Goal: Task Accomplishment & Management: Manage account settings

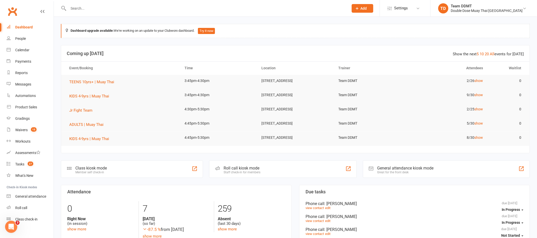
click at [93, 4] on div at bounding box center [203, 8] width 284 height 17
click at [93, 7] on input "text" at bounding box center [206, 8] width 279 height 7
paste input "[PERSON_NAME]"
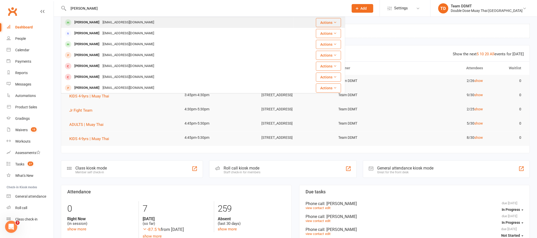
type input "[PERSON_NAME]"
click at [101, 21] on div "[EMAIL_ADDRESS][DOMAIN_NAME]" at bounding box center [128, 22] width 55 height 7
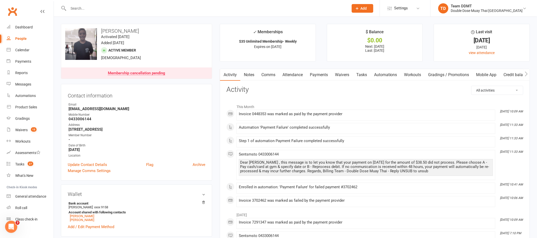
click at [87, 7] on input "text" at bounding box center [206, 8] width 279 height 7
paste input "[PERSON_NAME]"
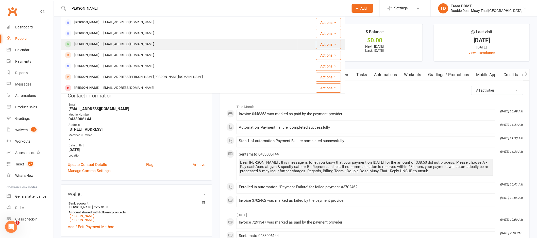
type input "[PERSON_NAME]"
click at [96, 42] on div "[PERSON_NAME]" at bounding box center [87, 44] width 28 height 7
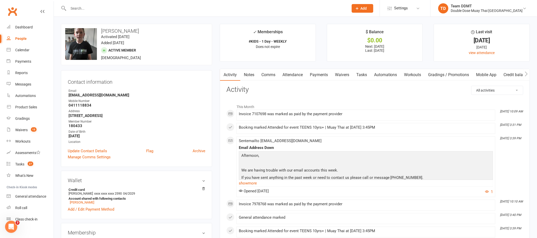
click at [322, 74] on link "Payments" at bounding box center [318, 75] width 25 height 12
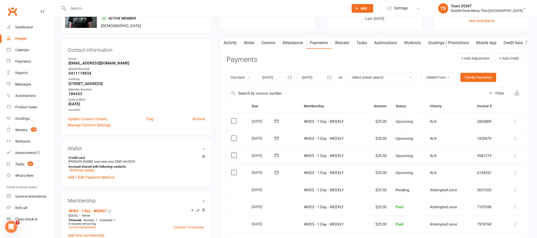
scroll to position [26, 0]
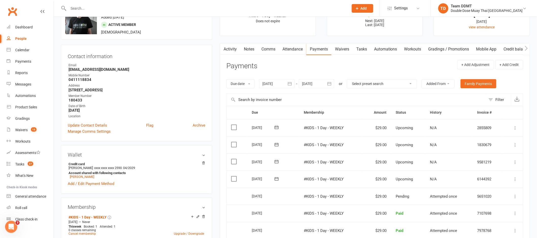
click at [329, 84] on icon "button" at bounding box center [329, 83] width 5 height 5
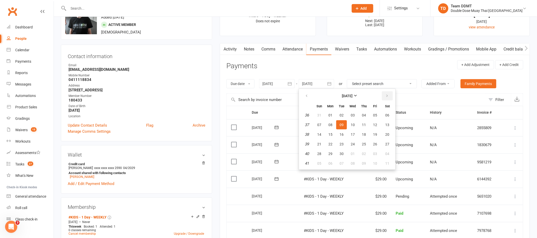
click at [386, 96] on icon "button" at bounding box center [387, 96] width 4 height 4
click at [366, 155] on button "27" at bounding box center [364, 153] width 11 height 9
type input "[DATE]"
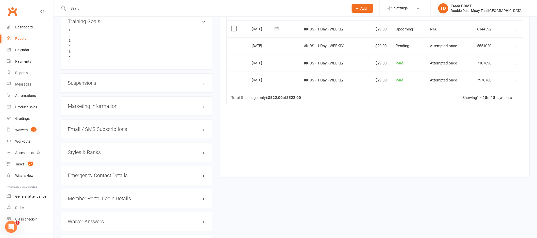
scroll to position [417, 0]
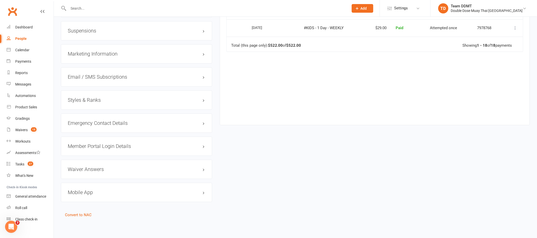
click at [93, 31] on h3 "Suspensions" at bounding box center [137, 31] width 138 height 6
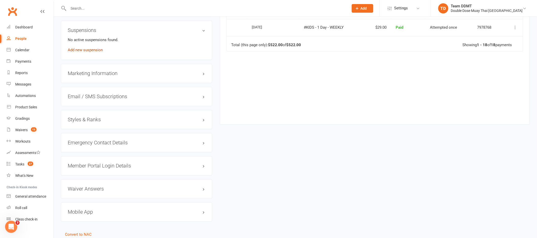
click at [89, 51] on link "Add new suspension" at bounding box center [85, 50] width 35 height 5
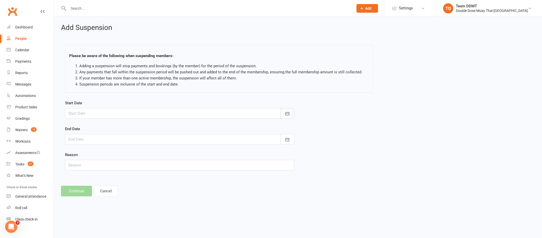
click at [290, 114] on button "button" at bounding box center [287, 113] width 14 height 11
click at [152, 128] on icon "button" at bounding box center [154, 126] width 4 height 4
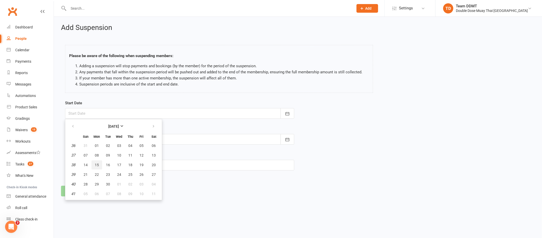
click at [95, 164] on span "15" at bounding box center [97, 165] width 4 height 4
type input "[DATE]"
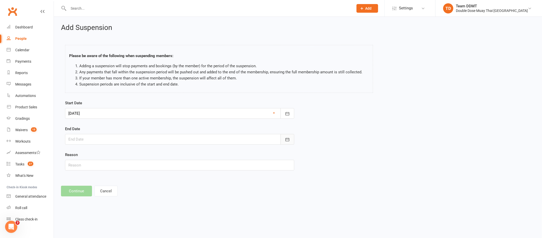
click at [285, 141] on icon "button" at bounding box center [287, 139] width 5 height 5
click at [153, 153] on button "button" at bounding box center [153, 152] width 11 height 9
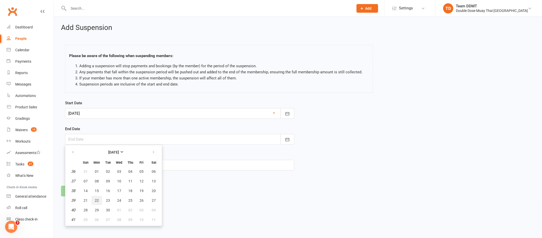
click at [95, 199] on span "22" at bounding box center [97, 201] width 4 height 4
type input "[DATE]"
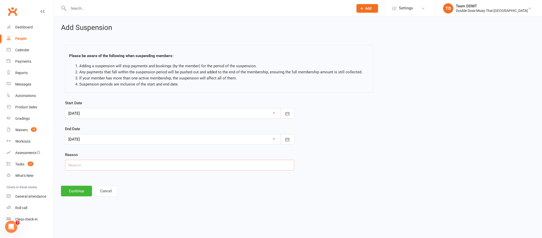
click at [220, 166] on input "text" at bounding box center [179, 165] width 229 height 11
type input "Holidays"
click at [70, 191] on button "Continue" at bounding box center [76, 191] width 31 height 11
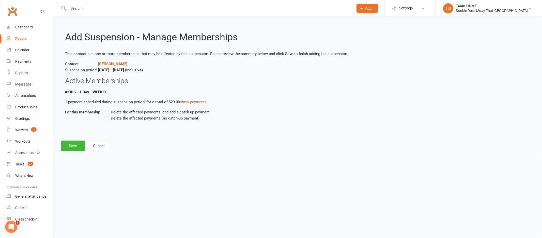
click at [125, 119] on span "Delete the affected payments (no catch-up payment)" at bounding box center [155, 117] width 89 height 5
click at [107, 115] on input "Delete the affected payments (no catch-up payment)" at bounding box center [105, 115] width 3 height 0
click at [71, 147] on button "Save" at bounding box center [73, 146] width 24 height 11
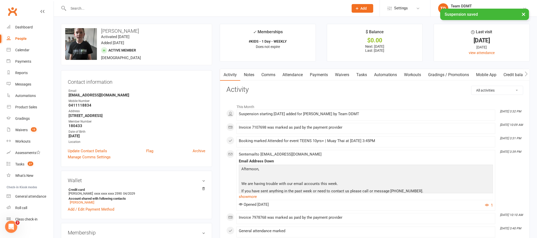
drag, startPoint x: 254, startPoint y: 75, endPoint x: 338, endPoint y: 86, distance: 84.3
click at [254, 74] on link "Notes" at bounding box center [249, 75] width 18 height 12
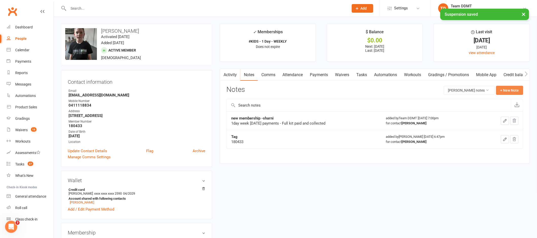
click at [509, 89] on button "+ New Note" at bounding box center [509, 90] width 27 height 9
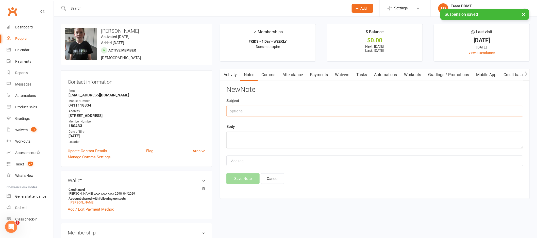
click at [456, 107] on input "text" at bounding box center [374, 111] width 297 height 11
click at [234, 110] on input "SUspension" at bounding box center [374, 111] width 297 height 11
click at [259, 111] on input "Suspension" at bounding box center [374, 111] width 297 height 11
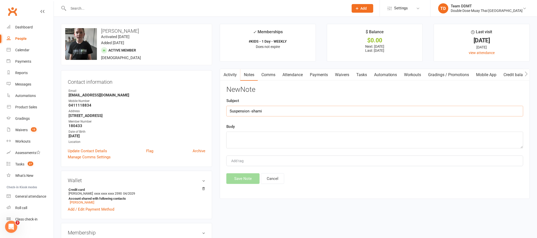
type input "Suspension -sharni"
type textarea "[DATE]-[DATE] Holidays"
click at [243, 185] on div "Activity Notes Comms Attendance Payments Waivers Tasks Automations Workouts Gra…" at bounding box center [375, 134] width 310 height 130
click at [251, 175] on button "Save Note" at bounding box center [242, 178] width 33 height 11
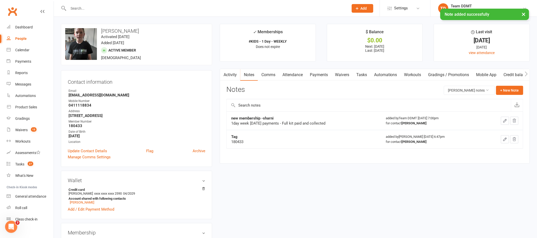
click at [270, 75] on link "Comms" at bounding box center [268, 75] width 21 height 12
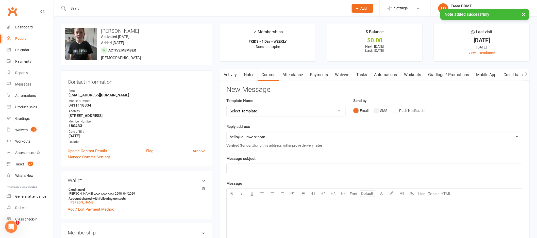
click at [384, 111] on button "SMS" at bounding box center [381, 111] width 14 height 10
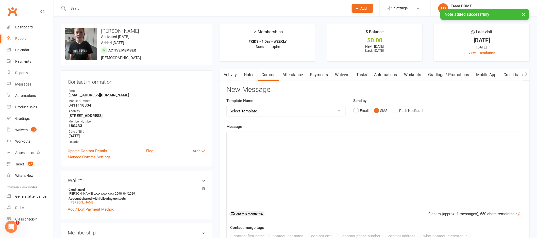
click at [338, 110] on select "Select Template [Email] Cancellation Confirmation Email [SMS] Cancellation Conf…" at bounding box center [286, 111] width 119 height 10
select select "6"
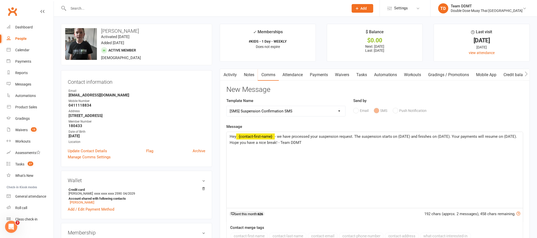
click at [411, 138] on span "- we have processed your suspension request. The suspension starts on (DATE) an…" at bounding box center [374, 139] width 289 height 11
click at [453, 137] on span "- we have processed your suspension request. The suspension starts on [DATE] an…" at bounding box center [374, 139] width 288 height 11
click at [241, 142] on span "- we have processed your suspension request. The suspension starts on [DATE] an…" at bounding box center [374, 139] width 288 height 11
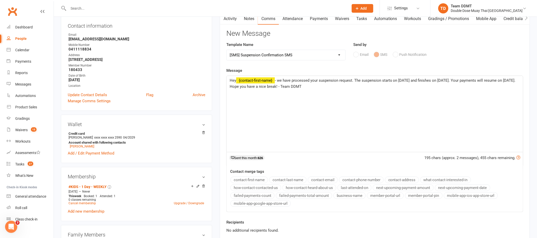
scroll to position [82, 0]
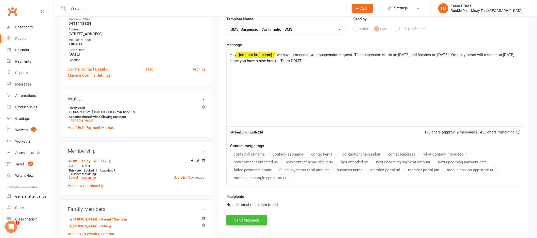
click at [253, 218] on button "Send Message" at bounding box center [246, 220] width 41 height 11
select select
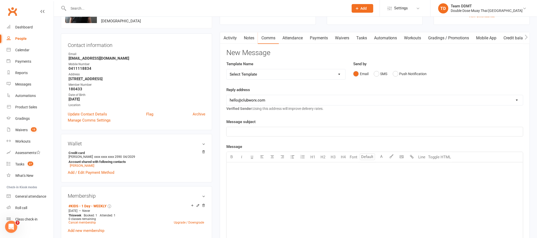
scroll to position [0, 0]
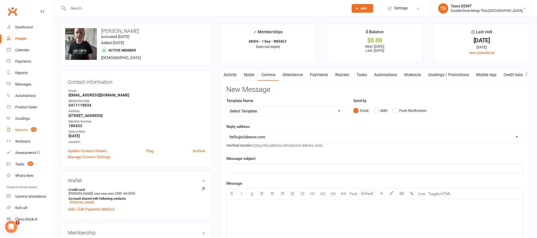
click at [24, 129] on div "Waivers" at bounding box center [21, 130] width 12 height 4
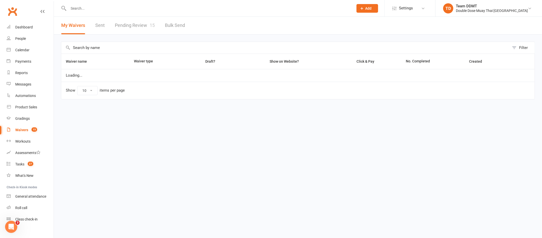
click at [139, 23] on link "Pending Review 15" at bounding box center [135, 26] width 40 height 18
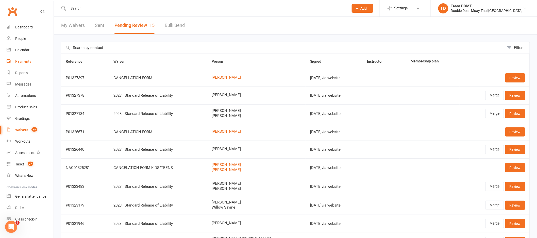
click at [25, 63] on div "Payments" at bounding box center [23, 61] width 16 height 4
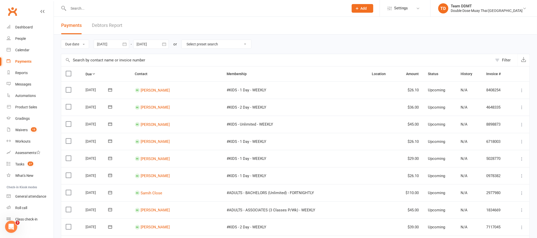
click at [109, 25] on link "Debtors Report" at bounding box center [107, 26] width 30 height 18
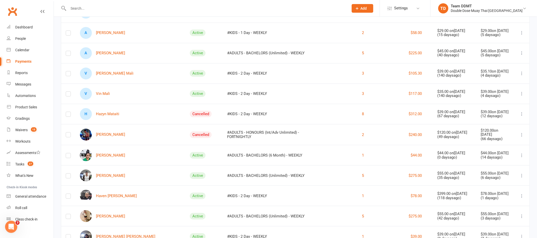
scroll to position [650, 0]
click at [105, 74] on link "V [PERSON_NAME] Mali" at bounding box center [107, 74] width 54 height 12
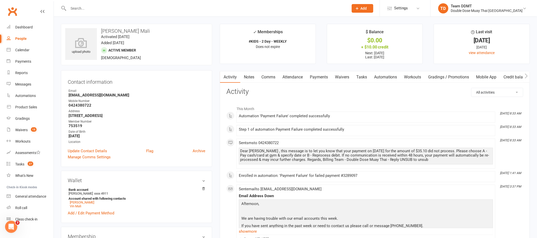
click at [263, 77] on link "Comms" at bounding box center [268, 77] width 21 height 12
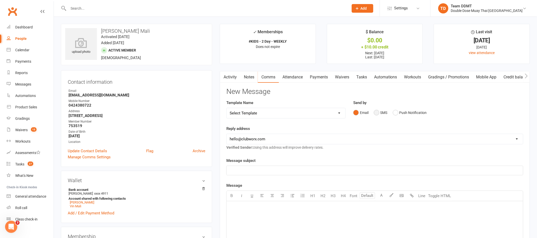
click at [381, 113] on button "SMS" at bounding box center [381, 113] width 14 height 10
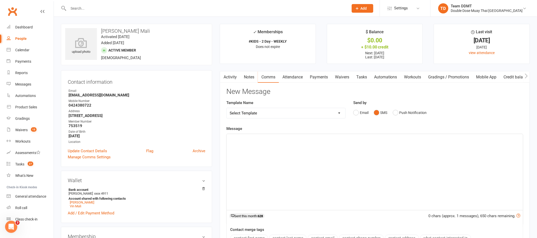
click at [362, 135] on div "﻿" at bounding box center [375, 172] width 297 height 76
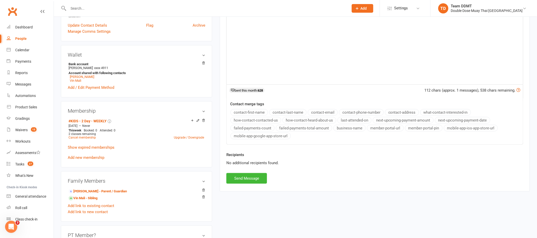
scroll to position [245, 0]
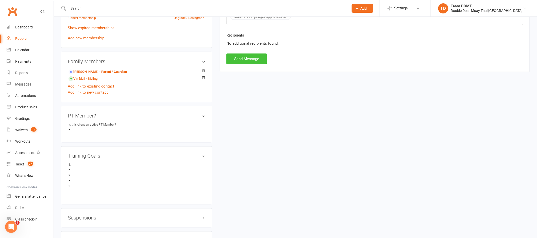
click at [238, 59] on button "Send Message" at bounding box center [246, 59] width 41 height 11
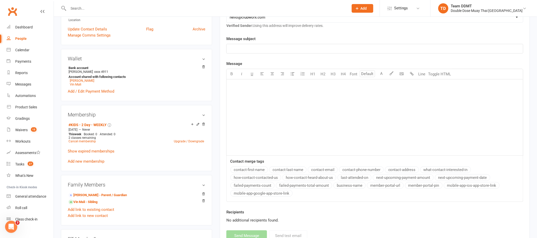
scroll to position [0, 0]
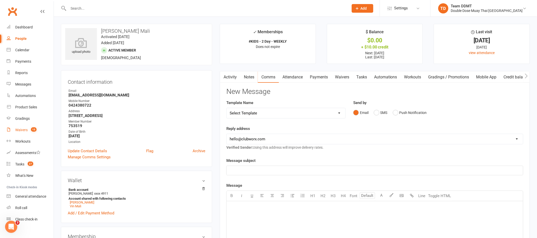
click at [22, 132] on link "Waivers 15" at bounding box center [30, 129] width 47 height 11
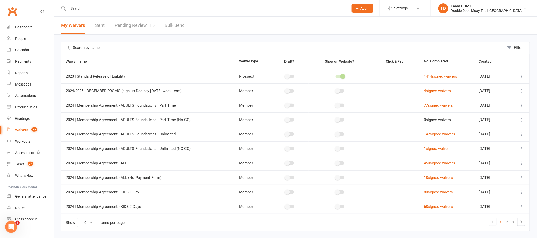
click at [139, 25] on link "Pending Review 15" at bounding box center [135, 26] width 40 height 18
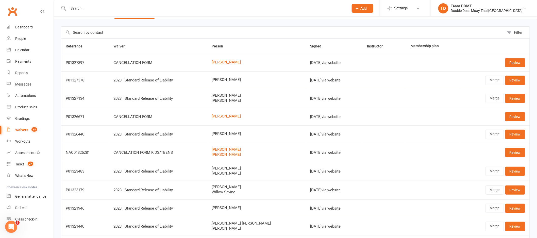
scroll to position [22, 0]
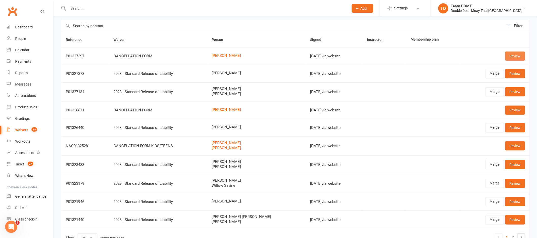
click at [521, 56] on link "Review" at bounding box center [516, 56] width 20 height 9
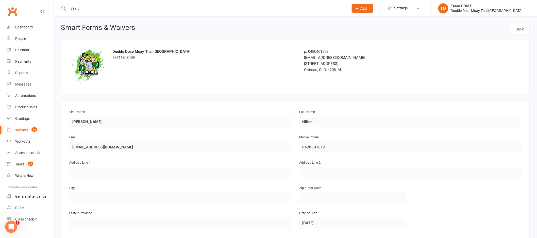
click at [226, 68] on div "Double Dose Muay Thai Australia 53616523409 p: 0480461553 [EMAIL_ADDRESS][DOMAI…" at bounding box center [296, 66] width 460 height 37
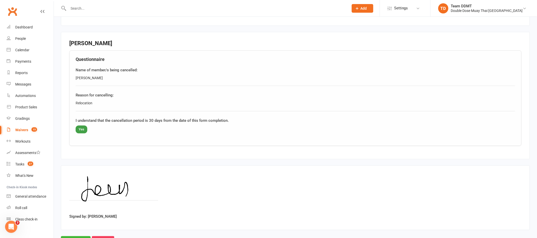
scroll to position [240, 0]
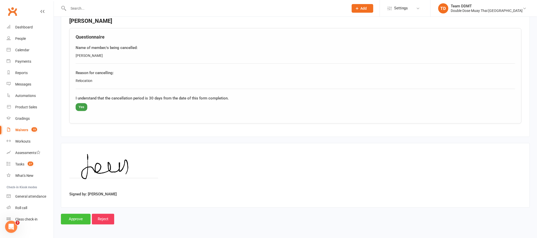
click at [70, 218] on input "Approve" at bounding box center [76, 219] width 30 height 11
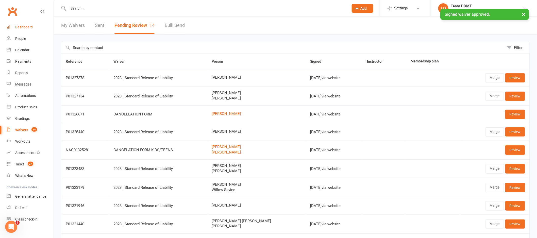
click at [18, 28] on div "Dashboard" at bounding box center [24, 27] width 18 height 4
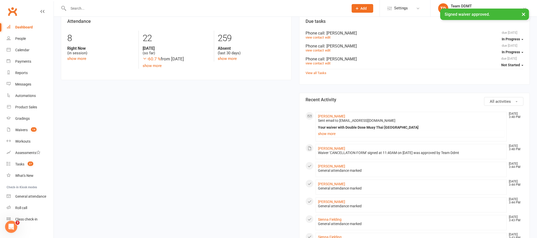
scroll to position [179, 0]
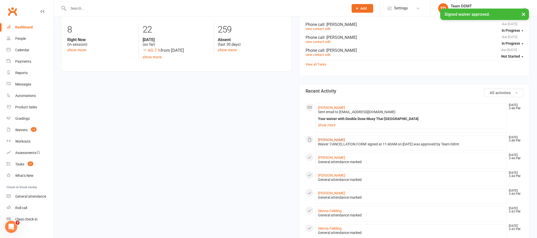
click at [326, 142] on link "[PERSON_NAME]" at bounding box center [331, 140] width 27 height 4
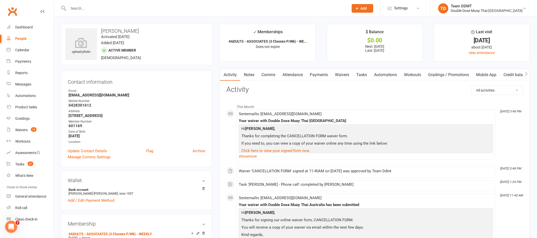
click at [323, 74] on link "Payments" at bounding box center [318, 75] width 25 height 12
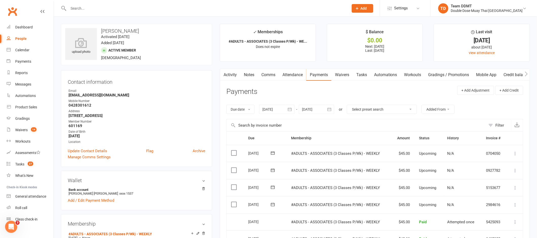
click at [327, 111] on button "button" at bounding box center [329, 109] width 9 height 9
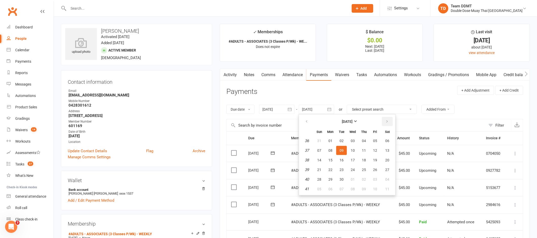
click at [388, 122] on button "button" at bounding box center [387, 121] width 11 height 9
click at [359, 182] on button "27" at bounding box center [364, 179] width 11 height 9
type input "[DATE]"
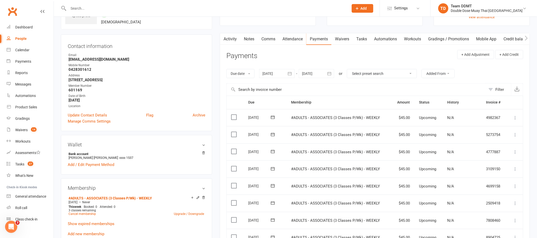
scroll to position [32, 0]
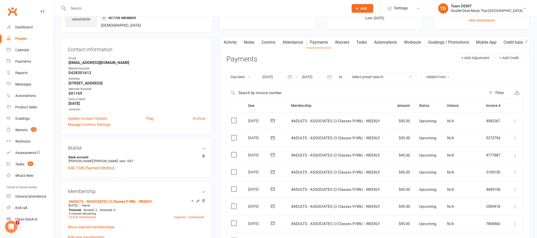
click at [283, 76] on div at bounding box center [277, 76] width 36 height 9
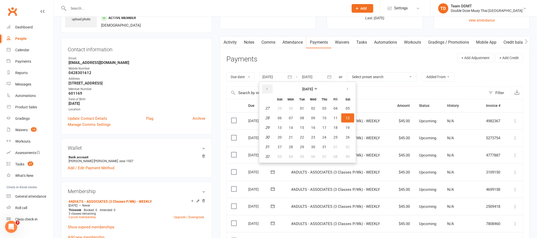
click at [270, 88] on button "button" at bounding box center [267, 89] width 11 height 9
click at [309, 107] on button "02" at bounding box center [313, 108] width 11 height 9
type input "[DATE]"
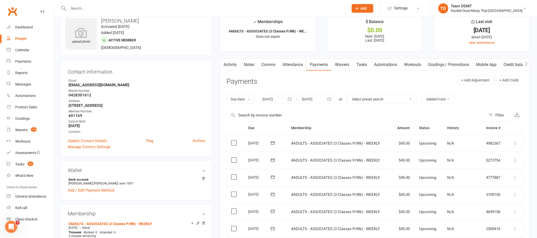
scroll to position [0, 0]
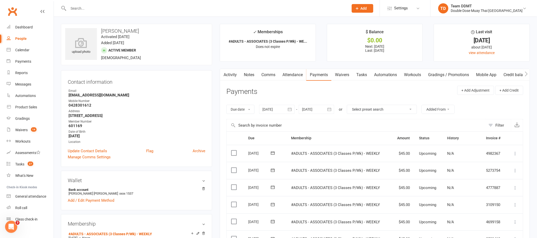
click at [249, 74] on link "Notes" at bounding box center [249, 75] width 18 height 12
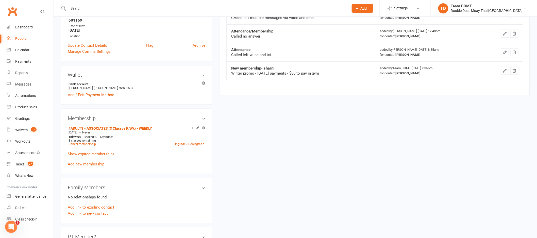
scroll to position [92, 0]
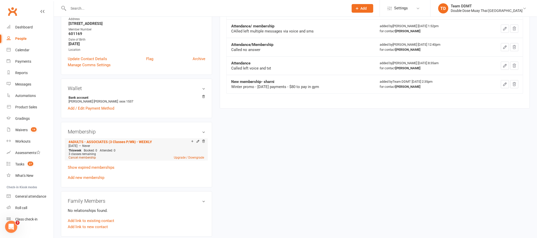
click at [89, 157] on link "Cancel membership" at bounding box center [82, 158] width 27 height 4
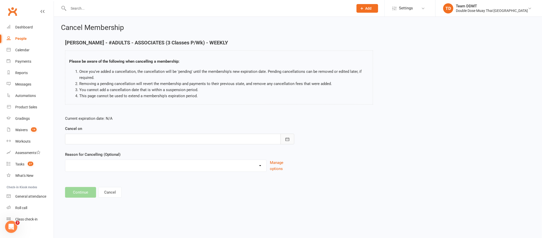
click at [285, 137] on icon "button" at bounding box center [287, 139] width 5 height 5
click at [152, 152] on icon "button" at bounding box center [154, 152] width 4 height 4
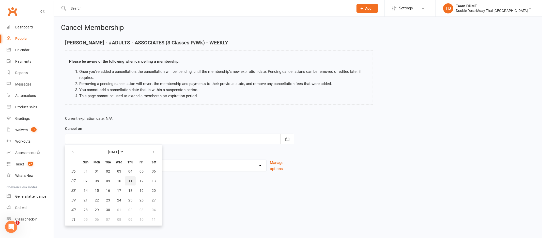
click at [128, 180] on span "11" at bounding box center [130, 181] width 4 height 4
type input "[DATE]"
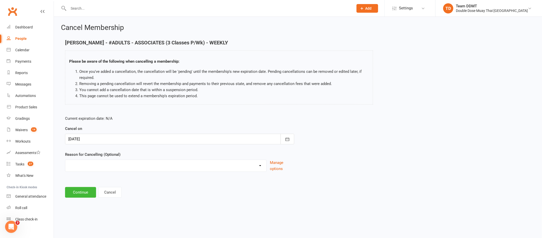
click at [223, 168] on select "Administration Error Holiday Injury Moving Away Upgrading/Downgrading membershi…" at bounding box center [165, 165] width 201 height 10
select select "3"
click at [84, 194] on button "Continue" at bounding box center [80, 192] width 31 height 11
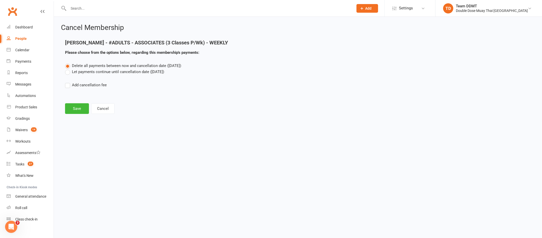
click at [106, 73] on label "Let payments continue until cancellation date ([DATE])" at bounding box center [114, 72] width 99 height 6
click at [68, 69] on input "Let payments continue until cancellation date ([DATE])" at bounding box center [66, 69] width 3 height 0
click at [76, 107] on button "Save" at bounding box center [77, 108] width 24 height 11
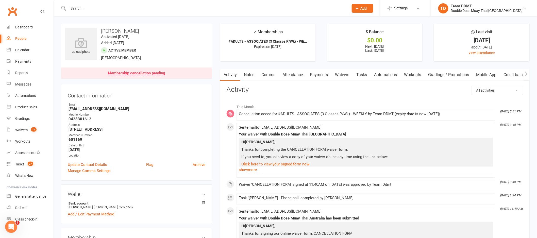
click at [328, 76] on link "Payments" at bounding box center [318, 75] width 25 height 12
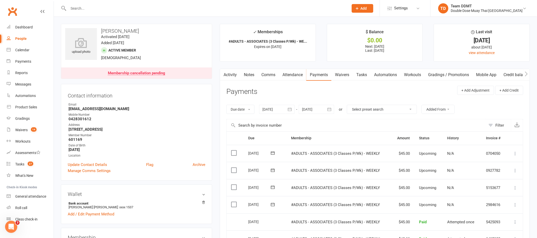
scroll to position [11, 0]
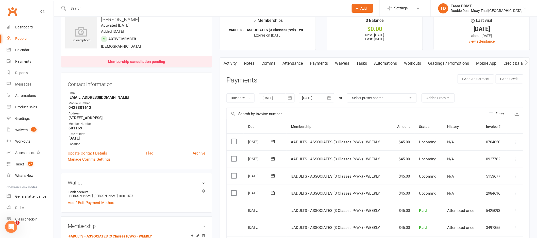
click at [328, 96] on icon "button" at bounding box center [329, 97] width 5 height 5
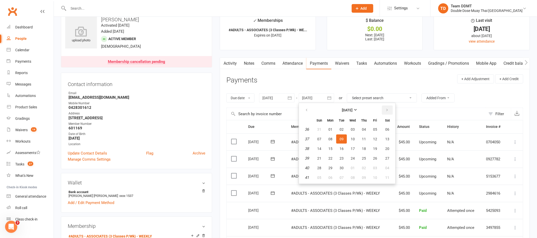
click at [385, 108] on icon "button" at bounding box center [387, 110] width 4 height 4
click at [354, 166] on button "29" at bounding box center [353, 168] width 11 height 9
type input "[DATE]"
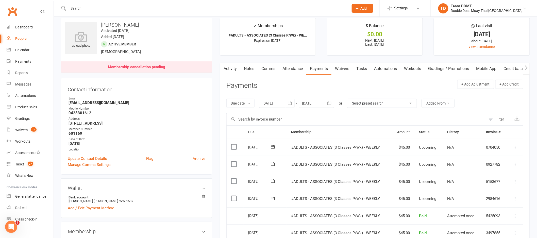
scroll to position [0, 0]
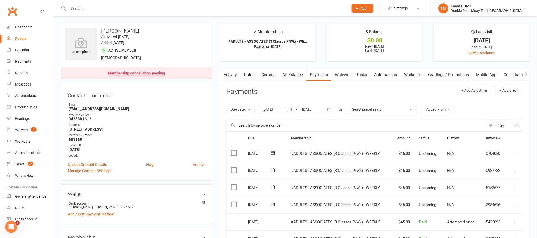
click at [266, 75] on link "Comms" at bounding box center [268, 75] width 21 height 12
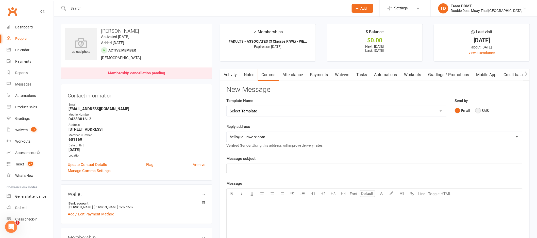
click at [478, 109] on button "SMS" at bounding box center [483, 111] width 14 height 10
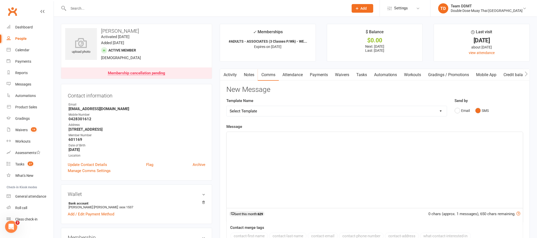
click at [431, 113] on select "Select Template [Email] Cancellation Confirmation Email [SMS] Cancellation Conf…" at bounding box center [337, 111] width 220 height 10
select select "1"
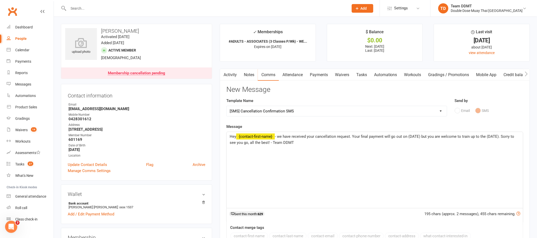
click at [421, 137] on span "- we have received your cancellation request. Your final payment will go out on…" at bounding box center [373, 139] width 286 height 11
click at [498, 137] on span "- we have received your cancellation request. Your final payment will go out on…" at bounding box center [372, 139] width 285 height 11
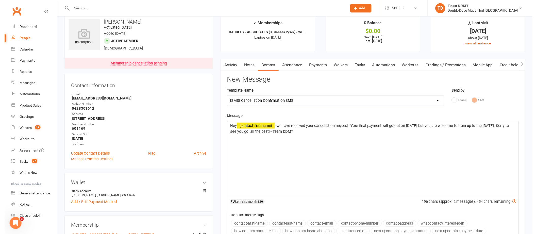
scroll to position [92, 0]
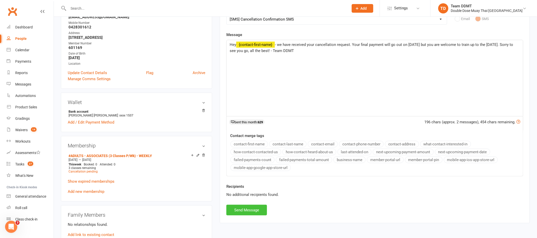
click at [262, 212] on button "Send Message" at bounding box center [246, 210] width 41 height 11
select select
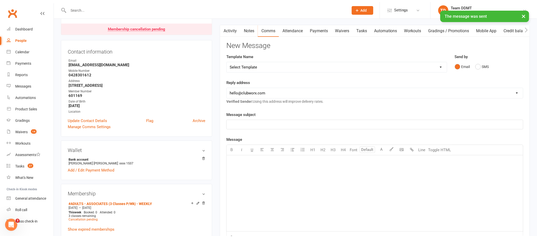
scroll to position [0, 0]
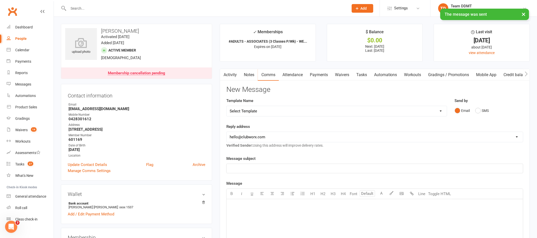
click at [252, 74] on link "Notes" at bounding box center [249, 75] width 18 height 12
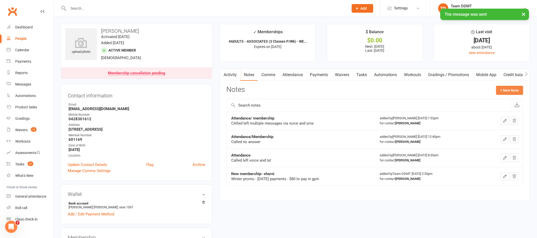
click at [500, 89] on button "+ New Note" at bounding box center [509, 90] width 27 height 9
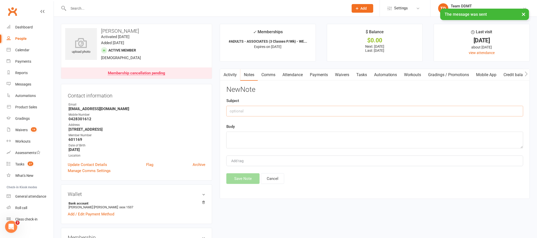
click at [448, 109] on input "text" at bounding box center [374, 111] width 297 height 11
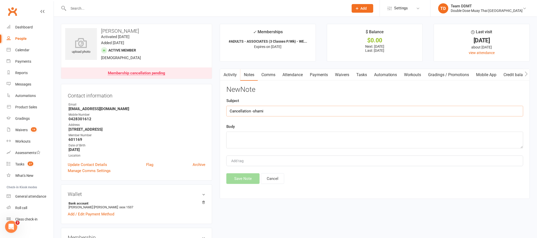
type input "Cancellation -sharni"
type textarea "Last payment 5/9 Last training - 11/9 Reason - Relocation"
click at [244, 178] on button "Save Note" at bounding box center [242, 178] width 33 height 11
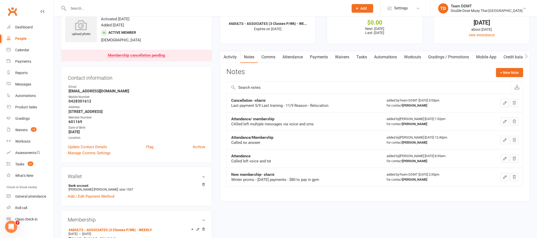
scroll to position [0, 0]
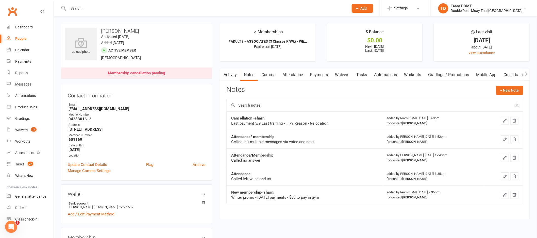
click at [366, 75] on link "Tasks" at bounding box center [362, 75] width 18 height 12
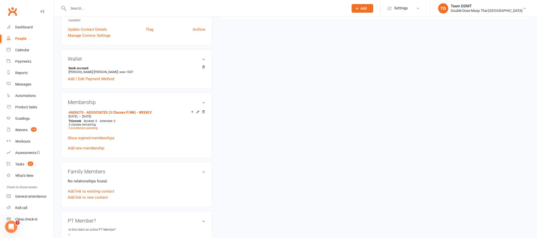
scroll to position [135, 0]
click at [24, 130] on div "Waivers" at bounding box center [21, 130] width 12 height 4
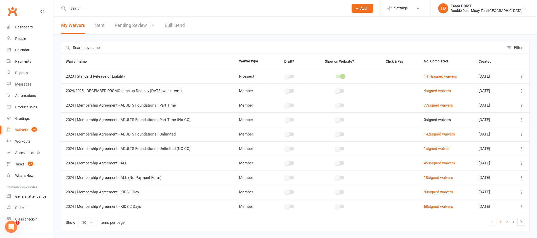
click at [126, 24] on link "Pending Review 14" at bounding box center [135, 26] width 40 height 18
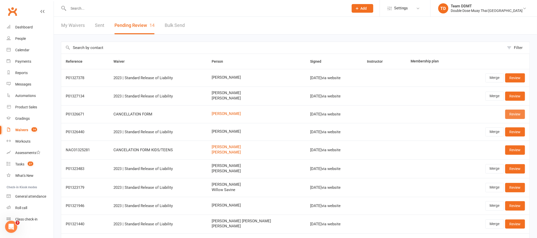
click at [512, 114] on link "Review" at bounding box center [516, 114] width 20 height 9
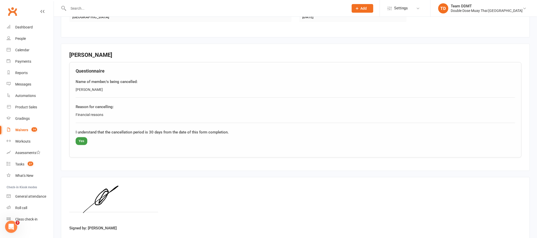
scroll to position [240, 0]
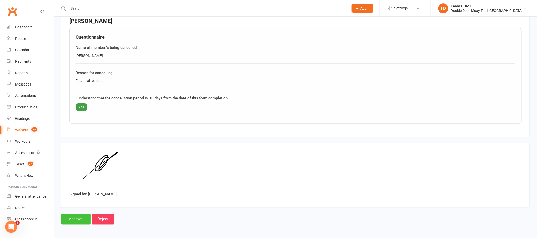
click at [80, 219] on input "Approve" at bounding box center [76, 219] width 30 height 11
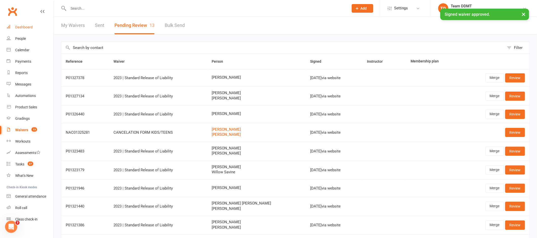
click at [24, 26] on div "Dashboard" at bounding box center [24, 27] width 18 height 4
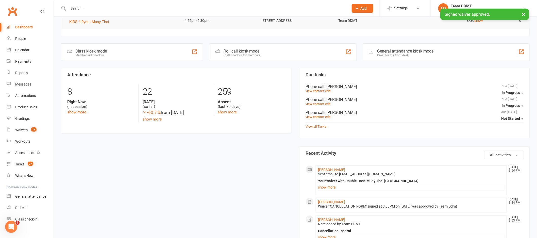
scroll to position [203, 0]
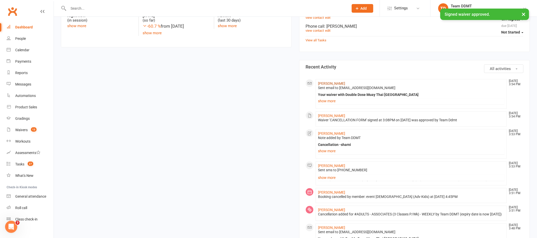
click at [330, 85] on link "[PERSON_NAME]" at bounding box center [331, 84] width 27 height 4
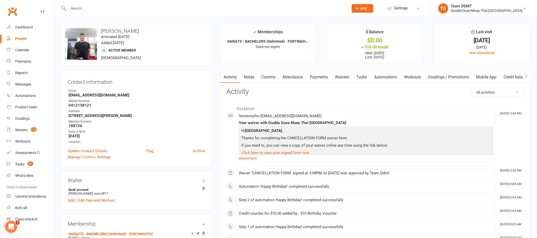
click at [318, 78] on link "Payments" at bounding box center [318, 77] width 25 height 12
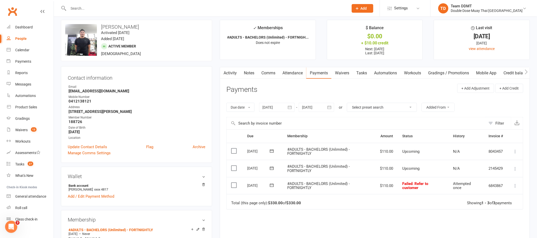
scroll to position [8, 0]
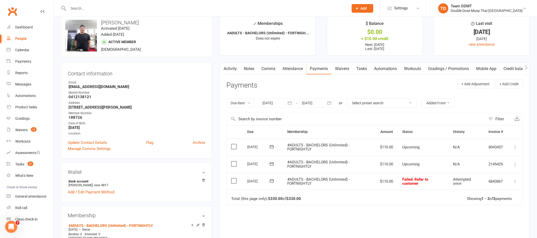
click at [273, 183] on icon at bounding box center [271, 180] width 5 height 5
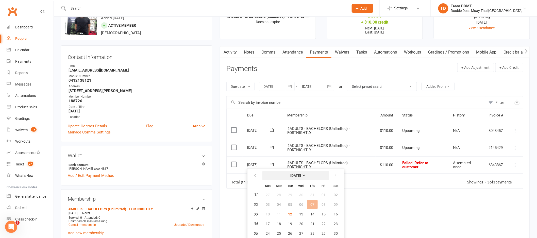
scroll to position [34, 0]
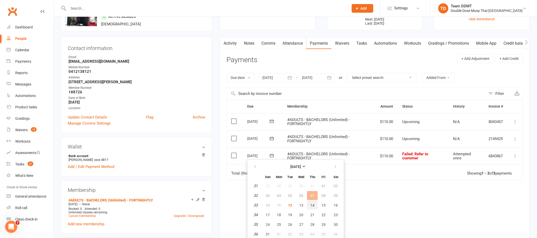
click at [311, 205] on span "14" at bounding box center [313, 205] width 4 height 4
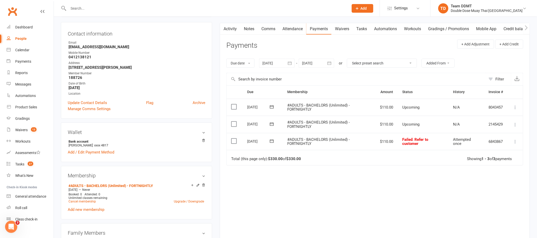
scroll to position [48, 0]
click at [273, 142] on icon at bounding box center [271, 140] width 5 height 5
click at [311, 191] on button "14" at bounding box center [312, 190] width 11 height 9
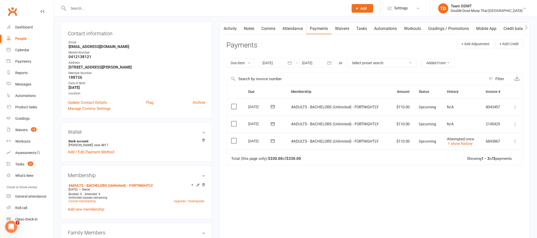
scroll to position [50, 0]
click at [86, 199] on link "Cancel membership" at bounding box center [82, 201] width 27 height 4
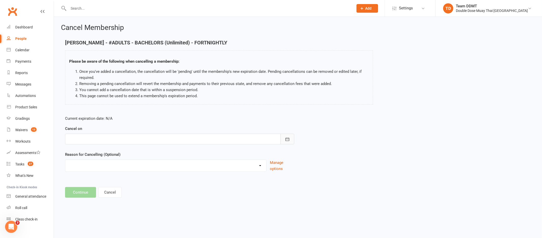
click at [291, 138] on button "button" at bounding box center [287, 139] width 14 height 11
click at [154, 152] on button "button" at bounding box center [153, 152] width 11 height 9
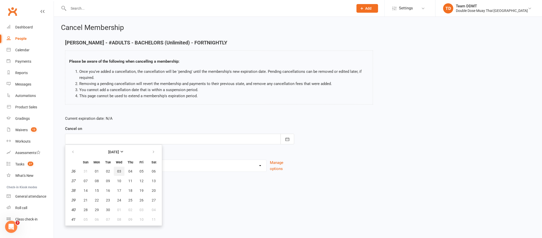
click at [120, 170] on button "03" at bounding box center [119, 171] width 11 height 9
type input "[DATE]"
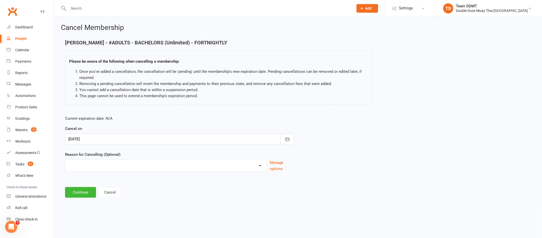
click at [258, 166] on select "Administration Error Holiday Injury Moving Away Upgrading/Downgrading membershi…" at bounding box center [165, 165] width 201 height 10
select select "5"
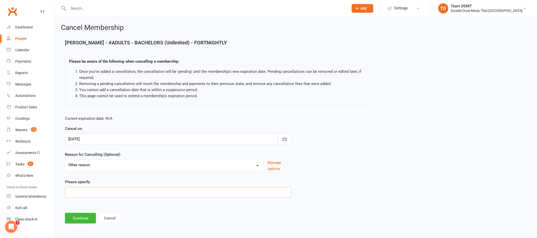
click at [171, 188] on input at bounding box center [178, 192] width 227 height 11
type input "Financial Reasons"
click at [86, 217] on button "Continue" at bounding box center [80, 218] width 31 height 11
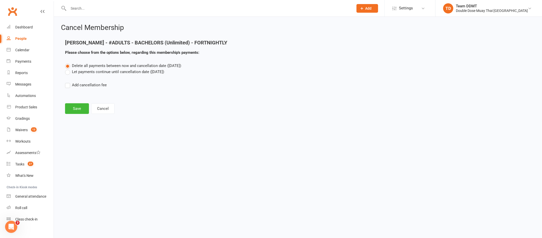
click at [105, 71] on label "Let payments continue until cancellation date ([DATE])" at bounding box center [114, 72] width 99 height 6
click at [68, 69] on input "Let payments continue until cancellation date ([DATE])" at bounding box center [66, 69] width 3 height 0
click at [83, 110] on button "Save" at bounding box center [77, 108] width 24 height 11
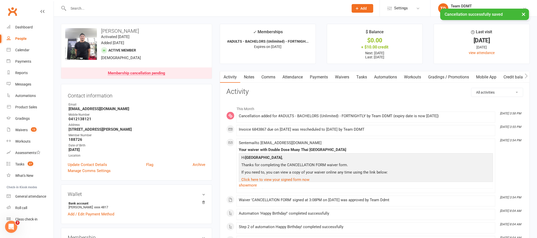
click at [321, 76] on link "Payments" at bounding box center [318, 77] width 25 height 12
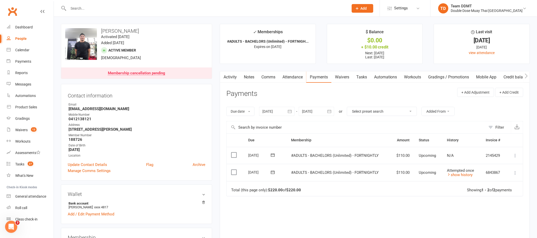
click at [324, 111] on div at bounding box center [317, 111] width 36 height 9
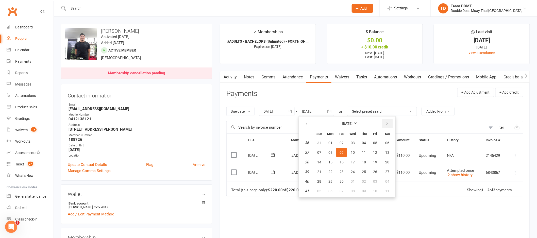
click at [387, 124] on icon "button" at bounding box center [387, 124] width 4 height 4
click at [362, 181] on span "27" at bounding box center [364, 182] width 4 height 4
type input "[DATE]"
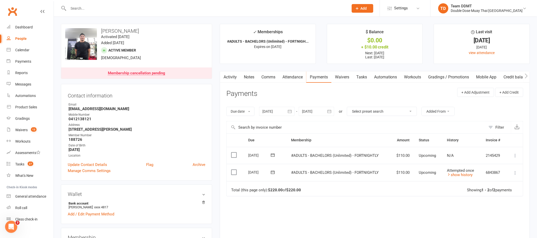
click at [268, 77] on link "Comms" at bounding box center [268, 77] width 21 height 12
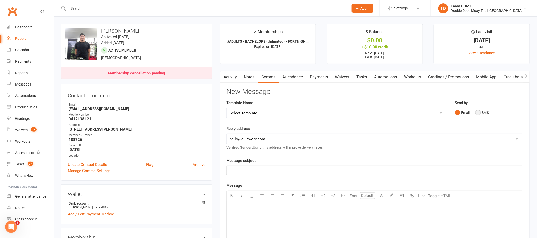
click at [478, 115] on button "SMS" at bounding box center [483, 113] width 14 height 10
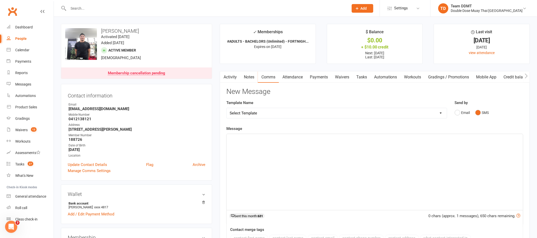
click at [317, 80] on link "Payments" at bounding box center [318, 77] width 25 height 12
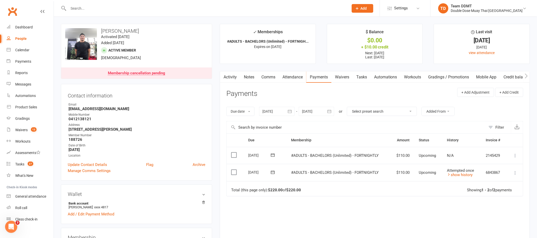
click at [268, 78] on link "Comms" at bounding box center [268, 77] width 21 height 12
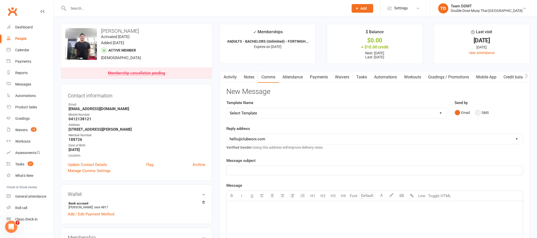
click at [483, 112] on button "SMS" at bounding box center [483, 113] width 14 height 10
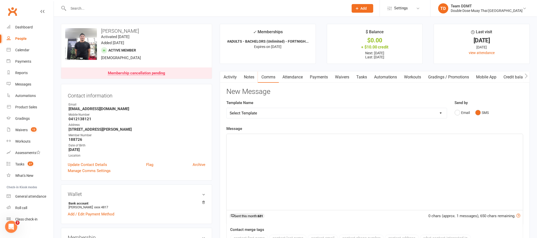
click at [434, 114] on select "Select Template [Email] Cancellation Confirmation Email [SMS] Cancellation Conf…" at bounding box center [337, 113] width 220 height 10
select select "1"
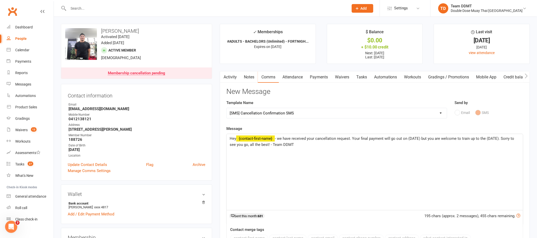
click at [421, 141] on p "Hey ﻿ {contact-first-name} - we have received your cancellation request. Your f…" at bounding box center [375, 142] width 290 height 12
click at [500, 139] on span "- we have received your cancellation request. Your final payment will go out on…" at bounding box center [372, 141] width 285 height 11
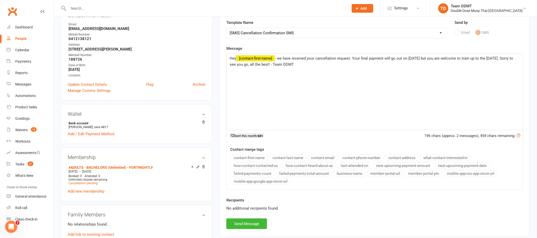
scroll to position [90, 0]
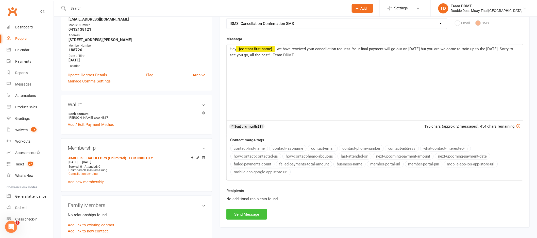
click at [253, 213] on button "Send Message" at bounding box center [246, 214] width 41 height 11
select select
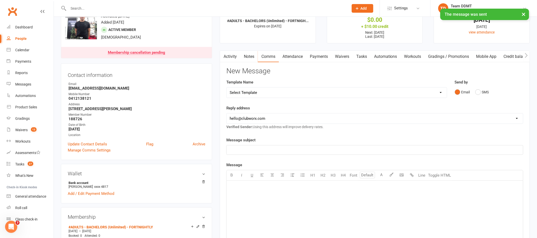
scroll to position [1, 0]
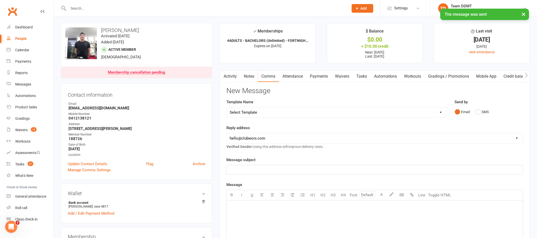
click at [248, 78] on link "Notes" at bounding box center [249, 77] width 18 height 12
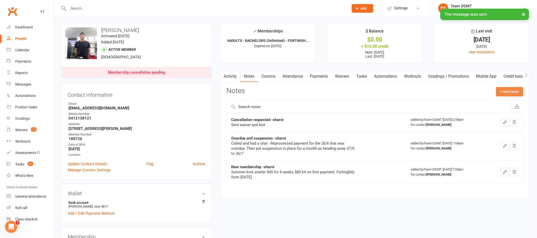
click at [506, 91] on button "+ New Note" at bounding box center [509, 91] width 27 height 9
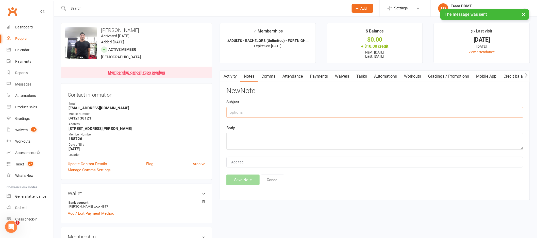
click at [454, 111] on input "text" at bounding box center [374, 112] width 297 height 11
type input "Cancellation -sharni"
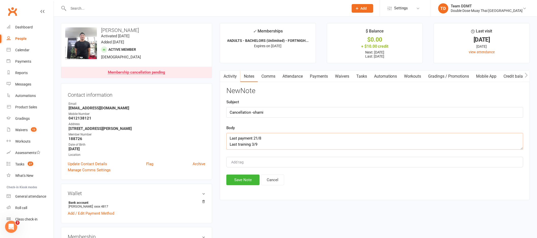
scroll to position [3, 0]
type textarea "Last payment 21/8 Last training 3/9 Reason - Financial reasons"
click at [240, 178] on button "Save Note" at bounding box center [242, 180] width 33 height 11
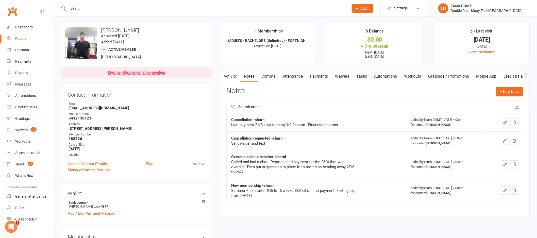
click at [323, 75] on link "Payments" at bounding box center [318, 77] width 25 height 12
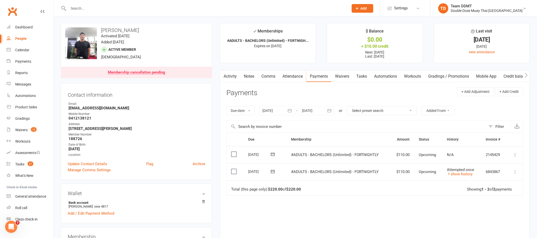
click at [269, 78] on link "Comms" at bounding box center [268, 77] width 21 height 12
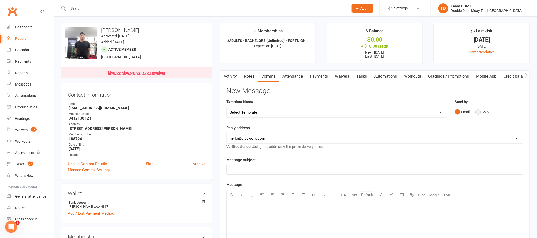
click at [484, 109] on button "SMS" at bounding box center [483, 112] width 14 height 10
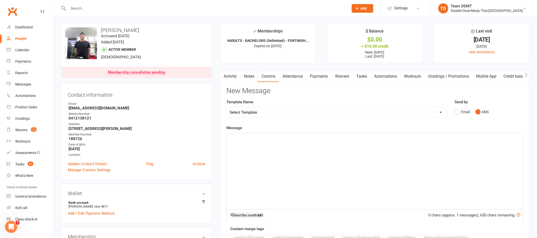
click at [433, 110] on select "Select Template [Email] Cancellation Confirmation Email [SMS] Cancellation Conf…" at bounding box center [337, 112] width 220 height 10
select select "5"
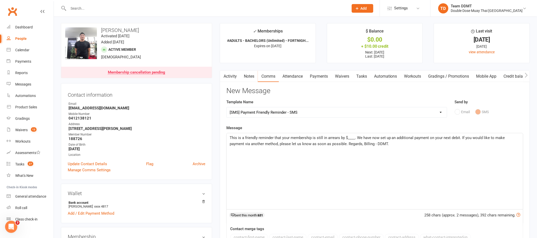
click at [354, 138] on span "This is a friendly reminder that your membership is still in arrears by $____. …" at bounding box center [368, 141] width 276 height 11
click at [459, 138] on span "This is a friendly reminder that your membership is still in arrears by $110. W…" at bounding box center [375, 141] width 291 height 11
drag, startPoint x: 429, startPoint y: 138, endPoint x: 460, endPoint y: 138, distance: 31.0
click at [460, 138] on span "This is a friendly reminder that your membership is still in arrears by $110. W…" at bounding box center [375, 141] width 291 height 11
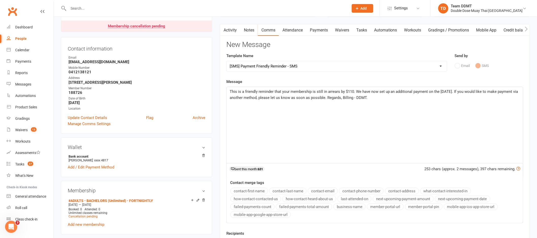
scroll to position [177, 0]
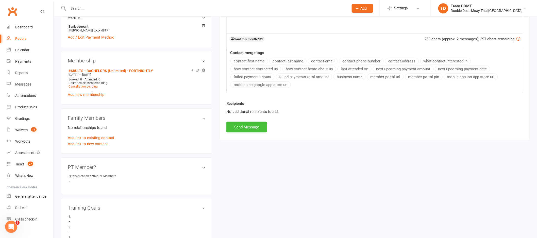
click at [257, 131] on button "Send Message" at bounding box center [246, 127] width 41 height 11
select select
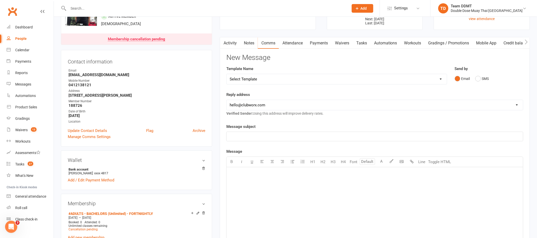
scroll to position [0, 0]
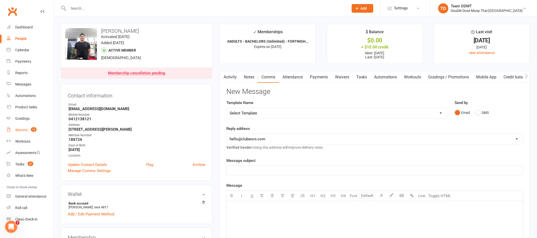
click at [24, 133] on link "Waivers 13" at bounding box center [30, 129] width 47 height 11
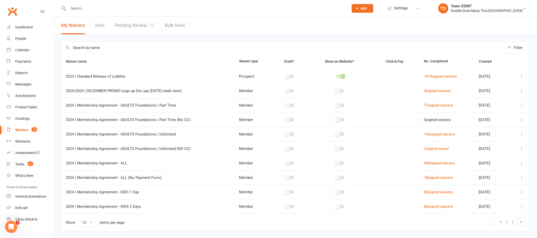
click at [145, 26] on link "Pending Review 13" at bounding box center [135, 26] width 40 height 18
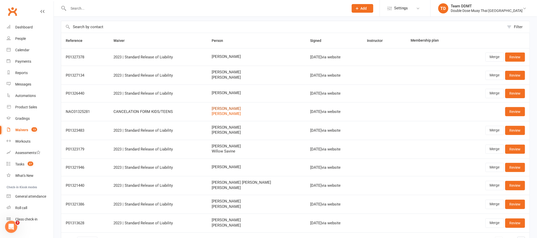
scroll to position [24, 0]
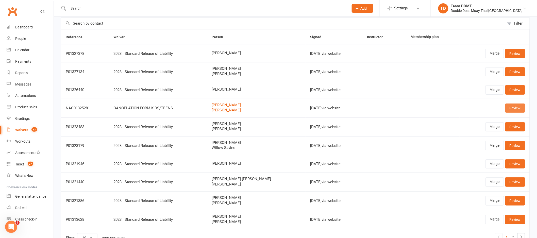
click at [516, 109] on link "Review" at bounding box center [516, 108] width 20 height 9
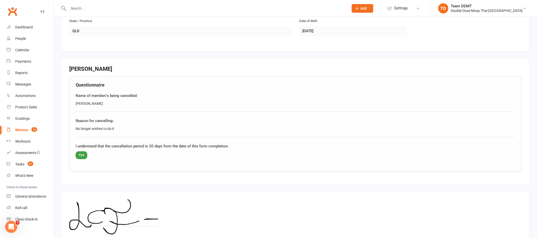
scroll to position [432, 0]
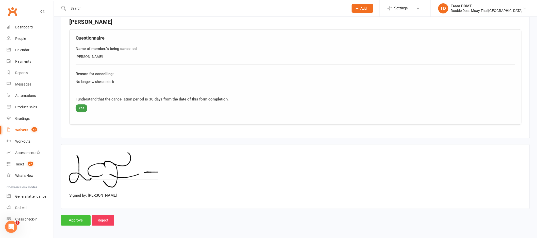
click at [79, 222] on input "Approve" at bounding box center [76, 220] width 30 height 11
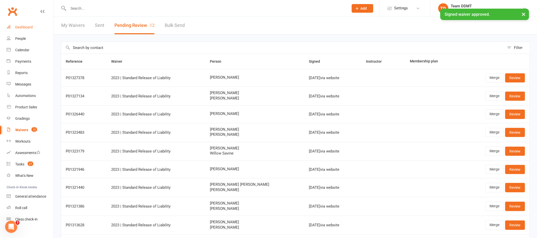
click at [21, 30] on link "Dashboard" at bounding box center [30, 27] width 47 height 11
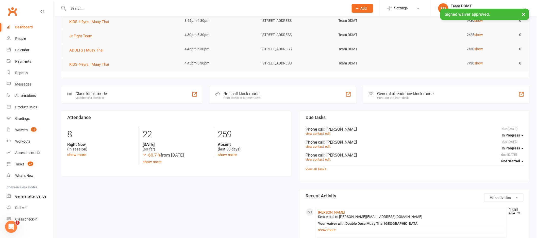
scroll to position [131, 0]
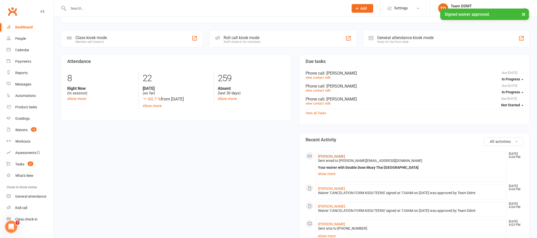
click at [332, 156] on link "[PERSON_NAME]" at bounding box center [331, 156] width 27 height 4
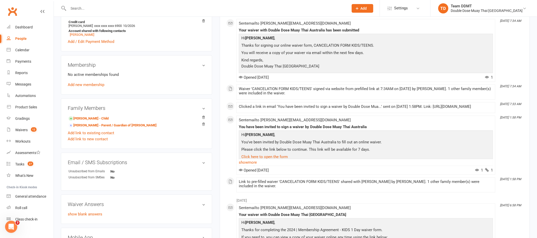
scroll to position [158, 0]
click at [91, 119] on link "[PERSON_NAME] - Child" at bounding box center [89, 117] width 40 height 5
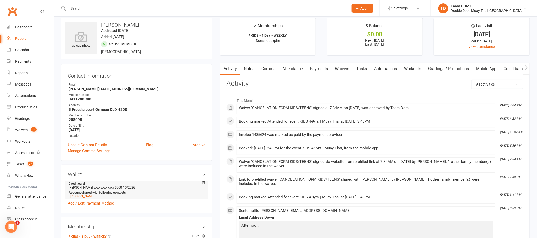
scroll to position [6, 0]
click at [319, 69] on link "Payments" at bounding box center [318, 69] width 25 height 12
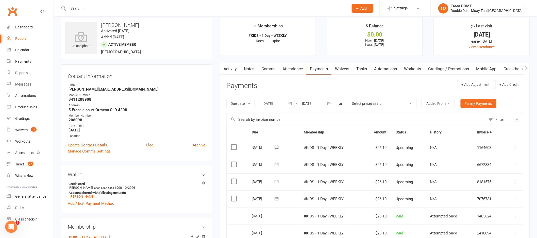
click at [282, 100] on div at bounding box center [277, 103] width 36 height 9
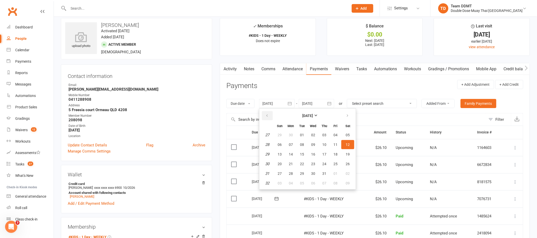
click at [269, 114] on icon "button" at bounding box center [267, 116] width 4 height 4
click at [300, 135] on span "25" at bounding box center [302, 135] width 4 height 4
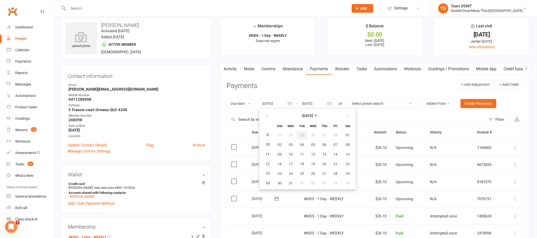
type input "[DATE]"
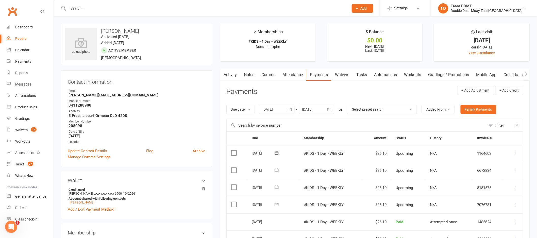
click at [331, 108] on icon "button" at bounding box center [330, 109] width 4 height 3
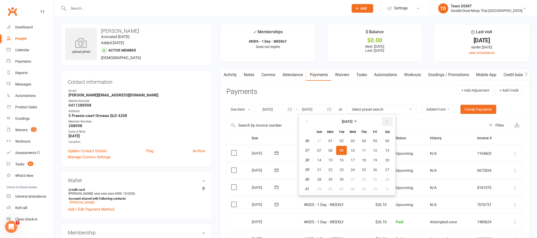
click at [387, 122] on icon "button" at bounding box center [387, 122] width 4 height 4
click at [363, 187] on span "06" at bounding box center [364, 189] width 4 height 4
type input "[DATE]"
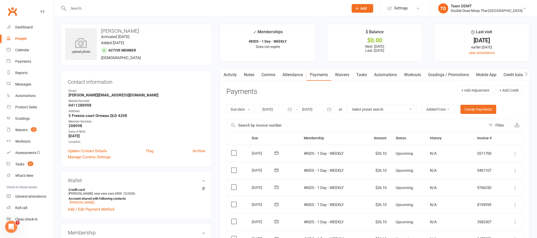
click at [274, 73] on link "Comms" at bounding box center [268, 75] width 21 height 12
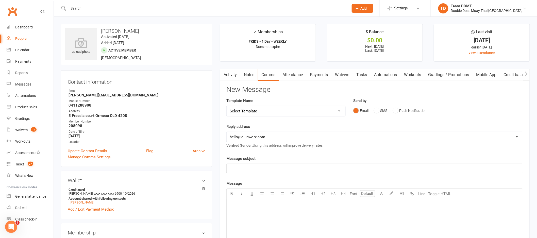
click at [389, 109] on div "Email SMS Push Notification" at bounding box center [438, 111] width 170 height 10
click at [383, 111] on button "SMS" at bounding box center [381, 111] width 14 height 10
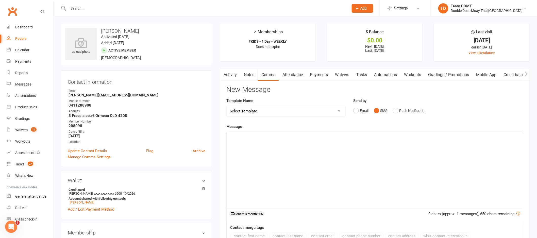
click at [334, 111] on select "Select Template [Email] Cancellation Confirmation Email [SMS] Cancellation Conf…" at bounding box center [286, 111] width 119 height 10
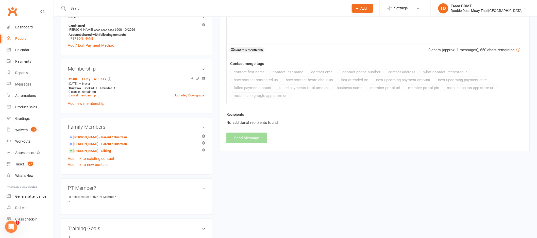
scroll to position [163, 0]
click at [88, 97] on link "Cancel membership" at bounding box center [82, 97] width 27 height 4
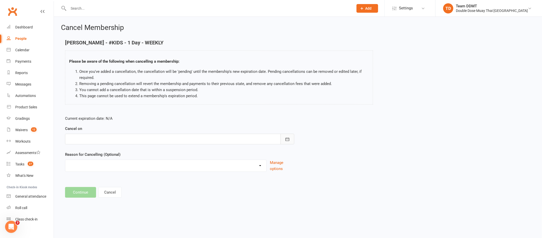
click at [285, 137] on icon "button" at bounding box center [287, 139] width 5 height 5
click at [152, 152] on icon "button" at bounding box center [154, 152] width 4 height 4
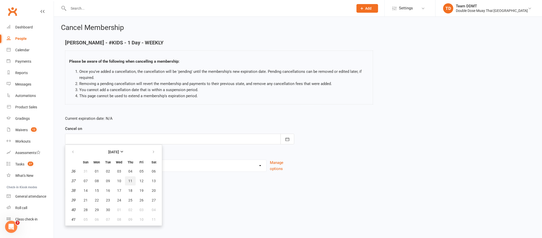
click at [128, 180] on span "11" at bounding box center [130, 181] width 4 height 4
type input "[DATE]"
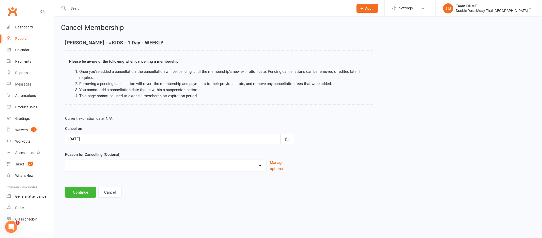
click at [234, 166] on select "Administration Error Holiday Injury Moving Away Upgrading/Downgrading membershi…" at bounding box center [165, 165] width 201 height 10
click at [209, 167] on select "Administration Error Holiday Injury Moving Away Upgrading/Downgrading membershi…" at bounding box center [165, 165] width 201 height 10
select select "5"
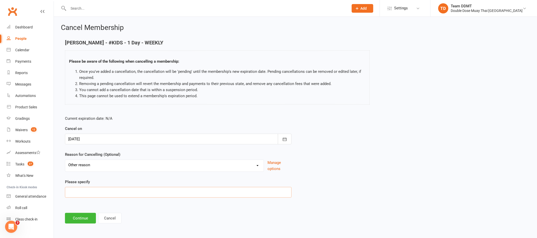
click at [185, 196] on input at bounding box center [178, 192] width 227 height 11
type input "Not interested"
click at [86, 217] on button "Continue" at bounding box center [80, 218] width 31 height 11
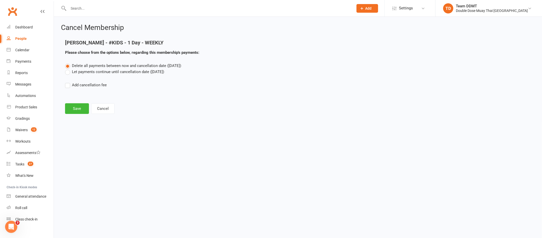
click at [105, 71] on label "Let payments continue until cancellation date ([DATE])" at bounding box center [114, 72] width 99 height 6
click at [68, 69] on input "Let payments continue until cancellation date ([DATE])" at bounding box center [66, 69] width 3 height 0
click at [78, 106] on button "Save" at bounding box center [77, 108] width 24 height 11
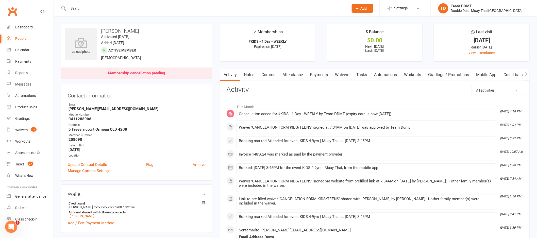
click at [313, 74] on link "Payments" at bounding box center [318, 75] width 25 height 12
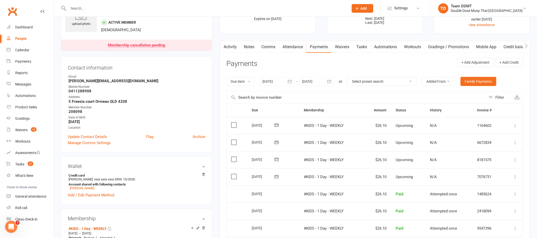
scroll to position [31, 0]
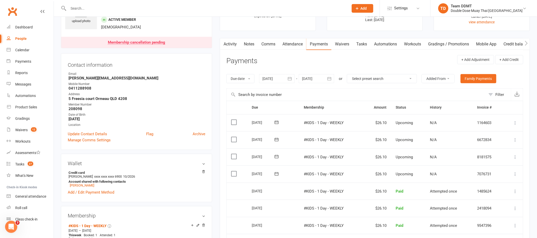
click at [327, 78] on button "button" at bounding box center [329, 78] width 9 height 9
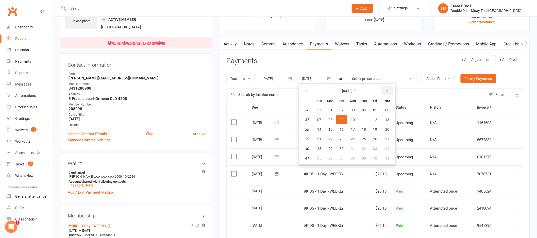
click at [387, 91] on icon "button" at bounding box center [387, 91] width 4 height 4
click at [357, 154] on button "05" at bounding box center [353, 158] width 11 height 9
type input "[DATE]"
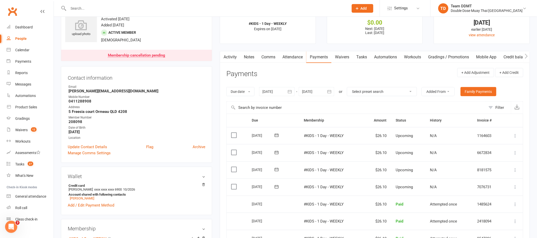
scroll to position [0, 0]
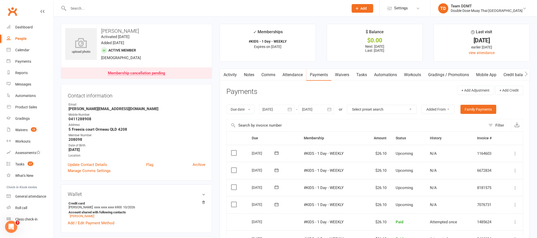
click at [267, 74] on link "Comms" at bounding box center [268, 75] width 21 height 12
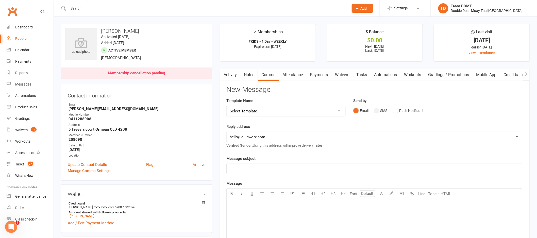
click at [386, 113] on button "SMS" at bounding box center [381, 111] width 14 height 10
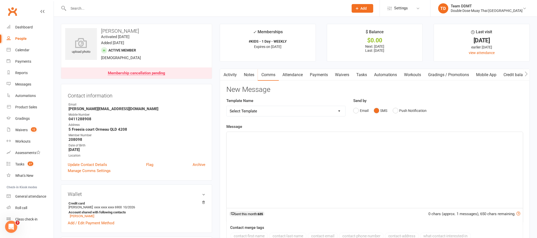
click at [319, 112] on select "Select Template [Email] Cancellation Confirmation Email [SMS] Cancellation Conf…" at bounding box center [286, 111] width 119 height 10
select select "1"
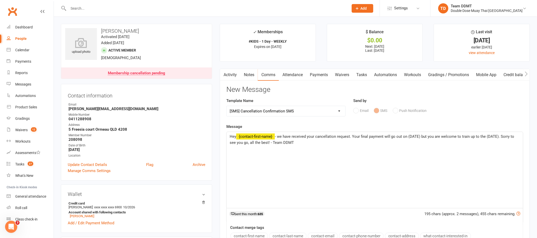
click at [421, 137] on span "- we have received your cancellation request. Your final payment will go out on…" at bounding box center [373, 139] width 286 height 11
click at [498, 137] on span "- we have received your cancellation request. Your final payment will go out on…" at bounding box center [372, 139] width 285 height 11
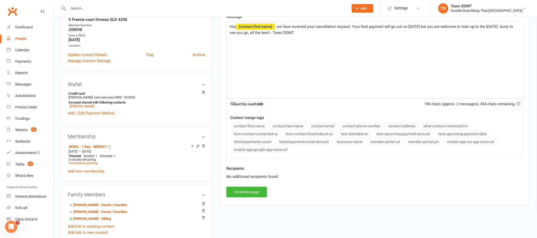
scroll to position [164, 0]
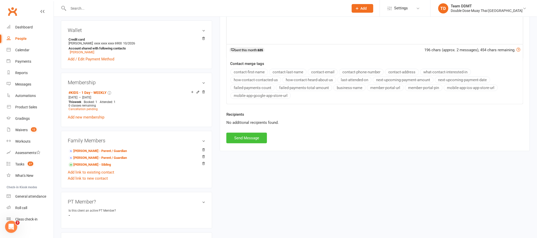
click at [250, 138] on button "Send Message" at bounding box center [246, 138] width 41 height 11
select select
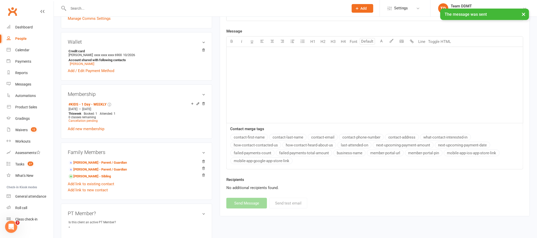
scroll to position [35, 0]
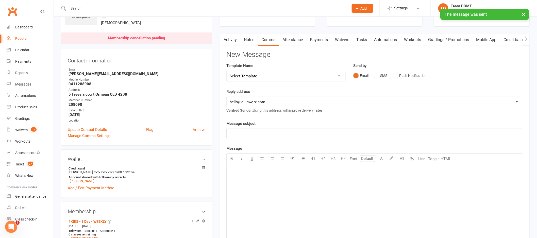
click at [249, 41] on link "Notes" at bounding box center [249, 40] width 18 height 12
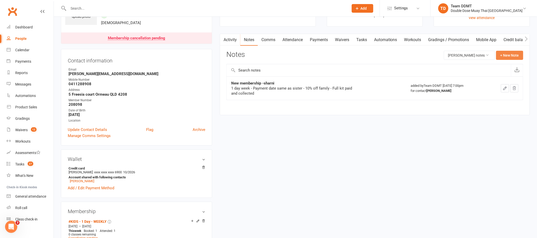
click at [503, 55] on button "+ New Note" at bounding box center [509, 55] width 27 height 9
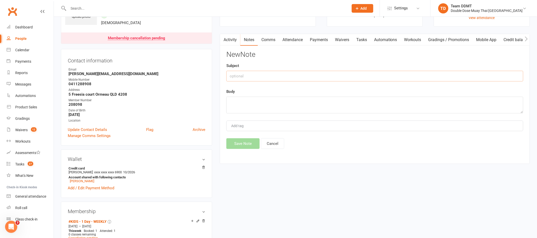
click at [401, 74] on input "text" at bounding box center [374, 76] width 297 height 11
type input "X"
type input "Cancellation -sharni"
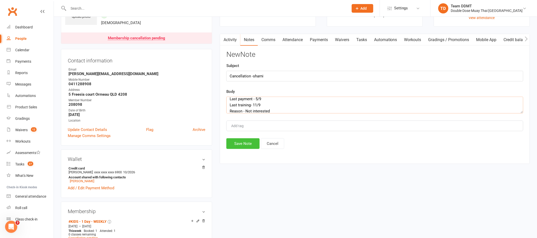
type textarea "Last payment - 5/9 Last training- 11/9 Reason - Not interested"
click at [240, 141] on button "Save Note" at bounding box center [242, 143] width 33 height 11
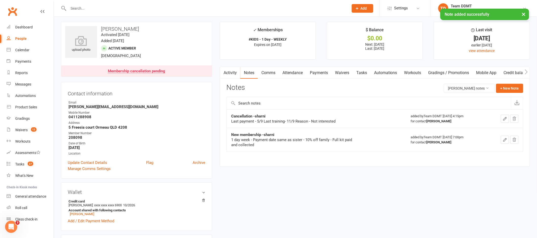
scroll to position [0, 0]
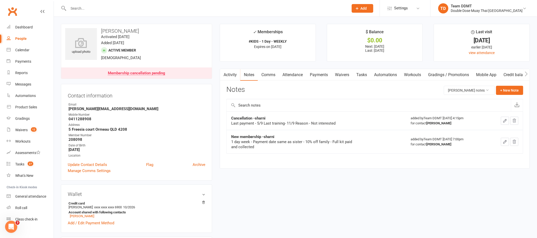
click at [316, 76] on link "Payments" at bounding box center [318, 75] width 25 height 12
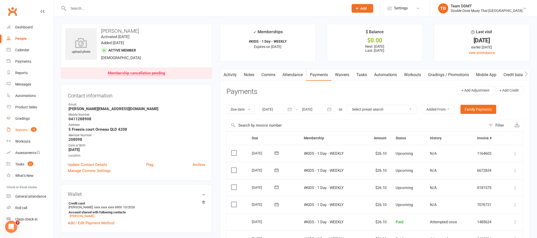
click at [24, 130] on div "Waivers" at bounding box center [21, 130] width 12 height 4
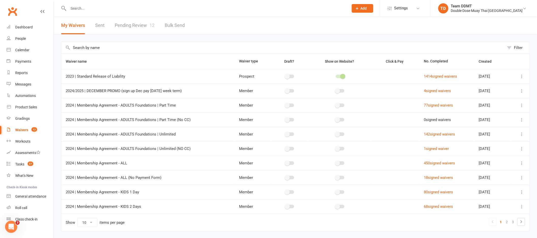
click at [134, 23] on link "Pending Review 12" at bounding box center [135, 26] width 40 height 18
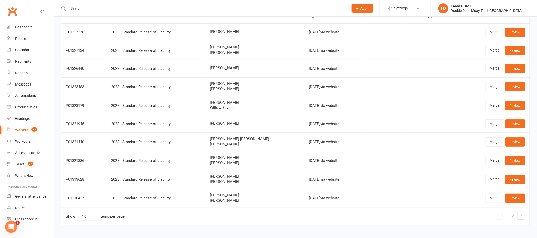
scroll to position [55, 0]
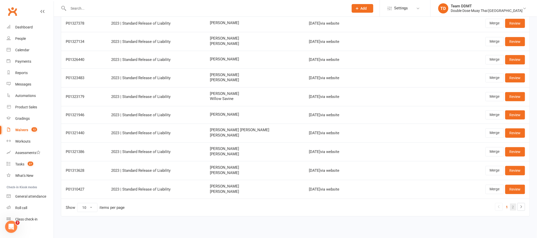
click at [514, 207] on link "2" at bounding box center [513, 207] width 6 height 7
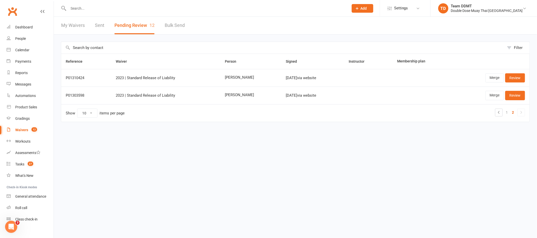
scroll to position [0, 0]
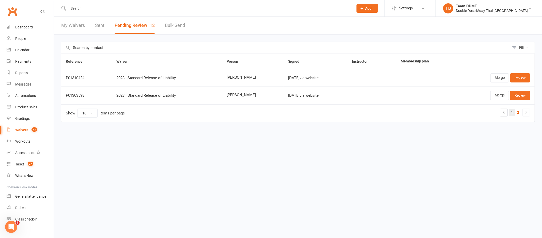
click at [512, 114] on link "1" at bounding box center [512, 112] width 6 height 7
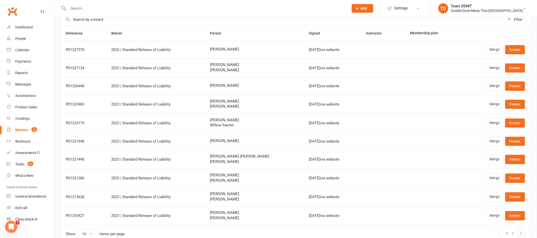
scroll to position [29, 0]
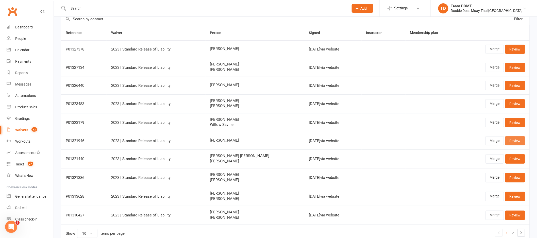
click at [515, 143] on link "Review" at bounding box center [516, 140] width 20 height 9
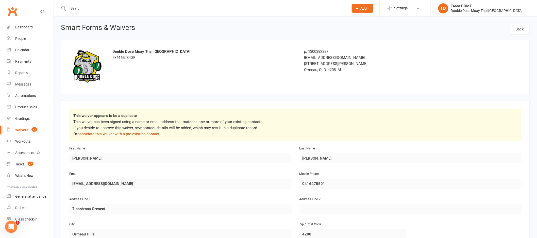
click at [151, 132] on link "associate this waiver with a pre-existing contact" at bounding box center [119, 134] width 82 height 5
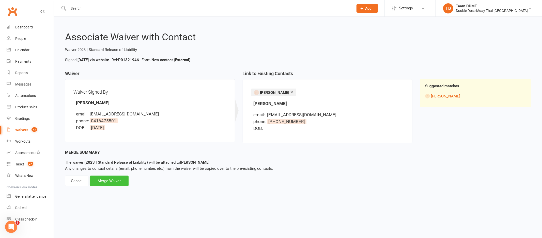
click at [117, 178] on div "Merge Waiver" at bounding box center [109, 181] width 39 height 11
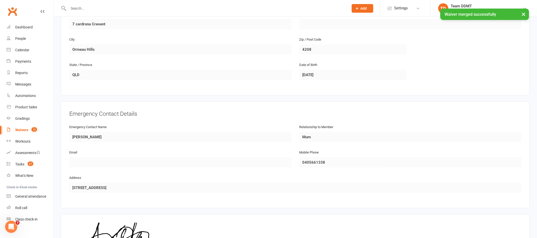
scroll to position [219, 0]
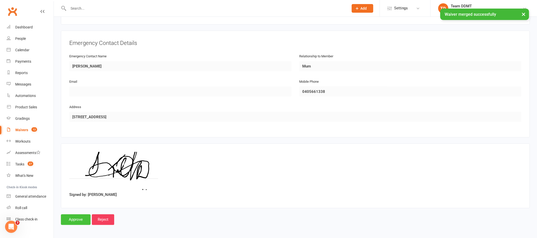
click at [78, 215] on input "Approve" at bounding box center [76, 220] width 30 height 11
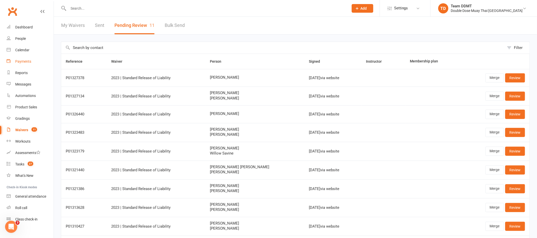
click at [28, 63] on div "Payments" at bounding box center [23, 61] width 16 height 4
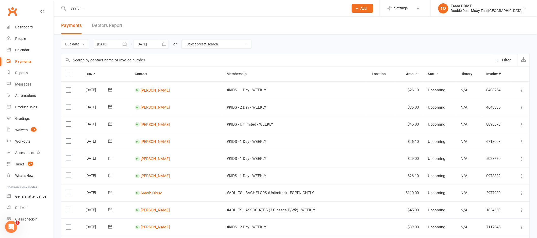
click at [106, 25] on link "Debtors Report" at bounding box center [107, 26] width 30 height 18
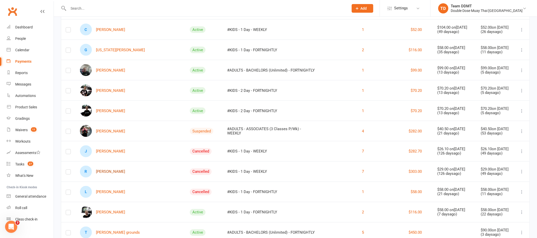
scroll to position [272, 0]
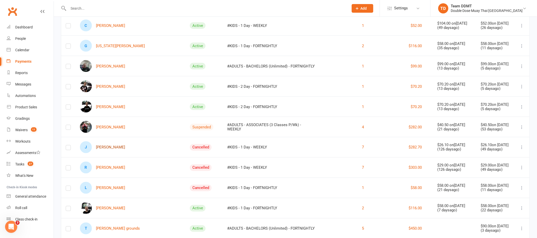
click at [109, 146] on link "J [PERSON_NAME]" at bounding box center [102, 147] width 45 height 12
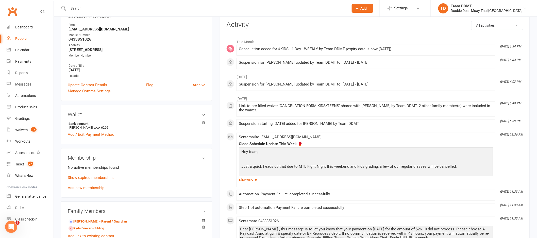
scroll to position [141, 0]
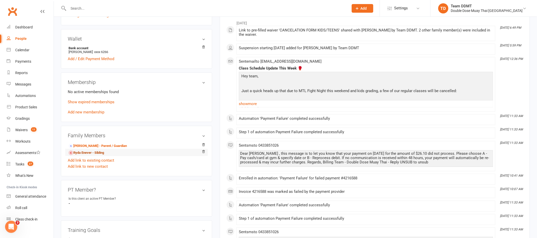
click at [97, 153] on link "Ryda Enever - Sibling" at bounding box center [87, 152] width 36 height 5
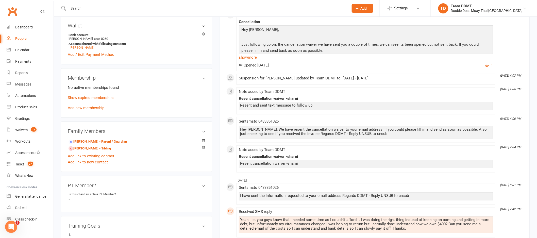
scroll to position [173, 0]
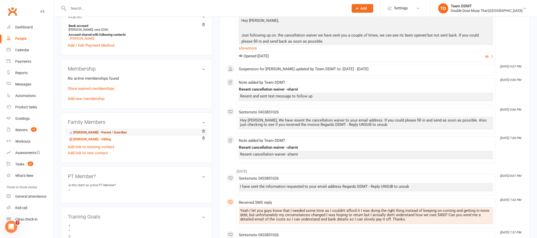
click at [94, 133] on link "[PERSON_NAME] - Parent / Guardian" at bounding box center [98, 132] width 58 height 5
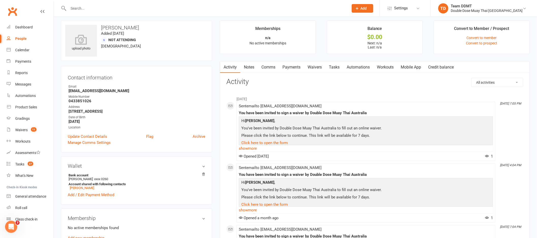
scroll to position [4, 0]
click at [245, 64] on link "Notes" at bounding box center [249, 67] width 18 height 12
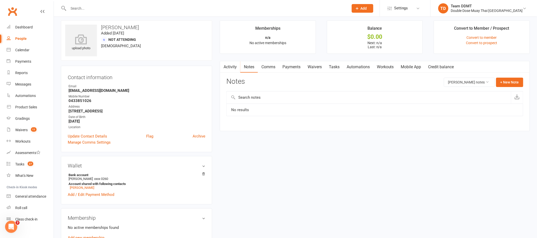
click at [226, 66] on button "button" at bounding box center [223, 66] width 6 height 11
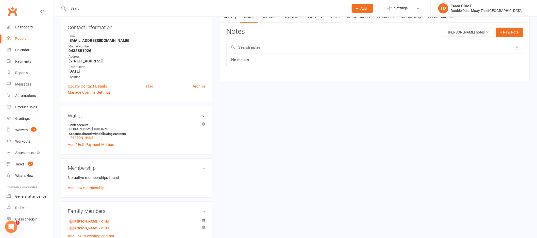
scroll to position [54, 0]
click at [233, 19] on link "Activity" at bounding box center [230, 17] width 20 height 12
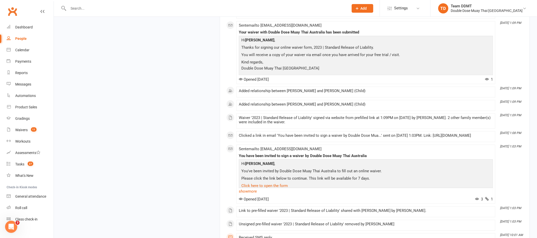
scroll to position [623, 0]
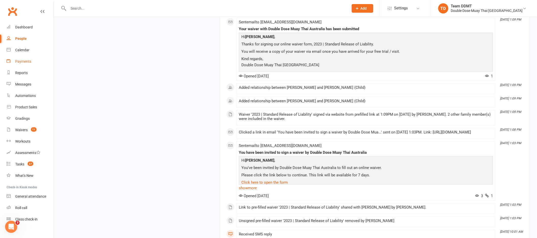
click at [27, 62] on div "Payments" at bounding box center [23, 61] width 16 height 4
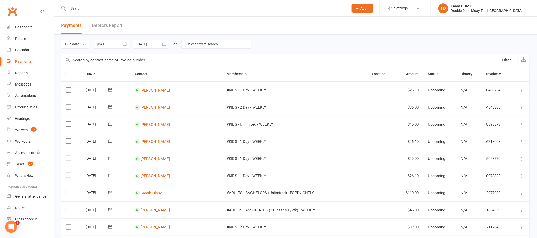
click at [106, 22] on link "Debtors Report" at bounding box center [107, 26] width 30 height 18
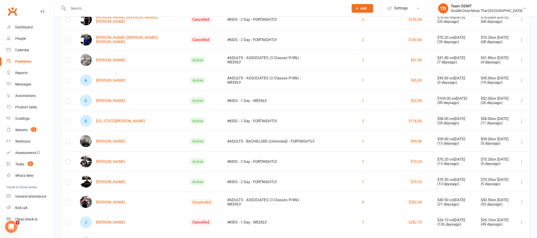
scroll to position [199, 0]
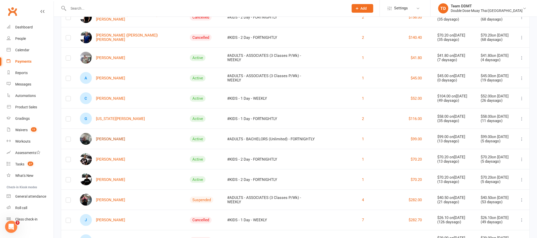
click at [106, 135] on link "[PERSON_NAME]" at bounding box center [102, 139] width 45 height 12
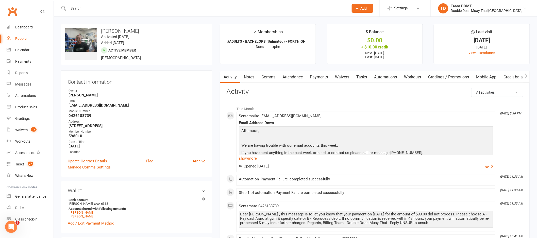
click at [324, 80] on link "Payments" at bounding box center [318, 77] width 25 height 12
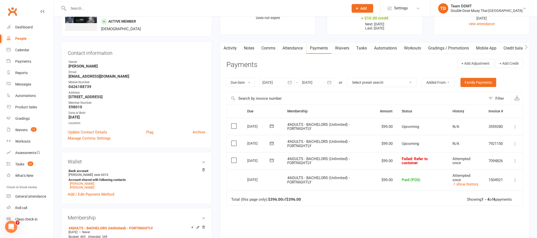
scroll to position [33, 0]
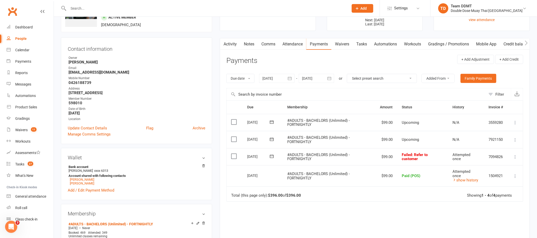
click at [515, 156] on icon at bounding box center [515, 156] width 5 height 5
click at [501, 167] on link "Mark as Paid (Cash)" at bounding box center [493, 167] width 50 height 10
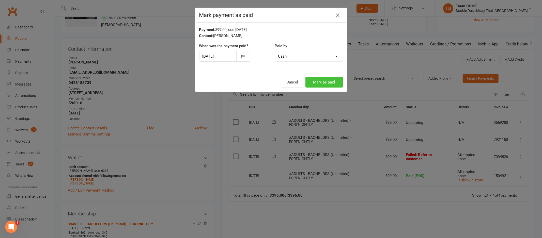
click at [327, 84] on button "Mark as paid" at bounding box center [324, 82] width 38 height 11
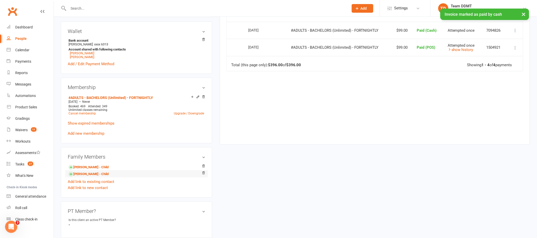
scroll to position [162, 0]
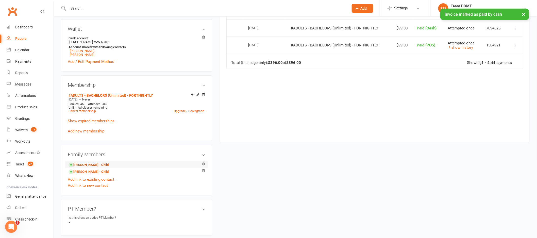
click at [94, 165] on link "[PERSON_NAME] - Child" at bounding box center [89, 164] width 40 height 5
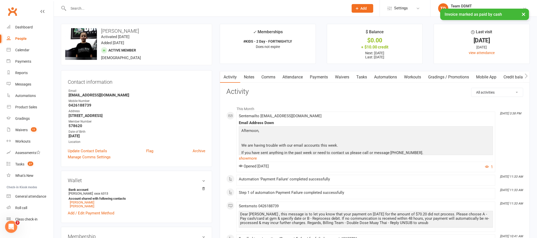
click at [319, 76] on link "Payments" at bounding box center [318, 77] width 25 height 12
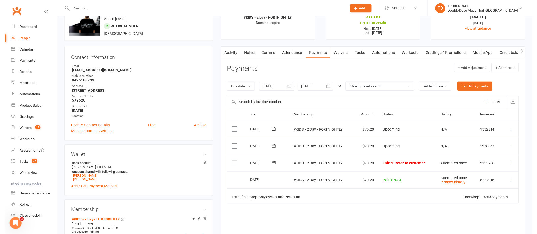
scroll to position [24, 0]
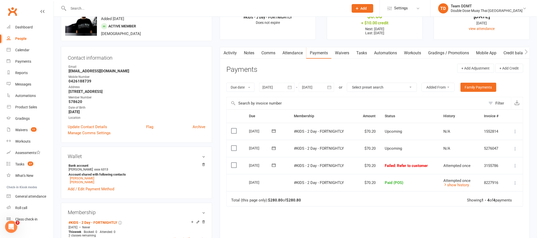
click at [515, 166] on icon at bounding box center [515, 165] width 5 height 5
click at [497, 176] on link "Mark as Paid (Cash)" at bounding box center [493, 176] width 50 height 10
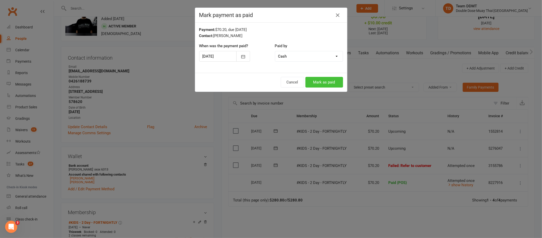
click at [312, 81] on button "Mark as paid" at bounding box center [324, 82] width 38 height 11
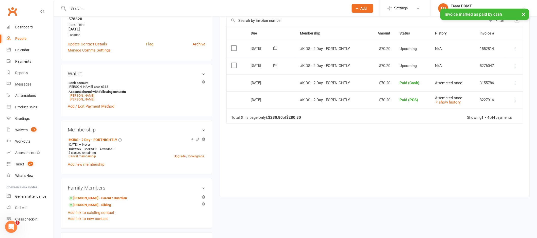
scroll to position [109, 0]
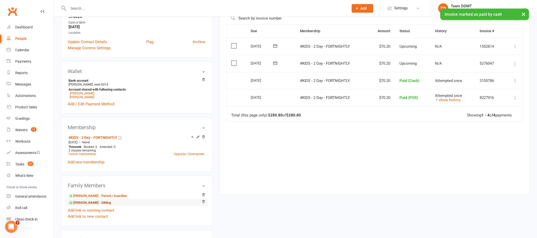
click at [94, 204] on link "[PERSON_NAME] - Sibling" at bounding box center [90, 202] width 42 height 5
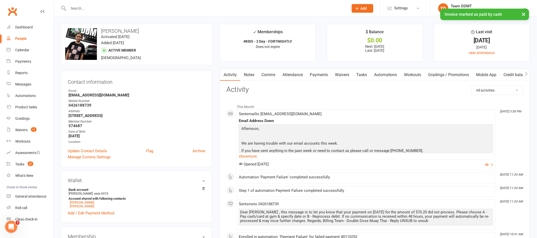
click at [321, 75] on link "Payments" at bounding box center [318, 75] width 25 height 12
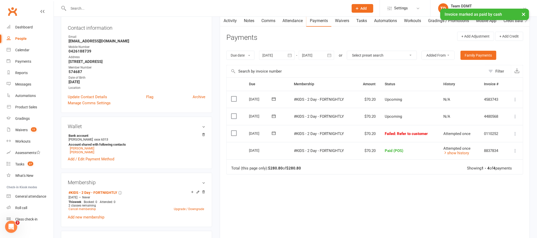
scroll to position [56, 0]
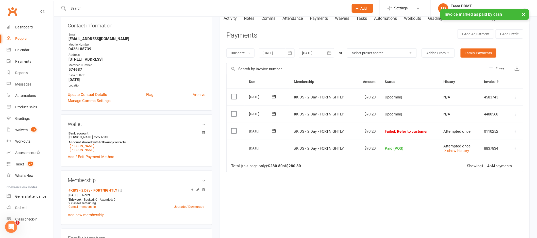
click at [516, 133] on icon at bounding box center [515, 131] width 5 height 5
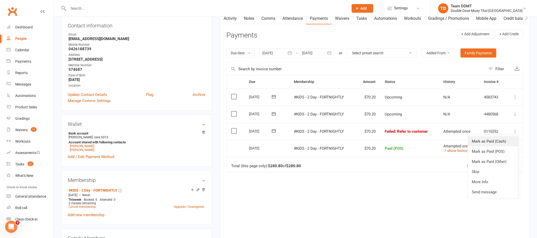
click at [498, 142] on link "Mark as Paid (Cash)" at bounding box center [493, 141] width 50 height 10
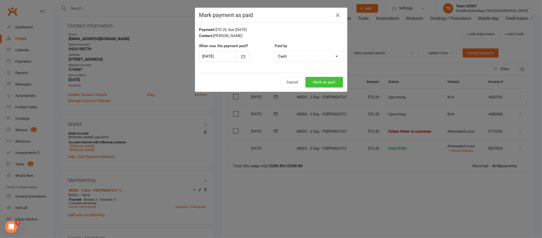
click at [330, 84] on button "Mark as paid" at bounding box center [324, 82] width 38 height 11
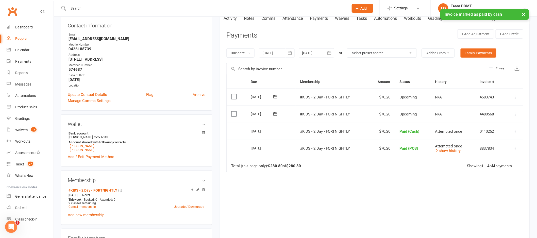
click at [351, 181] on div "Due Contact Membership Amount Status History Invoice # Select this [DATE] [PERS…" at bounding box center [374, 156] width 297 height 163
click at [23, 63] on link "Payments" at bounding box center [30, 61] width 47 height 11
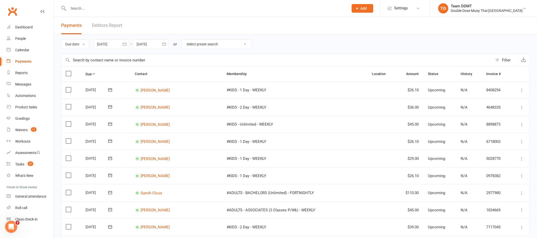
click at [89, 10] on input "text" at bounding box center [206, 8] width 279 height 7
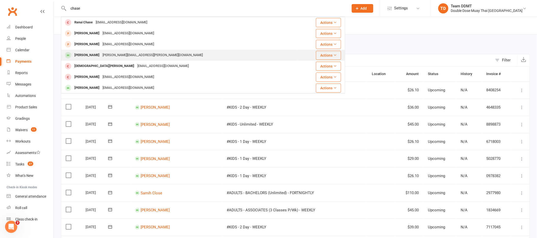
type input "chase"
click at [117, 56] on div "[PERSON_NAME][EMAIL_ADDRESS][PERSON_NAME][DOMAIN_NAME]" at bounding box center [152, 55] width 103 height 7
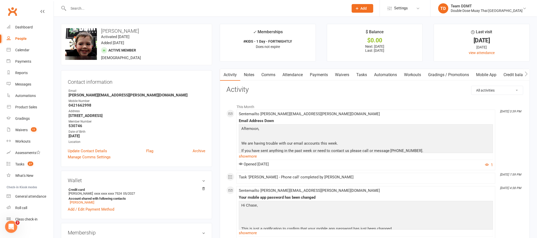
click at [252, 74] on link "Notes" at bounding box center [249, 75] width 18 height 12
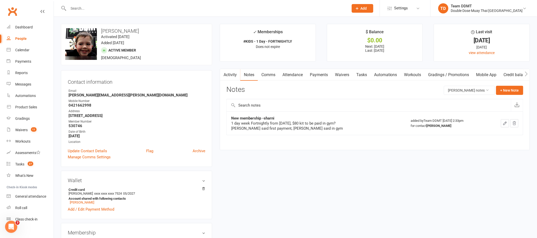
click at [301, 74] on link "Attendance" at bounding box center [292, 75] width 27 height 12
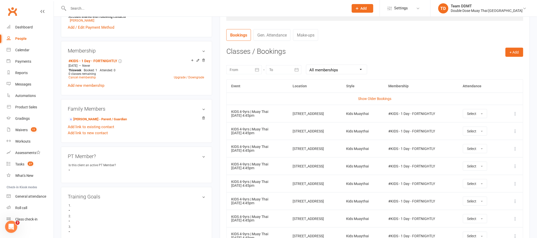
scroll to position [185, 0]
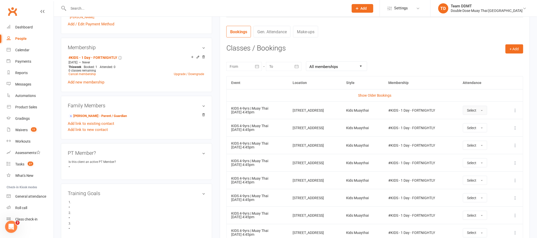
click at [477, 111] on span "Select" at bounding box center [471, 110] width 9 height 4
click at [483, 120] on span "Attended" at bounding box center [474, 122] width 15 height 5
click at [24, 129] on div "Waivers" at bounding box center [21, 130] width 12 height 4
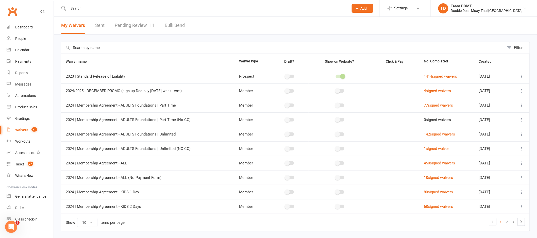
click at [132, 25] on link "Pending Review 11" at bounding box center [135, 26] width 40 height 18
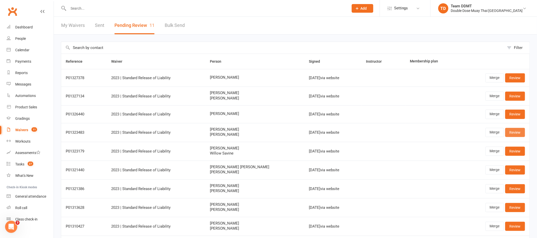
click at [515, 134] on link "Review" at bounding box center [516, 132] width 20 height 9
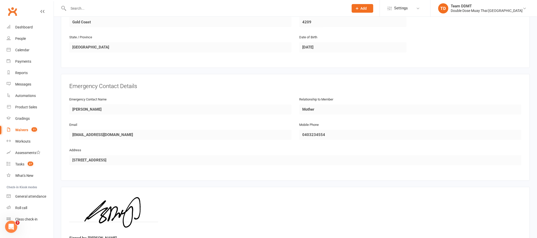
scroll to position [411, 0]
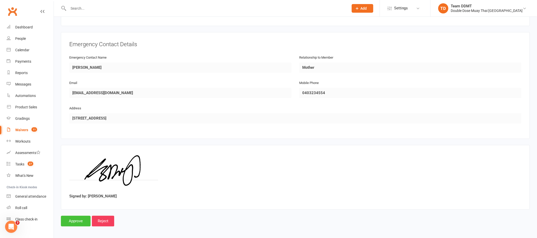
click at [71, 221] on input "Approve" at bounding box center [76, 221] width 30 height 11
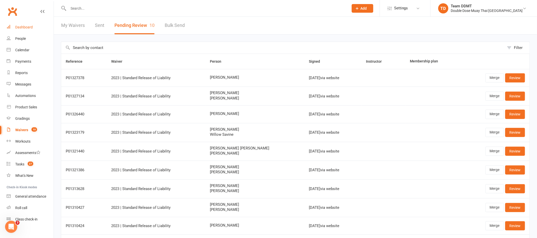
click at [20, 27] on div "Dashboard" at bounding box center [24, 27] width 18 height 4
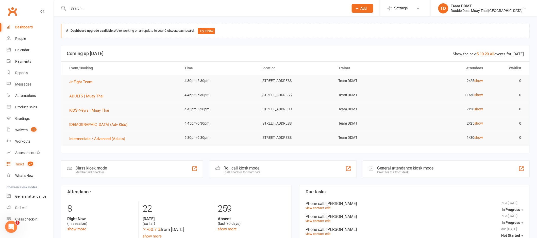
click at [23, 162] on div "Tasks" at bounding box center [19, 164] width 9 height 4
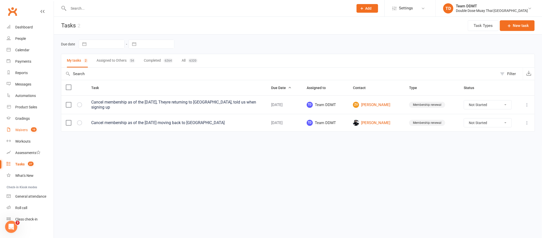
click at [26, 129] on div "Waivers" at bounding box center [21, 130] width 12 height 4
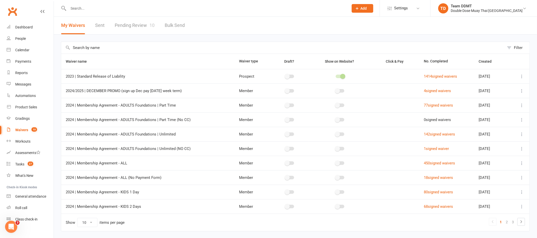
click at [144, 27] on link "Pending Review 10" at bounding box center [135, 26] width 40 height 18
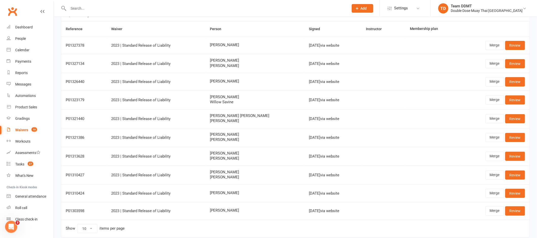
scroll to position [33, 0]
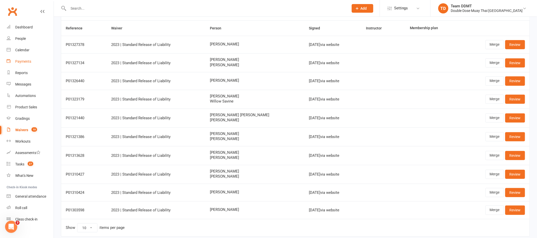
click at [25, 63] on div "Payments" at bounding box center [23, 61] width 16 height 4
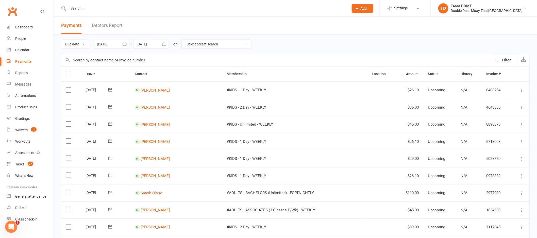
click at [111, 25] on link "Debtors Report" at bounding box center [107, 26] width 30 height 18
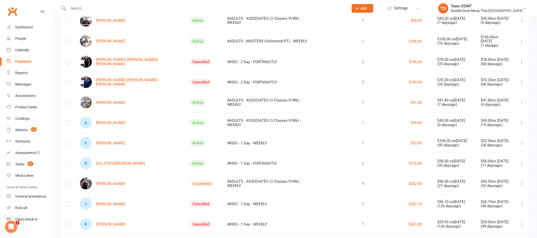
scroll to position [286, 0]
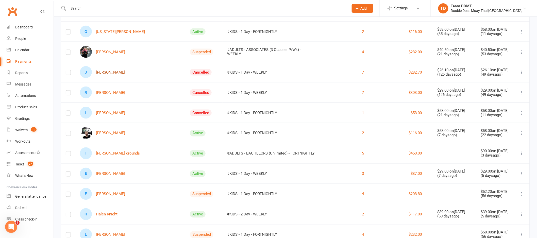
click at [113, 70] on link "J [PERSON_NAME]" at bounding box center [102, 72] width 45 height 12
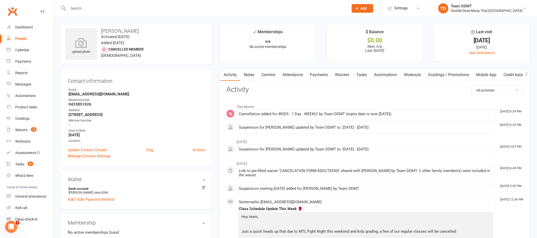
click at [315, 74] on link "Payments" at bounding box center [318, 75] width 25 height 12
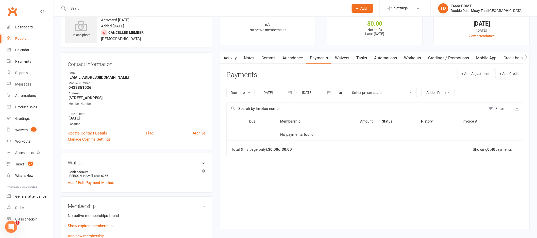
scroll to position [18, 0]
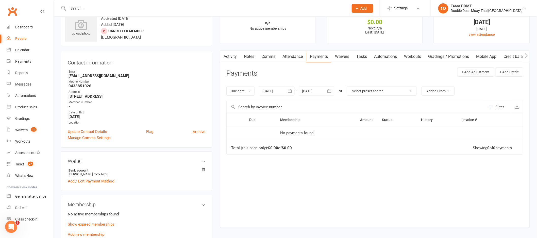
click at [276, 89] on div at bounding box center [277, 91] width 36 height 9
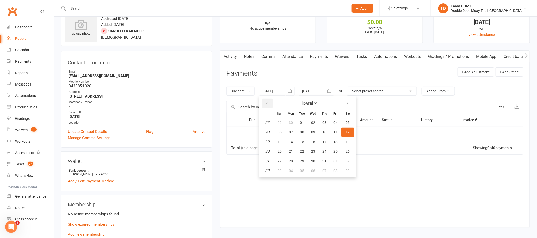
click at [267, 102] on icon "button" at bounding box center [267, 103] width 4 height 4
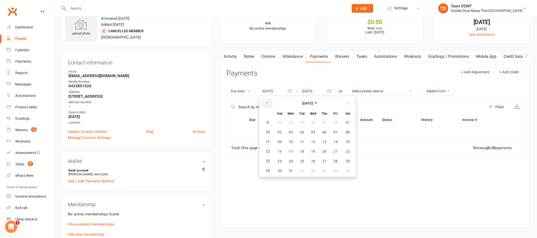
click at [267, 102] on icon "button" at bounding box center [267, 103] width 4 height 4
click at [304, 122] on button "31" at bounding box center [302, 122] width 11 height 9
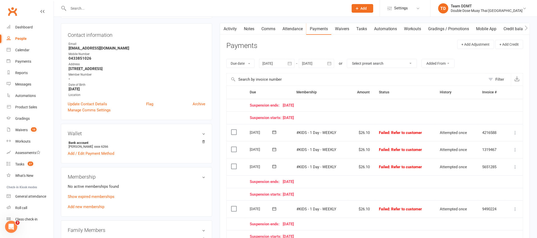
scroll to position [45, 0]
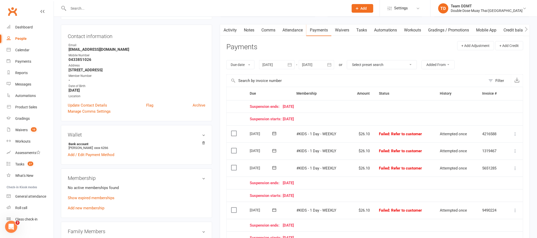
click at [270, 66] on div at bounding box center [277, 64] width 36 height 9
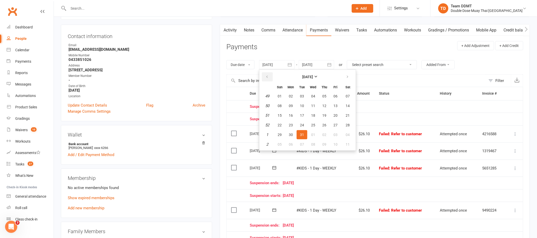
click at [268, 75] on icon "button" at bounding box center [267, 77] width 4 height 4
click at [303, 96] on span "03" at bounding box center [302, 96] width 4 height 4
type input "[DATE]"
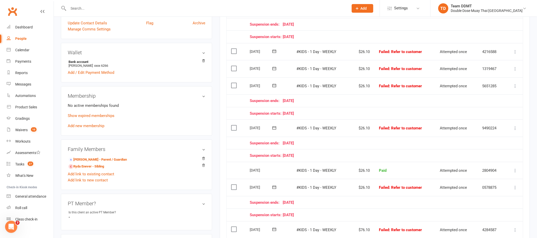
scroll to position [41, 0]
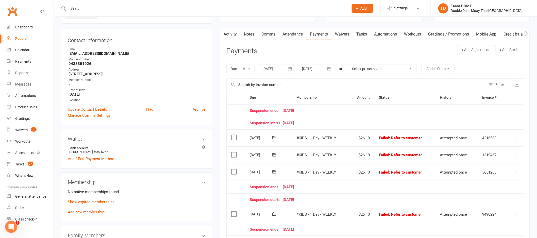
click at [273, 70] on div at bounding box center [277, 68] width 36 height 9
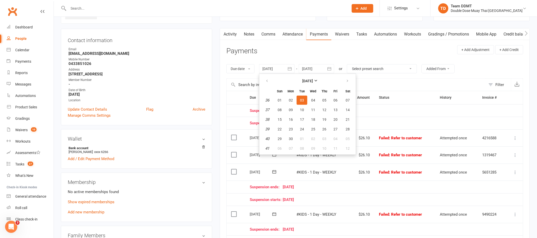
click at [217, 87] on main "✓ Memberships n/a No active memberships $ Balance $0.00 Next: n/a Last: [DATE] …" at bounding box center [375, 209] width 318 height 452
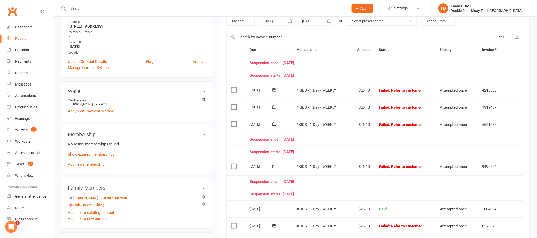
scroll to position [0, 0]
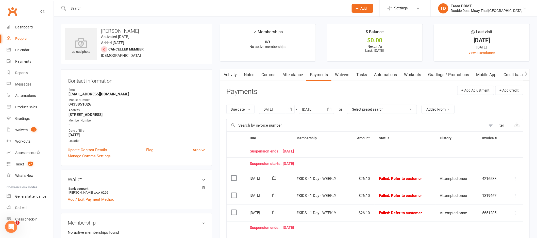
click at [341, 74] on link "Waivers" at bounding box center [342, 75] width 21 height 12
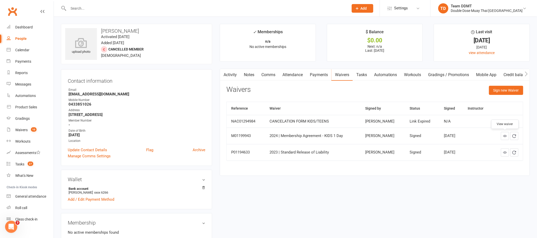
click at [505, 137] on icon at bounding box center [505, 136] width 4 height 4
click at [254, 76] on link "Notes" at bounding box center [249, 75] width 18 height 12
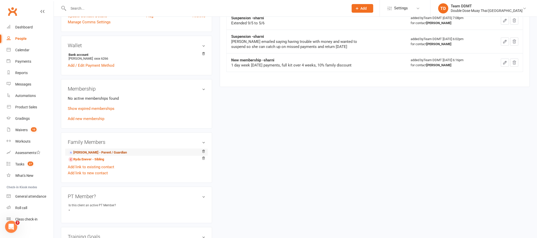
scroll to position [141, 0]
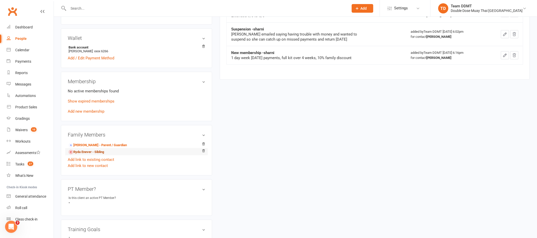
click at [88, 154] on link "Ryda Enever - Sibling" at bounding box center [87, 152] width 36 height 5
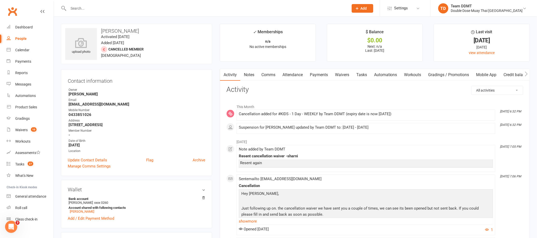
click at [322, 75] on link "Payments" at bounding box center [318, 75] width 25 height 12
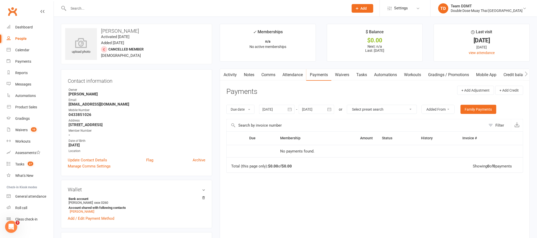
click at [269, 112] on div at bounding box center [277, 109] width 36 height 9
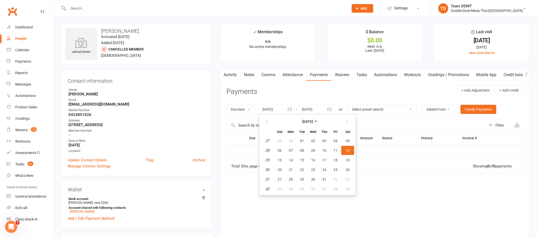
click at [262, 121] on th at bounding box center [267, 121] width 13 height 11
click at [266, 121] on icon "button" at bounding box center [267, 122] width 4 height 4
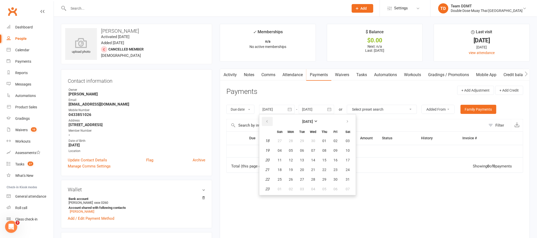
click at [266, 121] on icon "button" at bounding box center [267, 122] width 4 height 4
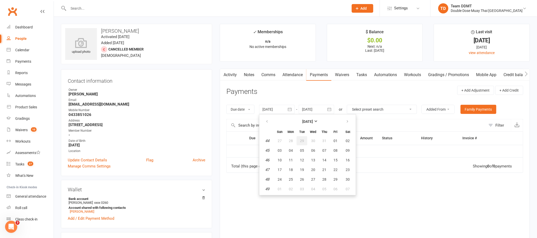
click at [303, 142] on span "29" at bounding box center [302, 141] width 4 height 4
type input "[DATE]"
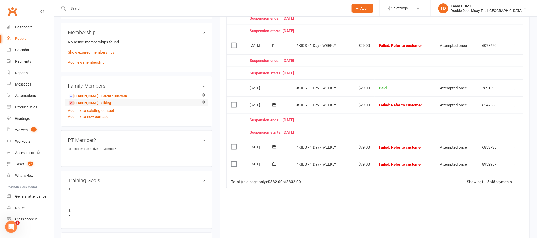
scroll to position [205, 0]
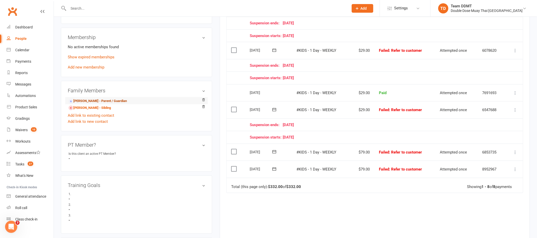
click at [114, 103] on link "[PERSON_NAME] - Parent / Guardian" at bounding box center [98, 101] width 58 height 5
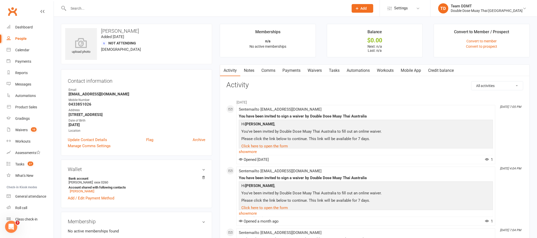
click at [250, 71] on link "Notes" at bounding box center [249, 71] width 18 height 12
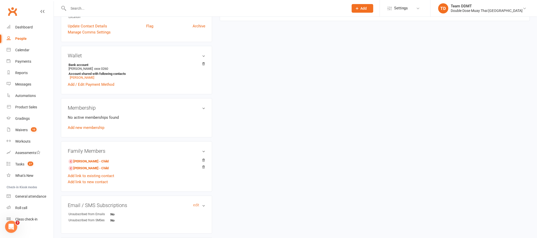
scroll to position [133, 0]
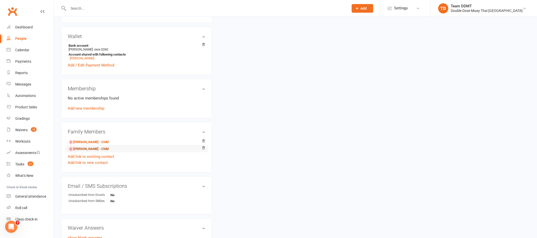
click at [87, 151] on link "[PERSON_NAME] - Child" at bounding box center [89, 149] width 40 height 5
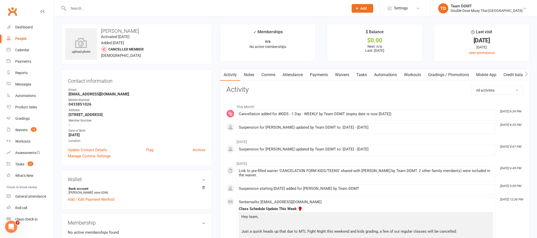
click at [251, 72] on link "Notes" at bounding box center [249, 75] width 18 height 12
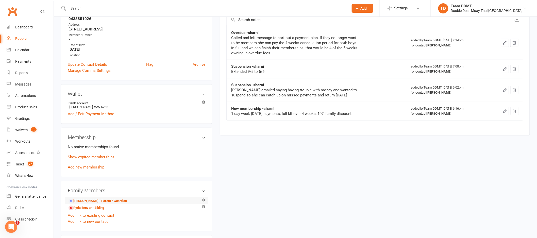
scroll to position [95, 0]
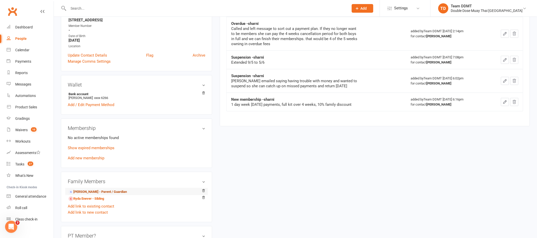
click at [94, 193] on link "[PERSON_NAME] - Parent / Guardian" at bounding box center [98, 191] width 58 height 5
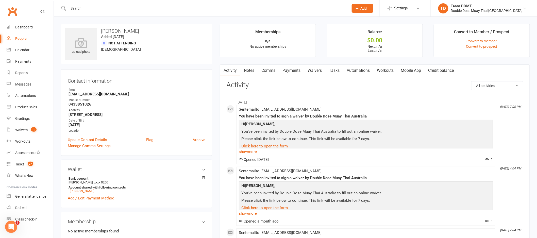
click at [252, 70] on link "Notes" at bounding box center [249, 71] width 18 height 12
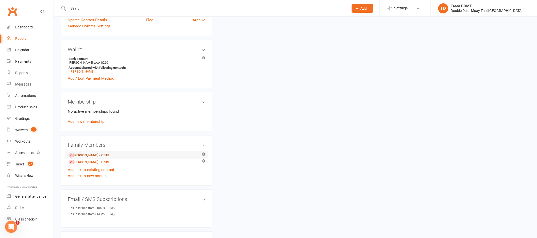
scroll to position [121, 0]
click at [94, 155] on link "[PERSON_NAME] - Child" at bounding box center [89, 154] width 40 height 5
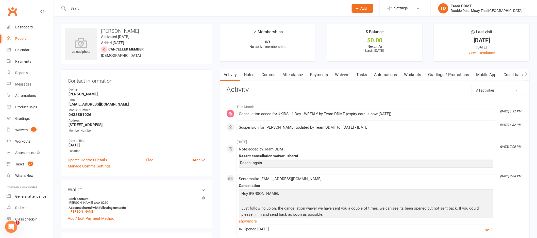
click at [251, 76] on link "Notes" at bounding box center [249, 75] width 18 height 12
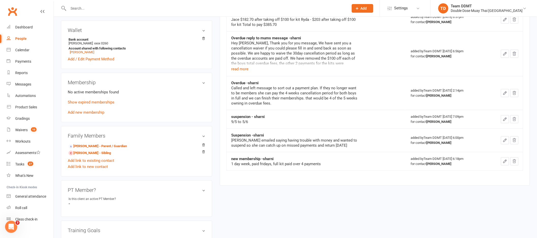
scroll to position [158, 0]
click at [240, 71] on button "read more" at bounding box center [239, 70] width 17 height 6
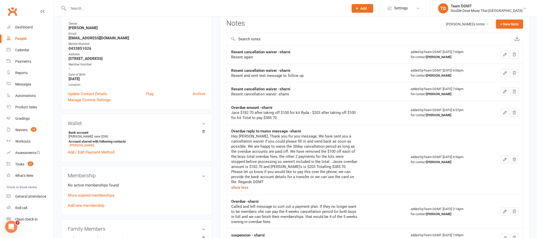
scroll to position [39, 0]
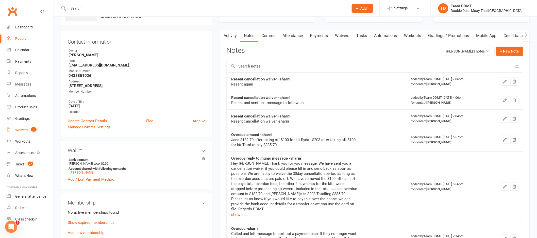
click at [14, 133] on link "Waivers 10" at bounding box center [30, 129] width 47 height 11
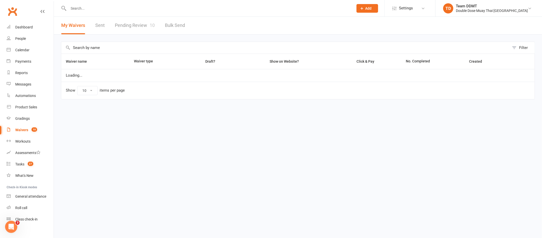
click at [125, 30] on link "Pending Review 10" at bounding box center [135, 26] width 40 height 18
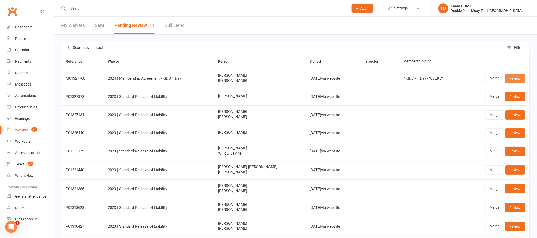
click at [513, 77] on link "Review" at bounding box center [516, 78] width 20 height 9
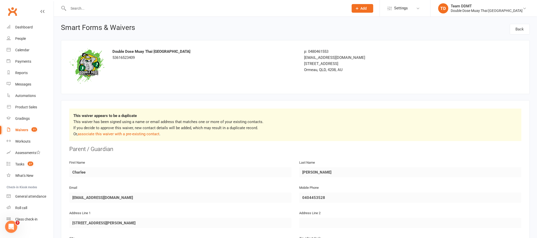
click at [120, 138] on div "This waiver appears to be a duplicate This waiver has been signed using a name …" at bounding box center [295, 125] width 452 height 32
click at [125, 135] on link "associate this waiver with a pre-existing contact" at bounding box center [119, 134] width 82 height 5
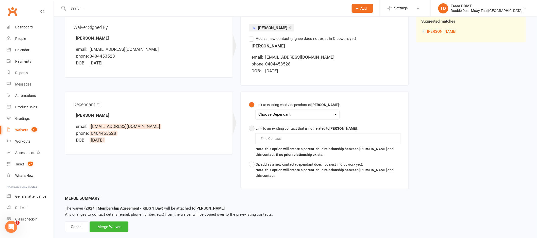
scroll to position [70, 0]
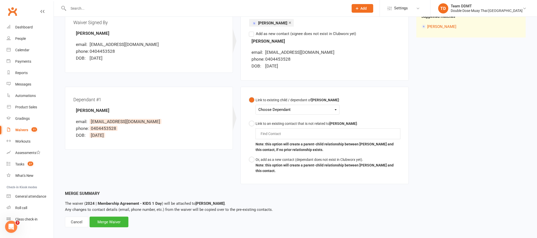
click at [289, 111] on div "Choose Dependant" at bounding box center [297, 109] width 78 height 7
click at [287, 122] on link "[PERSON_NAME]" at bounding box center [284, 121] width 50 height 11
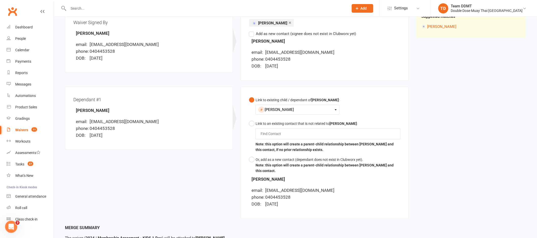
click at [216, 135] on li "DOB: [DEMOGRAPHIC_DATA]" at bounding box center [150, 135] width 149 height 7
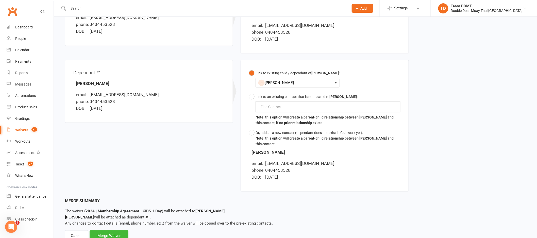
scroll to position [115, 0]
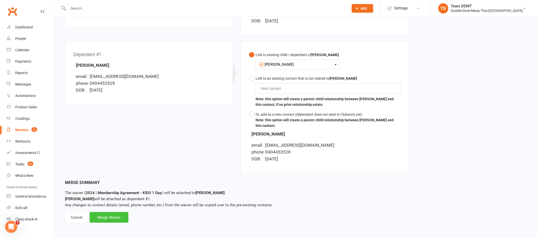
click at [115, 219] on div "Merge Waiver" at bounding box center [109, 217] width 39 height 11
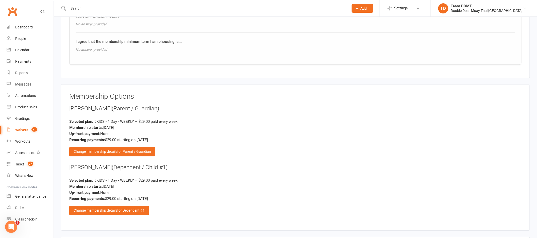
scroll to position [541, 0]
click at [121, 149] on span "for Parent / Guardian" at bounding box center [134, 151] width 34 height 4
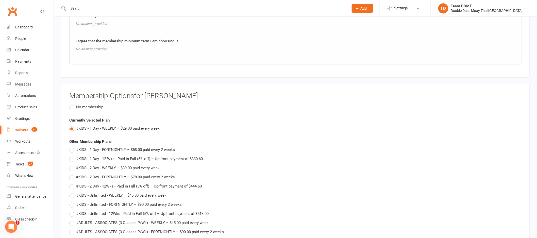
click at [90, 104] on span "No membership" at bounding box center [89, 106] width 27 height 5
click at [73, 104] on input "No membership" at bounding box center [70, 104] width 3 height 0
click at [236, 119] on div "Currently Selected Plan" at bounding box center [295, 120] width 452 height 6
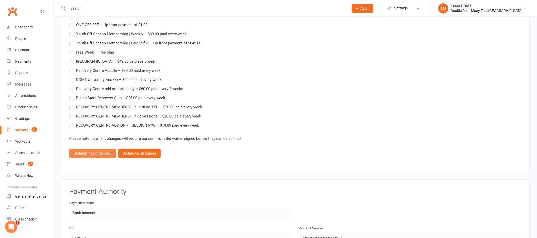
click at [89, 151] on span "(this signee only)" at bounding box center [98, 153] width 27 height 4
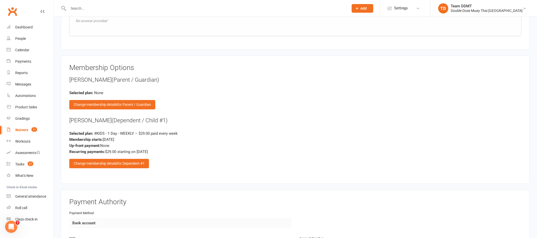
scroll to position [572, 0]
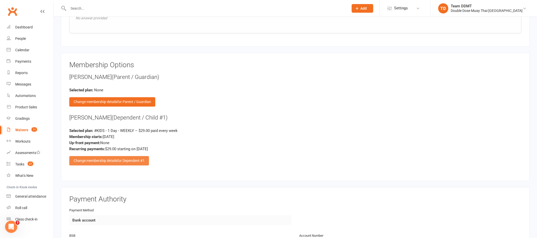
click at [113, 161] on div "Change membership details for Dependent #1" at bounding box center [109, 160] width 80 height 9
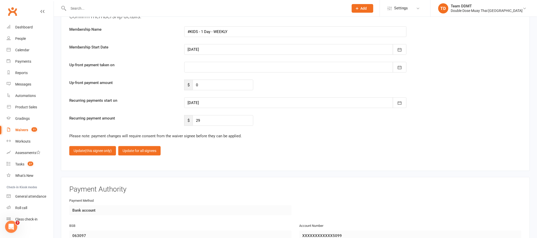
scroll to position [972, 0]
click at [400, 103] on icon "button" at bounding box center [399, 102] width 5 height 5
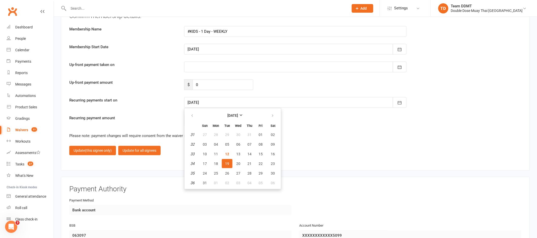
click at [299, 146] on div "Update (this signee only) Update for all signees" at bounding box center [295, 150] width 452 height 9
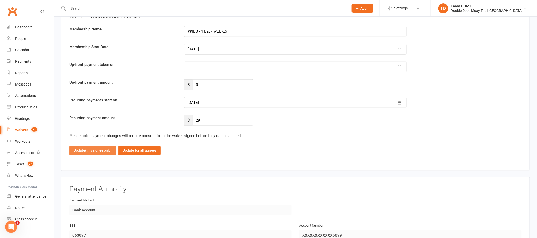
click at [99, 150] on span "(this signee only)" at bounding box center [98, 151] width 27 height 4
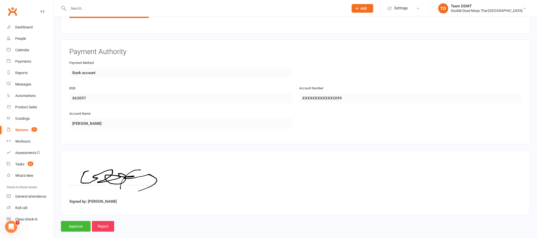
scroll to position [725, 0]
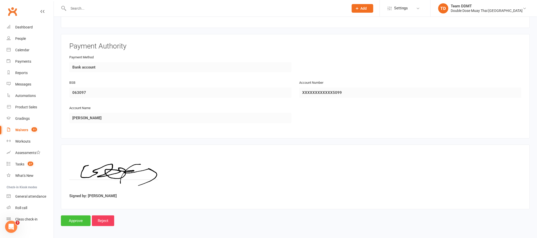
click at [77, 218] on input "Approve" at bounding box center [76, 221] width 30 height 11
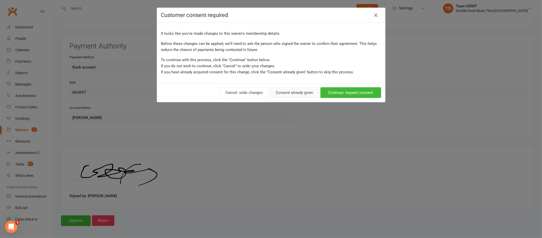
click at [284, 94] on button "Consent already given" at bounding box center [294, 92] width 49 height 11
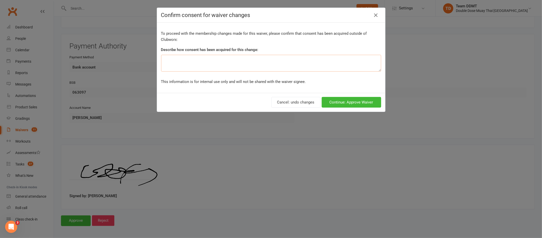
click at [210, 61] on textarea at bounding box center [271, 63] width 220 height 17
type textarea "Mum isnt signing up but had clicked a membership"
click at [339, 102] on button "Continue: Approve Waiver" at bounding box center [350, 102] width 59 height 11
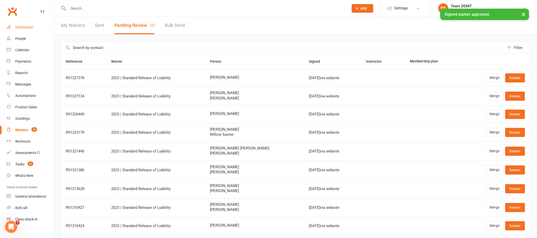
click at [25, 26] on div "Dashboard" at bounding box center [24, 27] width 18 height 4
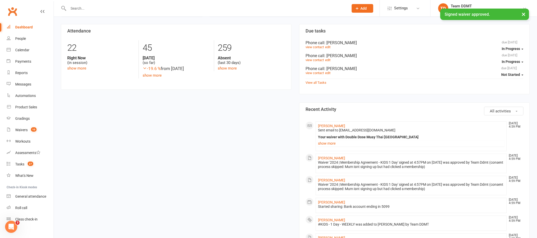
scroll to position [165, 0]
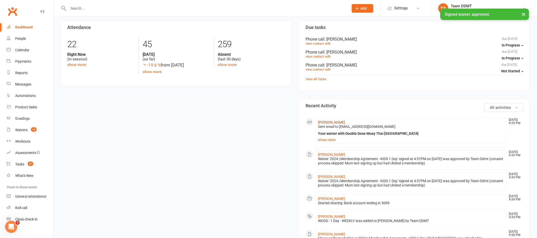
click at [332, 122] on link "[PERSON_NAME]" at bounding box center [331, 122] width 27 height 4
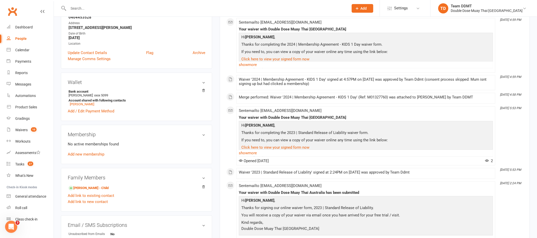
scroll to position [151, 0]
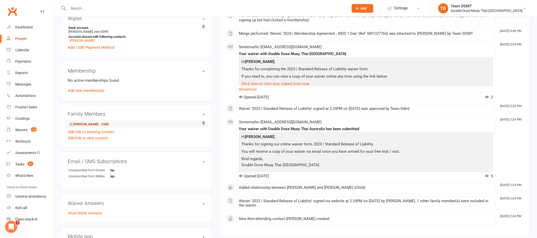
click at [96, 125] on link "[PERSON_NAME] - Child" at bounding box center [89, 124] width 40 height 5
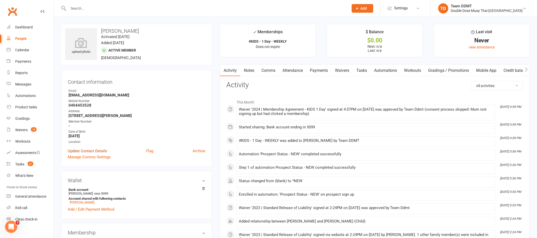
click at [93, 150] on link "Update Contact Details" at bounding box center [87, 151] width 39 height 6
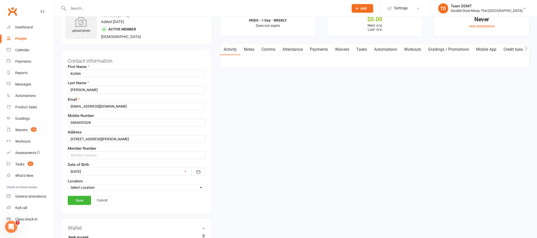
scroll to position [24, 0]
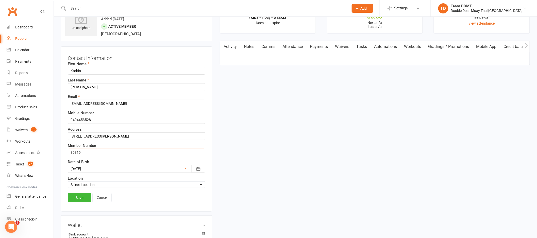
type input "803195"
click at [90, 153] on input "803195" at bounding box center [137, 153] width 138 height 8
click at [80, 199] on link "Save" at bounding box center [79, 197] width 23 height 9
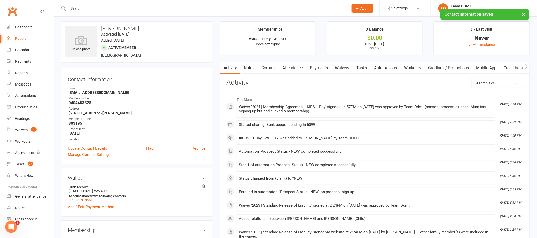
scroll to position [0, 0]
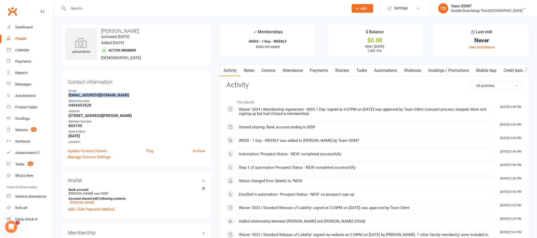
drag, startPoint x: 124, startPoint y: 95, endPoint x: 67, endPoint y: 97, distance: 57.1
click at [67, 97] on div "Contact information Owner Email [EMAIL_ADDRESS][DOMAIN_NAME] Mobile Number [PHO…" at bounding box center [136, 118] width 151 height 97
copy strong "[EMAIL_ADDRESS][DOMAIN_NAME]"
click at [169, 105] on strong "0404453528" at bounding box center [137, 105] width 137 height 5
click at [256, 71] on link "Notes" at bounding box center [249, 71] width 18 height 12
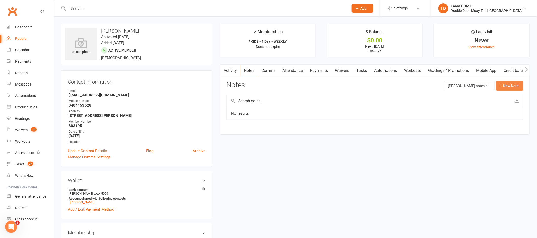
click at [513, 86] on button "+ New Note" at bounding box center [509, 85] width 27 height 9
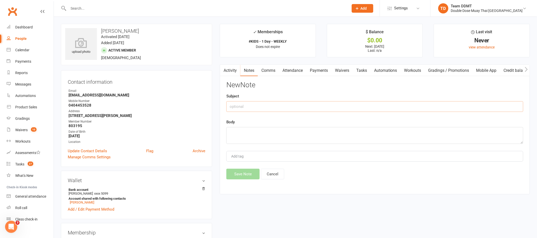
click at [406, 105] on input "text" at bounding box center [374, 106] width 297 height 11
type input "New membership -sharni"
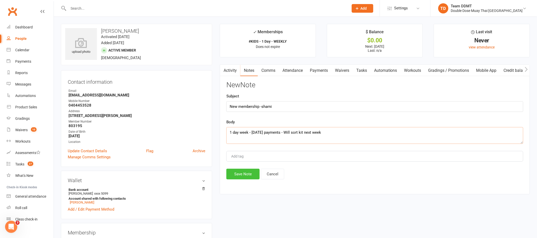
type textarea "1 day week - [DATE] payments - Will sort kit next week"
click at [239, 176] on button "Save Note" at bounding box center [242, 174] width 33 height 11
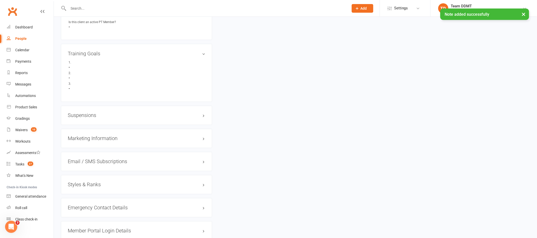
scroll to position [326, 0]
click at [81, 184] on h3 "Styles & Ranks" at bounding box center [137, 185] width 138 height 6
click at [82, 204] on link "Add new style" at bounding box center [80, 204] width 24 height 5
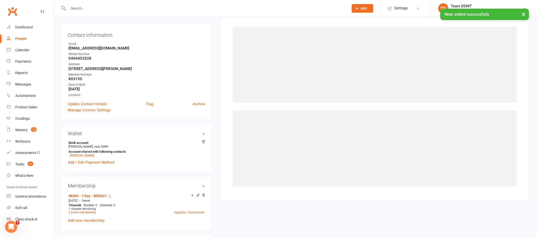
scroll to position [39, 0]
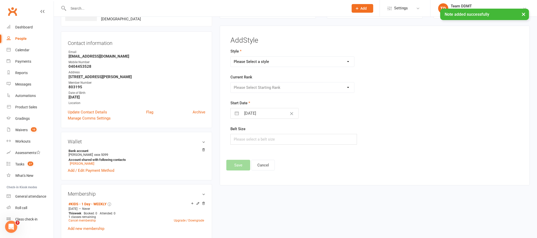
click at [259, 58] on select "Please Select a style Adults Boxing Adults Muaythai Kids Muaythai Online Teens …" at bounding box center [293, 62] width 124 height 10
select select "1450"
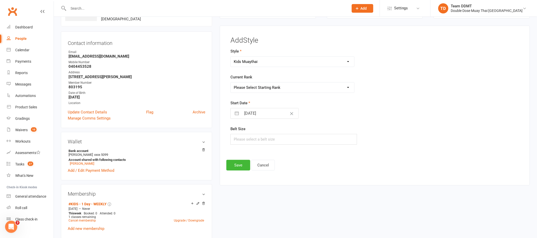
click at [261, 86] on select "Please Select Starting Rank Jnr L1 White Jnr L2 Yellow Jnr L3 Orange Jnr L4 Gre…" at bounding box center [293, 88] width 124 height 10
select select "14224"
click at [239, 169] on button "Save" at bounding box center [238, 165] width 24 height 11
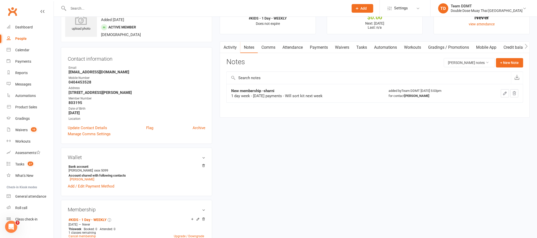
scroll to position [0, 0]
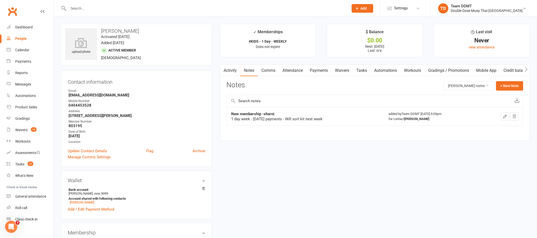
click at [321, 70] on link "Payments" at bounding box center [318, 71] width 25 height 12
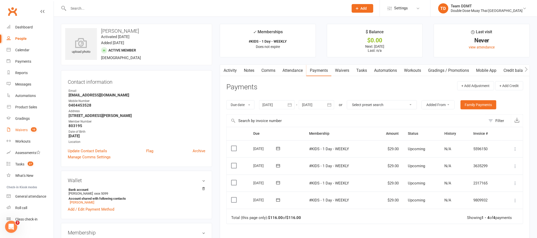
click at [19, 132] on link "Waivers 10" at bounding box center [30, 129] width 47 height 11
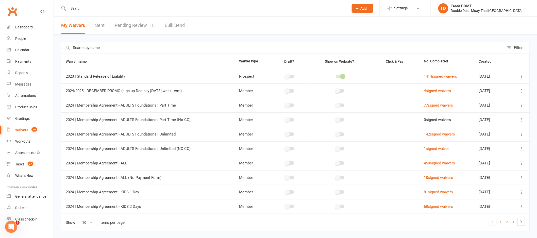
click at [135, 27] on link "Pending Review 10" at bounding box center [135, 26] width 40 height 18
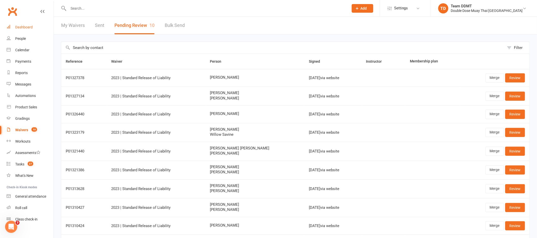
click at [29, 30] on link "Dashboard" at bounding box center [30, 27] width 47 height 11
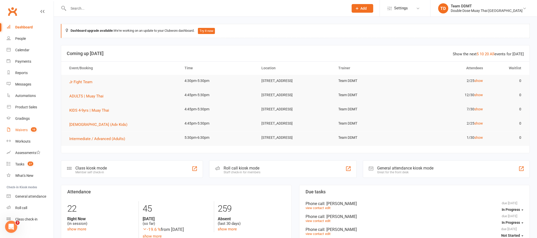
click at [20, 131] on div "Waivers" at bounding box center [21, 130] width 12 height 4
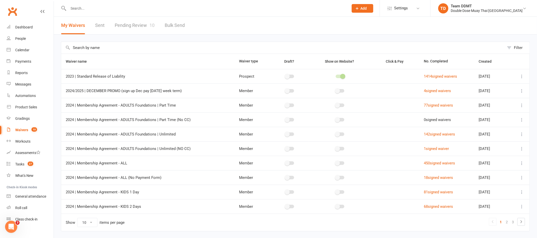
click at [139, 26] on link "Pending Review 10" at bounding box center [135, 26] width 40 height 18
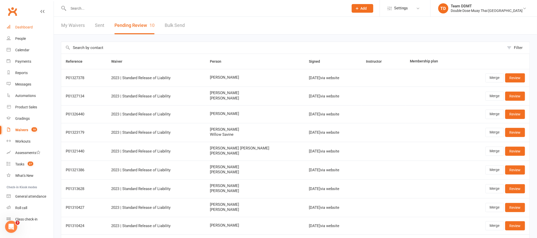
click at [23, 29] on div "Dashboard" at bounding box center [24, 27] width 18 height 4
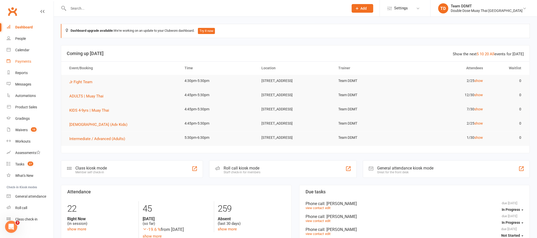
click at [23, 62] on div "Payments" at bounding box center [23, 61] width 16 height 4
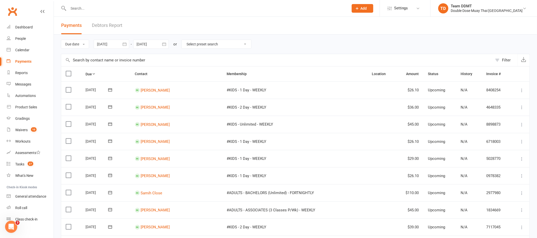
click at [111, 26] on link "Debtors Report" at bounding box center [107, 26] width 30 height 18
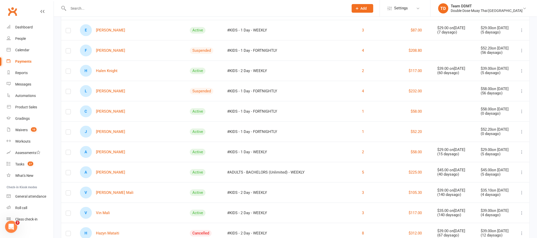
scroll to position [437, 0]
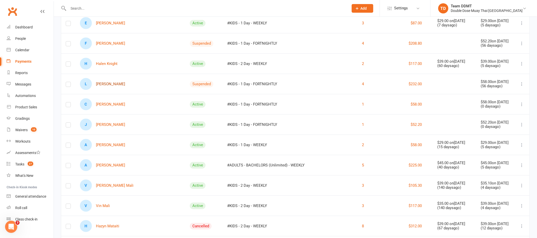
click at [112, 83] on link "L [PERSON_NAME]" at bounding box center [102, 84] width 45 height 12
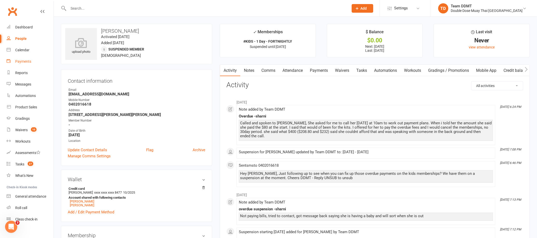
click at [27, 63] on div "Payments" at bounding box center [23, 61] width 16 height 4
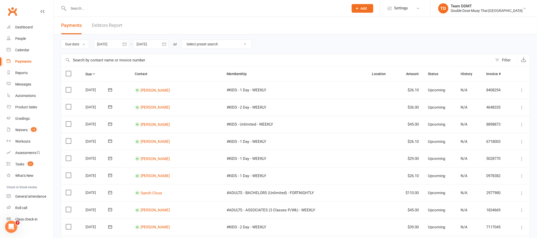
click at [109, 27] on link "Debtors Report" at bounding box center [107, 26] width 30 height 18
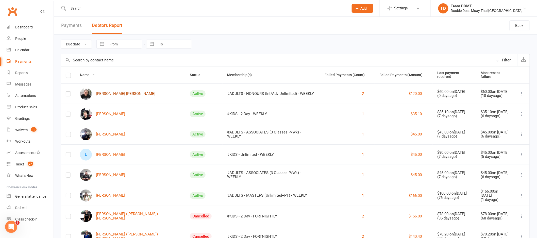
click at [109, 93] on link "[PERSON_NAME] [PERSON_NAME]" at bounding box center [117, 94] width 75 height 12
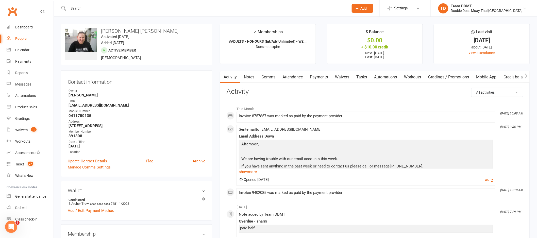
click at [320, 75] on link "Payments" at bounding box center [318, 77] width 25 height 12
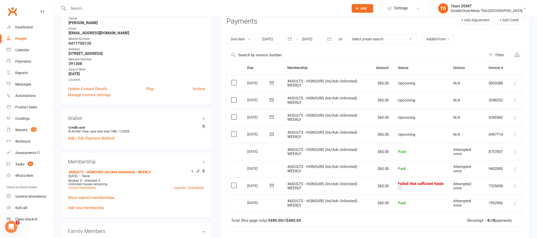
scroll to position [73, 0]
click at [290, 42] on button "button" at bounding box center [290, 38] width 9 height 9
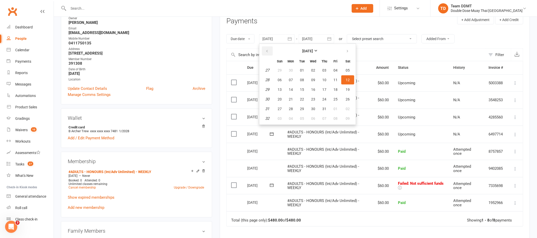
click at [269, 49] on button "button" at bounding box center [267, 50] width 11 height 9
click at [324, 71] on span "01" at bounding box center [324, 70] width 4 height 4
type input "[DATE]"
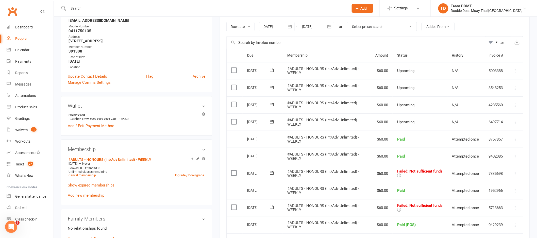
scroll to position [145, 0]
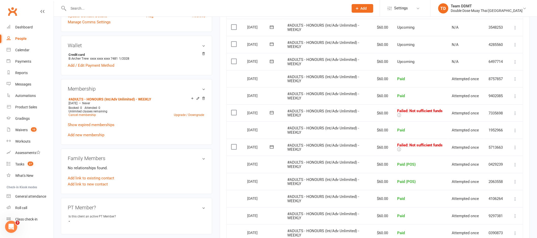
click at [517, 148] on icon at bounding box center [515, 147] width 5 height 5
click at [490, 166] on link "Mark as Paid (POS)" at bounding box center [493, 167] width 50 height 10
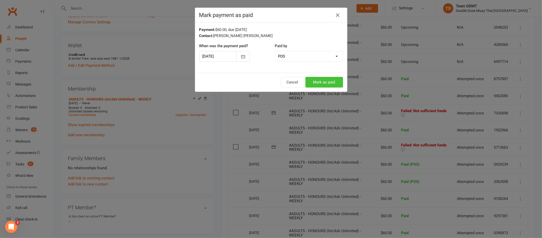
click at [324, 84] on button "Mark as paid" at bounding box center [324, 82] width 38 height 11
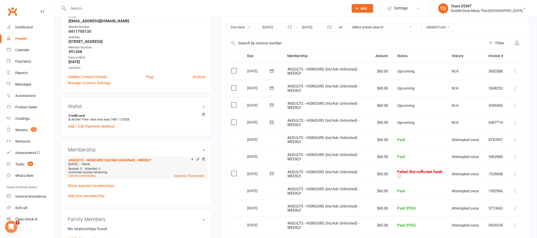
scroll to position [85, 0]
click at [26, 65] on link "Payments" at bounding box center [30, 61] width 47 height 11
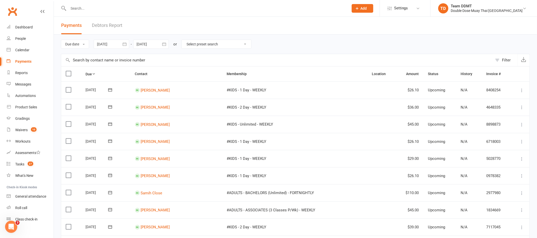
click at [115, 24] on link "Debtors Report" at bounding box center [107, 26] width 30 height 18
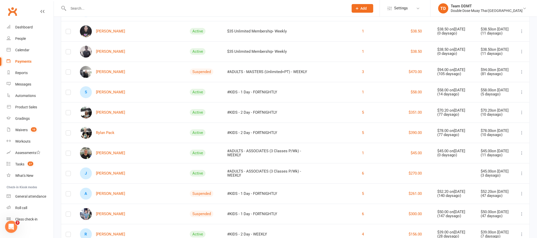
scroll to position [794, 0]
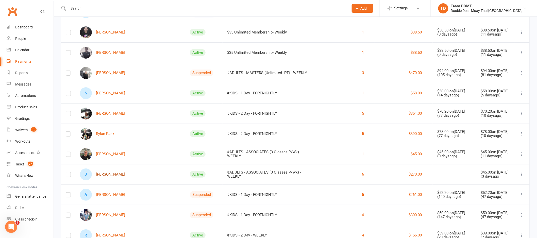
click at [113, 172] on link "J [PERSON_NAME]" at bounding box center [102, 175] width 45 height 12
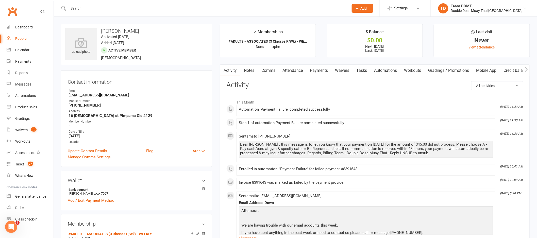
click at [248, 71] on link "Notes" at bounding box center [249, 71] width 18 height 12
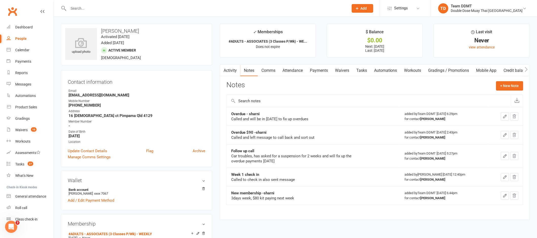
click at [313, 96] on input "text" at bounding box center [369, 101] width 285 height 12
click at [22, 63] on div "Payments" at bounding box center [23, 61] width 16 height 4
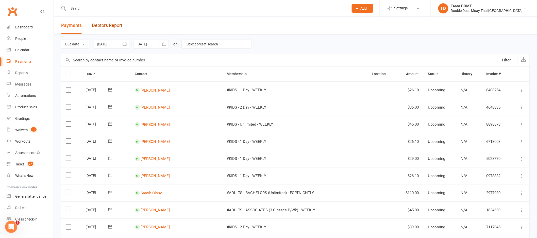
click at [107, 27] on link "Debtors Report" at bounding box center [107, 26] width 30 height 18
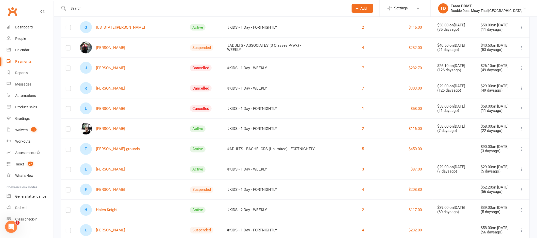
scroll to position [291, 0]
click at [102, 107] on link "L [PERSON_NAME]" at bounding box center [102, 108] width 45 height 12
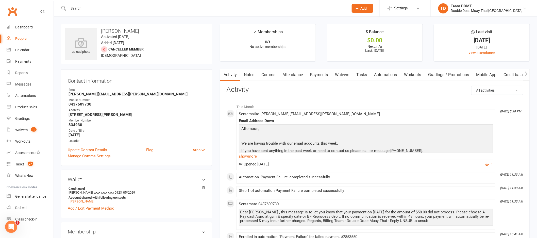
click at [321, 75] on link "Payments" at bounding box center [318, 75] width 25 height 12
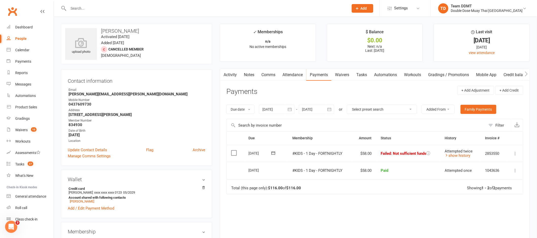
click at [267, 75] on link "Comms" at bounding box center [268, 75] width 21 height 12
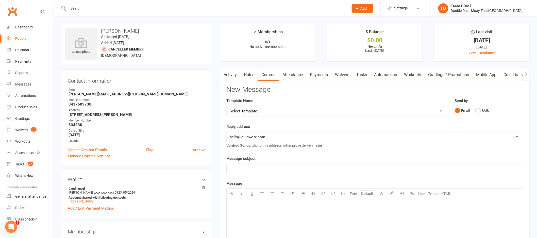
click at [247, 74] on link "Notes" at bounding box center [249, 75] width 18 height 12
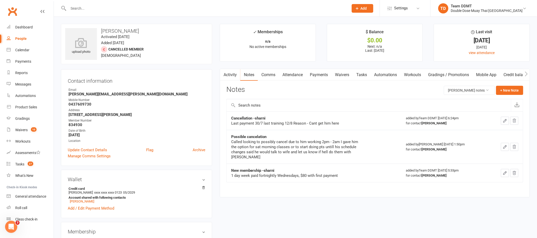
click at [316, 74] on link "Payments" at bounding box center [318, 75] width 25 height 12
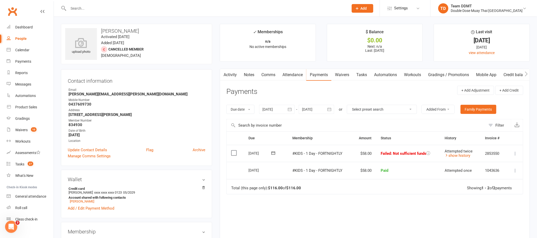
click at [249, 76] on link "Notes" at bounding box center [249, 75] width 18 height 12
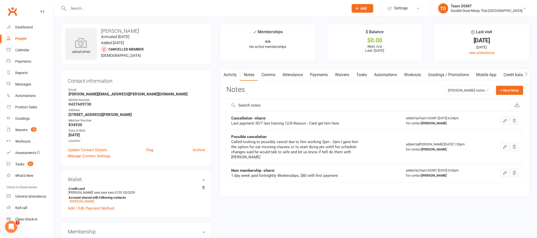
click at [265, 75] on link "Comms" at bounding box center [268, 75] width 21 height 12
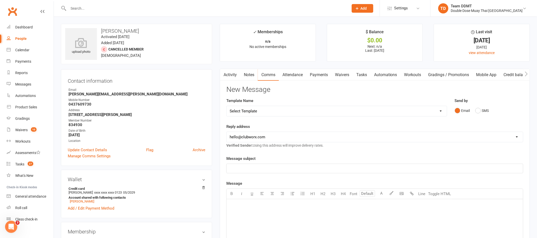
click at [233, 76] on link "Activity" at bounding box center [230, 75] width 20 height 12
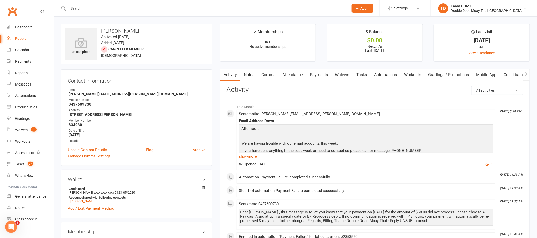
click at [326, 76] on link "Payments" at bounding box center [318, 75] width 25 height 12
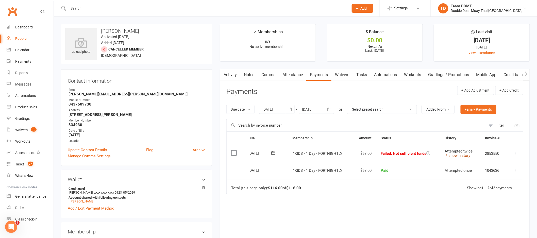
click at [447, 155] on icon at bounding box center [447, 155] width 4 height 4
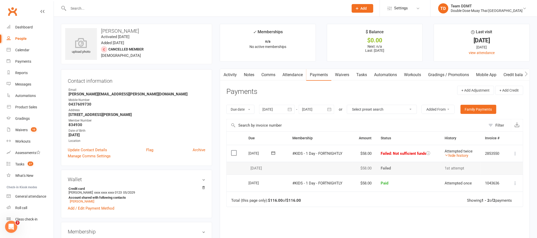
click at [273, 154] on icon at bounding box center [273, 153] width 5 height 5
click at [303, 201] on span "13" at bounding box center [303, 203] width 4 height 4
click at [273, 155] on icon at bounding box center [273, 153] width 5 height 5
click at [294, 201] on button "12" at bounding box center [291, 202] width 11 height 9
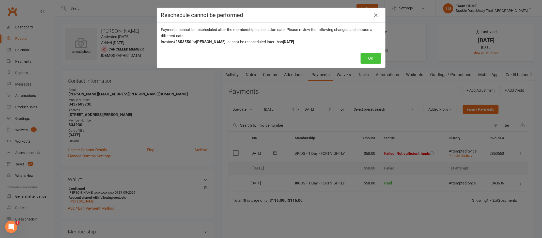
click at [370, 56] on button "OK" at bounding box center [370, 58] width 21 height 11
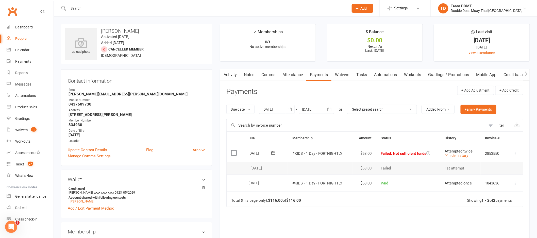
click at [378, 94] on header "Payments + Add Adjustment + Add Credit" at bounding box center [374, 93] width 297 height 14
click at [22, 62] on div "Payments" at bounding box center [23, 61] width 16 height 4
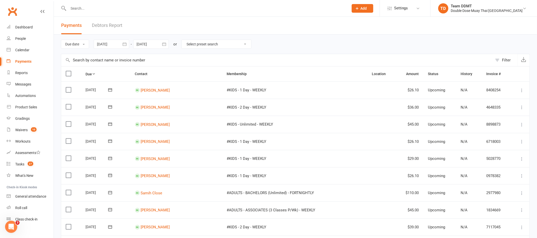
click at [110, 25] on link "Debtors Report" at bounding box center [107, 26] width 30 height 18
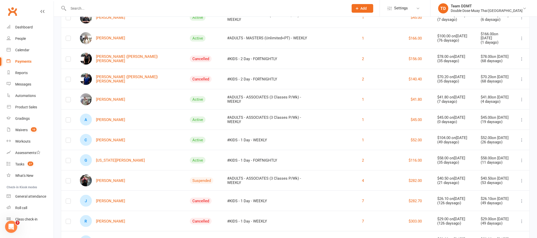
scroll to position [245, 0]
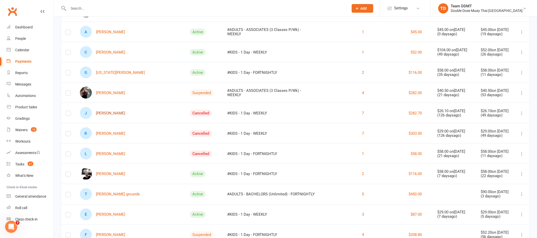
click at [114, 112] on link "J [PERSON_NAME]" at bounding box center [102, 113] width 45 height 12
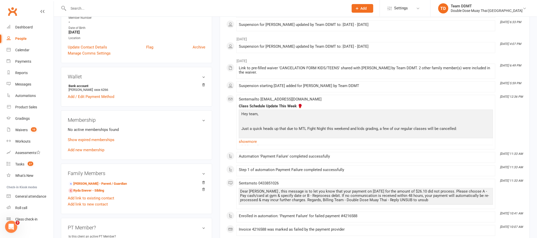
scroll to position [105, 0]
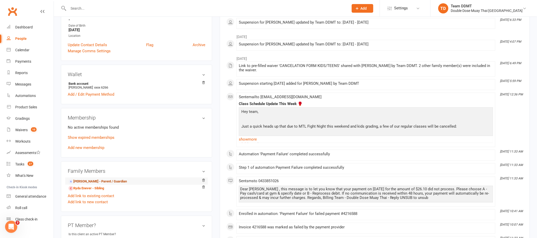
click at [88, 182] on link "[PERSON_NAME] - Parent / Guardian" at bounding box center [98, 181] width 58 height 5
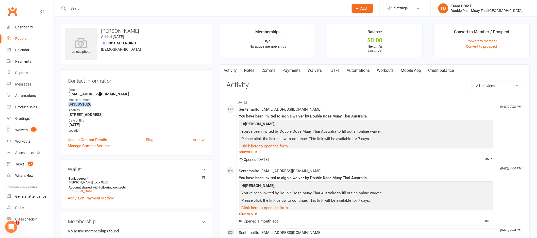
drag, startPoint x: 91, startPoint y: 105, endPoint x: 67, endPoint y: 105, distance: 24.1
click at [67, 105] on div "Contact information Owner Email [EMAIL_ADDRESS][DOMAIN_NAME] Mobile Number [PHO…" at bounding box center [136, 112] width 151 height 87
copy strong "0433851026"
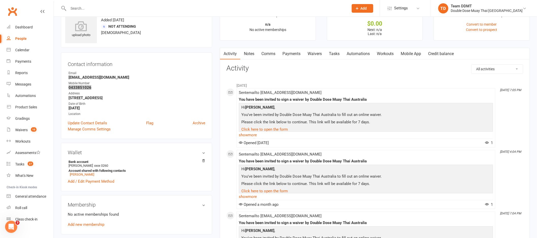
scroll to position [16, 0]
click at [314, 55] on link "Waivers" at bounding box center [314, 55] width 21 height 12
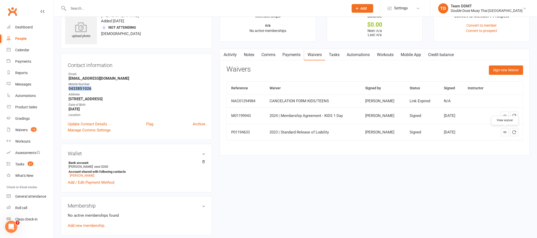
click at [504, 132] on icon at bounding box center [505, 132] width 4 height 4
click at [183, 83] on div "Mobile Number" at bounding box center [137, 84] width 137 height 5
drag, startPoint x: 118, startPoint y: 78, endPoint x: 68, endPoint y: 77, distance: 50.3
click at [68, 77] on li "Email [EMAIL_ADDRESS][DOMAIN_NAME]" at bounding box center [137, 76] width 138 height 9
copy strong "[EMAIL_ADDRESS][DOMAIN_NAME]"
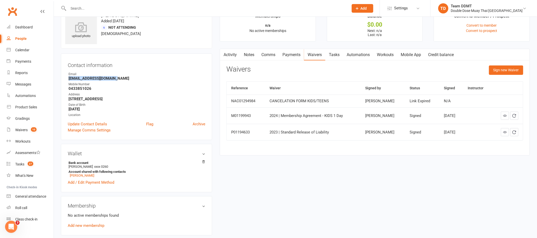
drag, startPoint x: 69, startPoint y: 99, endPoint x: 98, endPoint y: 99, distance: 29.2
click at [98, 99] on strong "[STREET_ADDRESS]" at bounding box center [137, 99] width 137 height 5
copy strong "[STREET_ADDRESS]"
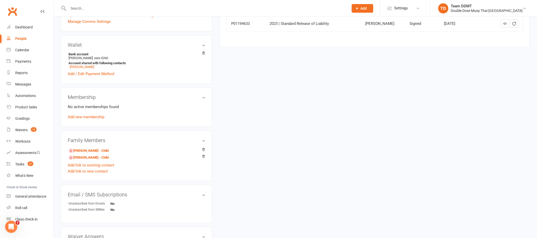
scroll to position [150, 0]
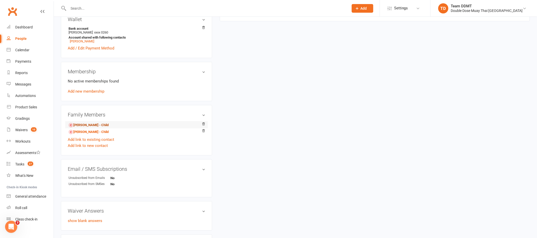
click at [88, 127] on link "[PERSON_NAME] - Child" at bounding box center [89, 125] width 40 height 5
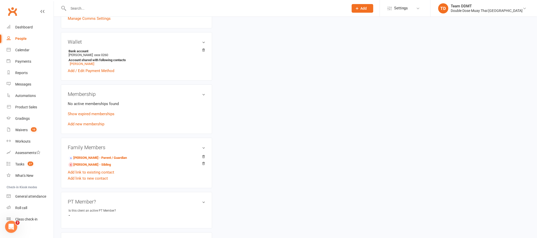
scroll to position [1, 0]
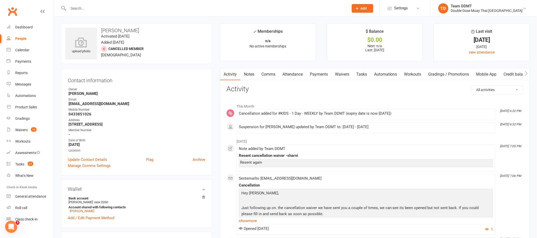
click at [319, 77] on link "Payments" at bounding box center [318, 75] width 25 height 12
click at [0, 0] on div "Loading" at bounding box center [0, 0] width 0 height 0
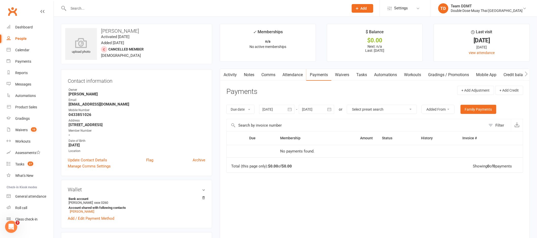
click at [288, 109] on icon "button" at bounding box center [289, 109] width 5 height 5
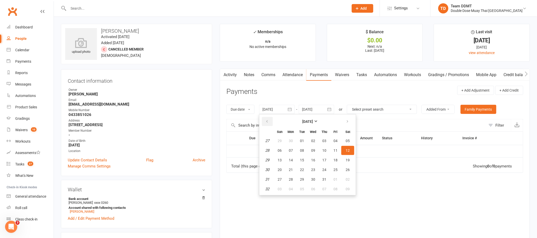
click at [270, 121] on button "button" at bounding box center [267, 121] width 11 height 9
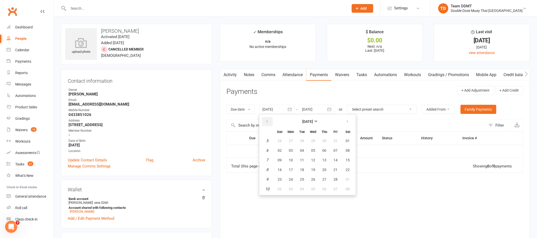
click at [270, 121] on button "button" at bounding box center [267, 121] width 11 height 9
click at [294, 142] on button "02" at bounding box center [291, 140] width 11 height 9
type input "[DATE]"
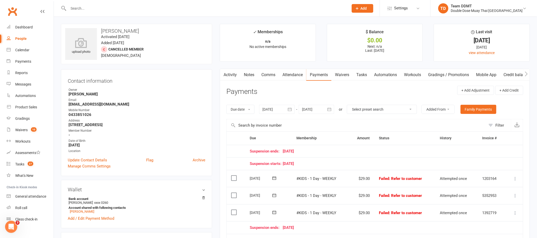
click at [249, 73] on link "Notes" at bounding box center [249, 75] width 18 height 12
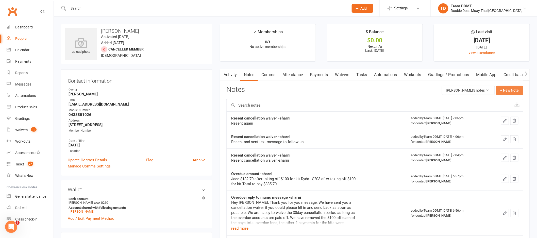
click at [510, 89] on button "+ New Note" at bounding box center [509, 90] width 27 height 9
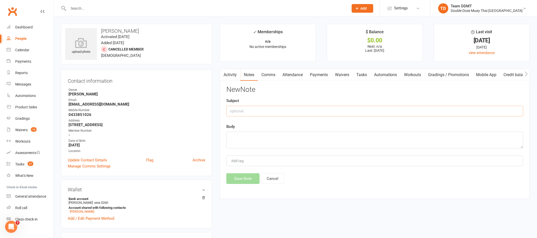
click at [448, 111] on input "text" at bounding box center [374, 111] width 297 height 11
type input "Sent to debt collection -sharni"
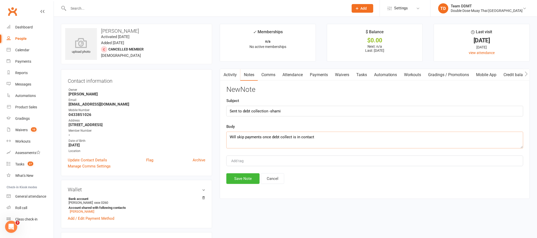
drag, startPoint x: 320, startPoint y: 137, endPoint x: 227, endPoint y: 135, distance: 92.4
click at [227, 135] on textarea "Will skip payments once debt collect is in contact" at bounding box center [374, 140] width 297 height 17
type textarea "Will skip payments once debt collect is in contact"
click at [241, 176] on button "Save Note" at bounding box center [242, 178] width 33 height 11
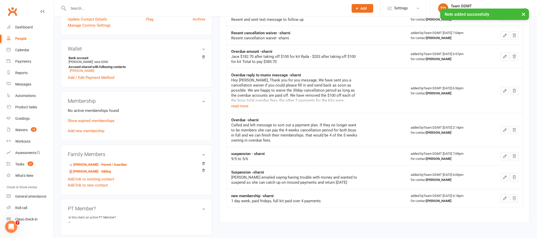
scroll to position [182, 0]
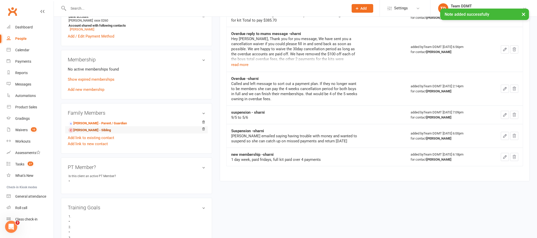
click at [93, 133] on link "[PERSON_NAME] - Sibling" at bounding box center [90, 130] width 42 height 5
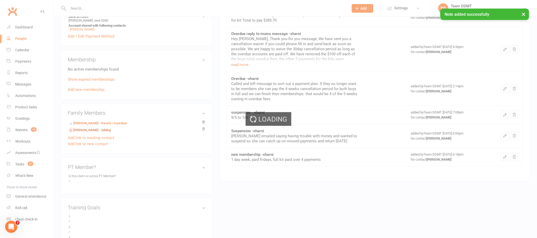
scroll to position [70, 0]
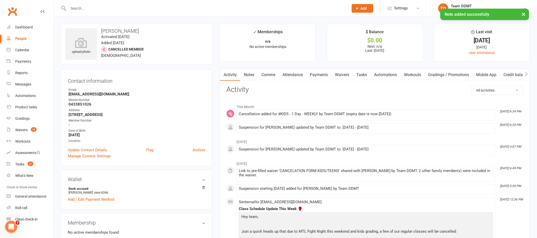
click at [252, 75] on link "Notes" at bounding box center [249, 75] width 18 height 12
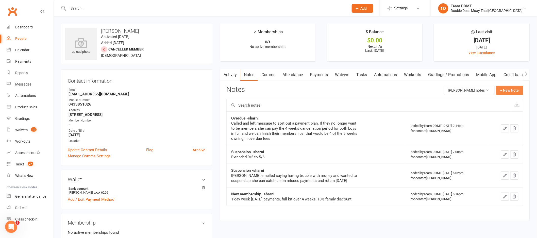
click at [501, 91] on button "+ New Note" at bounding box center [509, 90] width 27 height 9
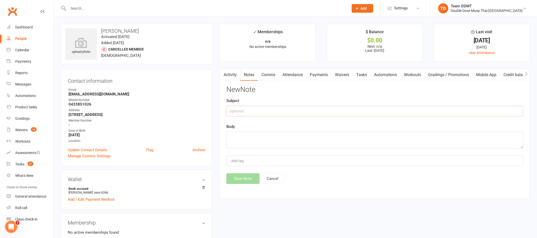
click at [461, 108] on input "text" at bounding box center [374, 111] width 297 height 11
type input "Sent to debt collection-sharni"
paste textarea "Will skip payments once debt collect is in contact"
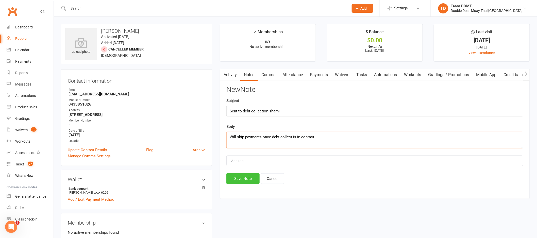
type textarea "Will skip payments once debt collect is in contact"
click at [245, 179] on button "Save Note" at bounding box center [242, 178] width 33 height 11
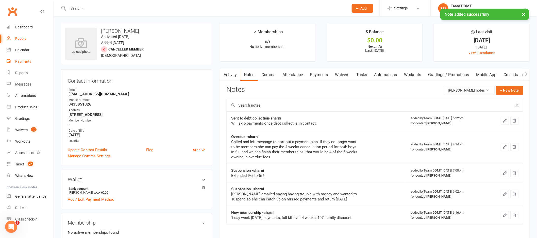
click at [27, 66] on link "Payments" at bounding box center [30, 61] width 47 height 11
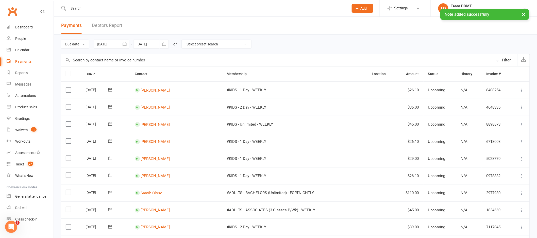
click at [112, 26] on link "Debtors Report" at bounding box center [107, 26] width 30 height 18
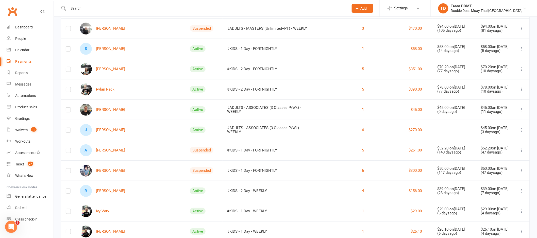
scroll to position [838, 0]
click at [107, 87] on link "Rylan Pack" at bounding box center [97, 90] width 35 height 12
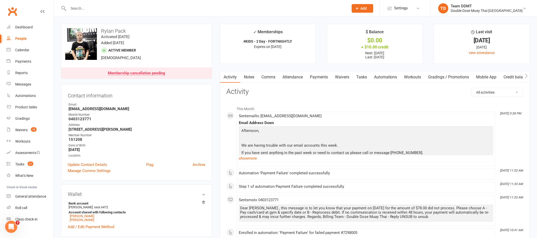
click at [325, 78] on link "Payments" at bounding box center [318, 77] width 25 height 12
click at [0, 0] on div "Loading" at bounding box center [0, 0] width 0 height 0
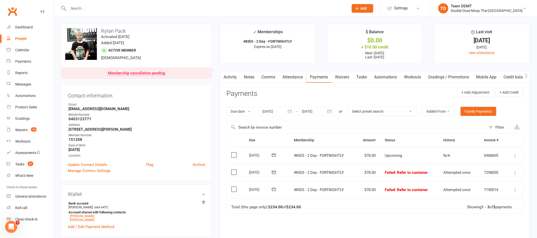
click at [252, 76] on link "Notes" at bounding box center [249, 77] width 18 height 12
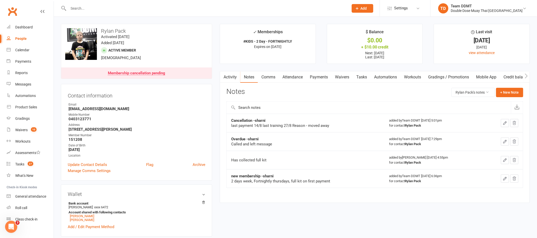
click at [230, 76] on link "Activity" at bounding box center [230, 77] width 20 height 12
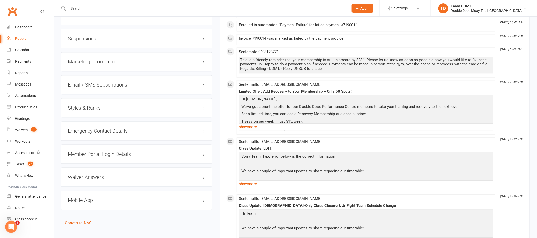
scroll to position [239, 0]
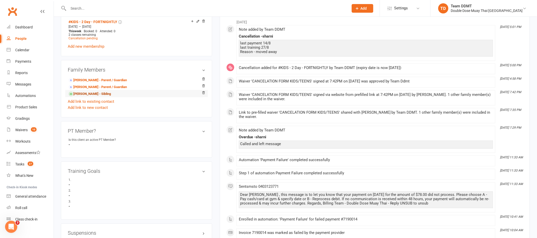
click at [85, 93] on link "[PERSON_NAME] - Sibling" at bounding box center [90, 93] width 42 height 5
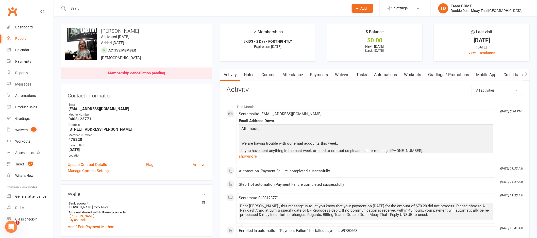
click at [248, 74] on link "Notes" at bounding box center [249, 75] width 18 height 12
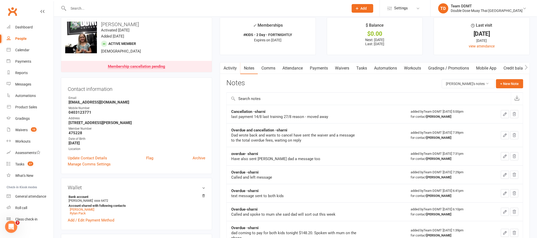
scroll to position [7, 0]
click at [232, 69] on link "Activity" at bounding box center [230, 68] width 20 height 12
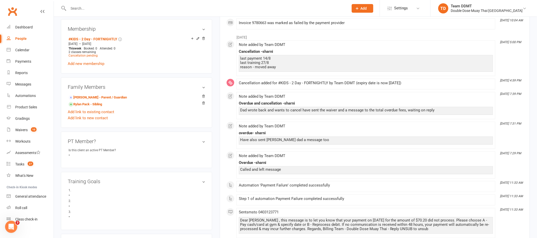
scroll to position [229, 0]
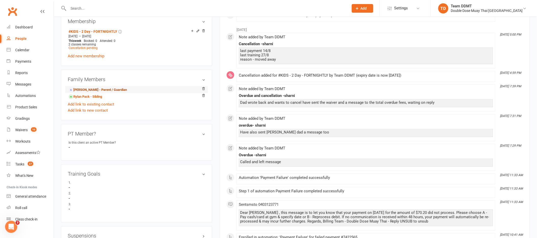
click at [88, 90] on link "[PERSON_NAME] - Parent / Guardian" at bounding box center [98, 89] width 58 height 5
click at [0, 0] on div "Loading" at bounding box center [0, 0] width 0 height 0
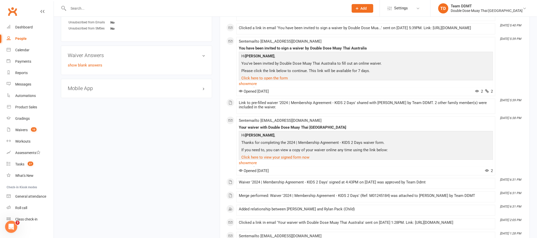
scroll to position [218, 0]
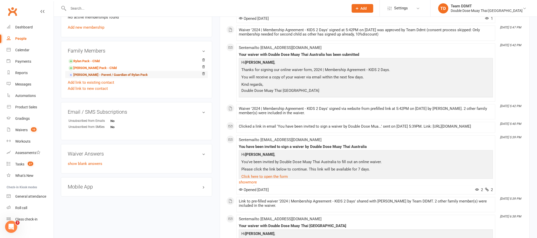
click at [82, 78] on link "[PERSON_NAME] - Parent / Guardian of Rylan Pack" at bounding box center [108, 74] width 79 height 5
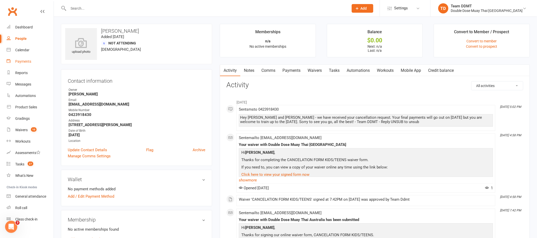
click at [19, 61] on div "Payments" at bounding box center [23, 61] width 16 height 4
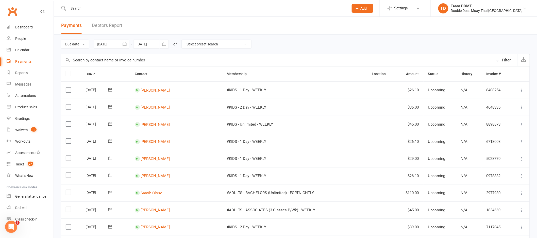
click at [107, 27] on link "Debtors Report" at bounding box center [107, 26] width 30 height 18
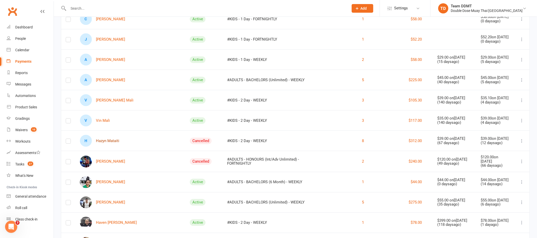
scroll to position [526, 0]
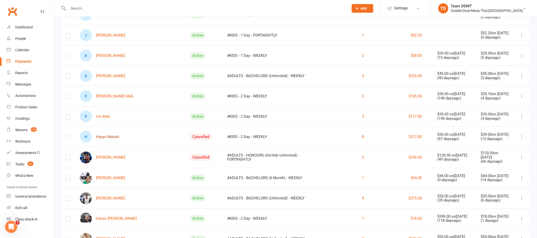
click at [110, 137] on link "H Hazyn Mataiti" at bounding box center [99, 137] width 39 height 12
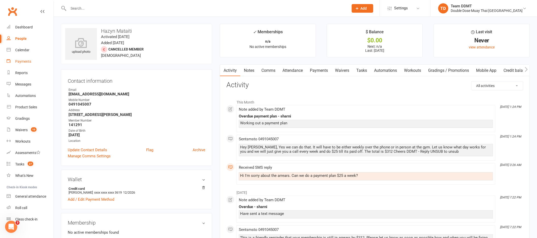
click at [23, 61] on div "Payments" at bounding box center [23, 61] width 16 height 4
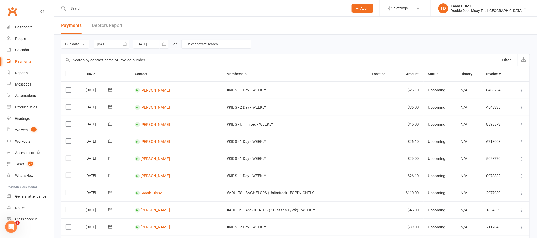
click at [102, 25] on link "Debtors Report" at bounding box center [107, 26] width 30 height 18
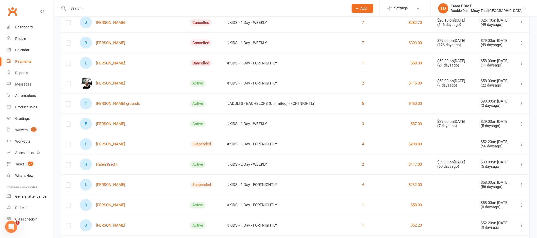
scroll to position [348, 0]
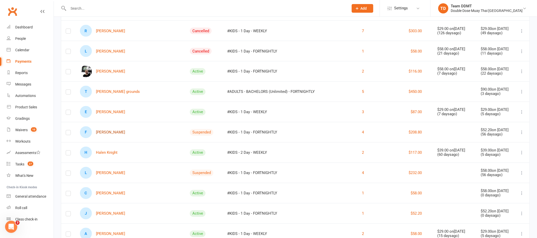
click at [106, 131] on link "F [PERSON_NAME]" at bounding box center [102, 132] width 45 height 12
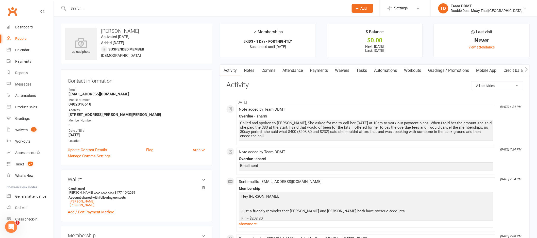
click at [318, 71] on link "Payments" at bounding box center [318, 71] width 25 height 12
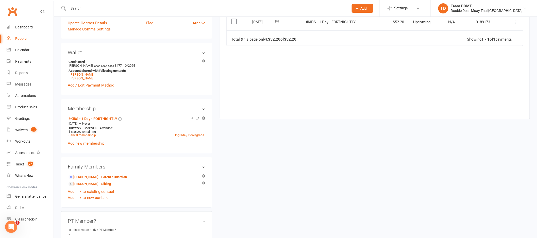
scroll to position [66, 0]
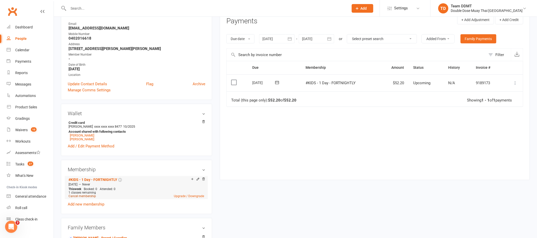
click at [79, 198] on link "Cancel membership" at bounding box center [82, 196] width 27 height 4
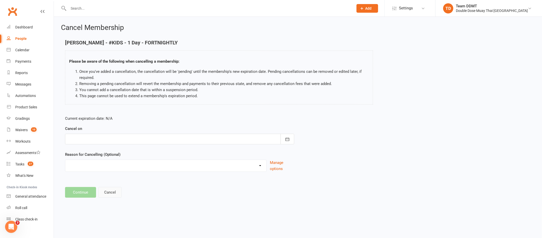
click at [111, 194] on button "Cancel" at bounding box center [109, 192] width 23 height 11
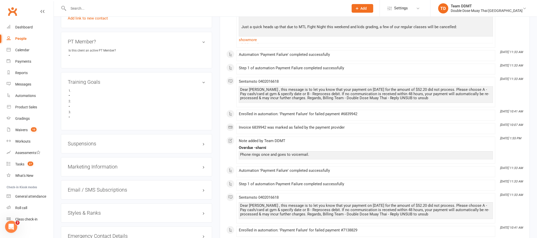
scroll to position [308, 0]
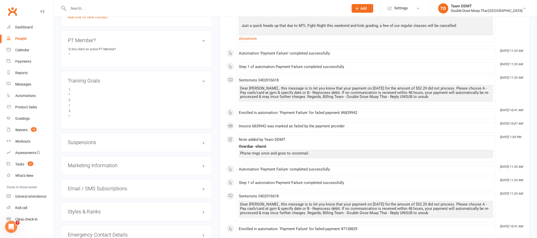
click at [93, 142] on h3 "Suspensions" at bounding box center [137, 143] width 138 height 6
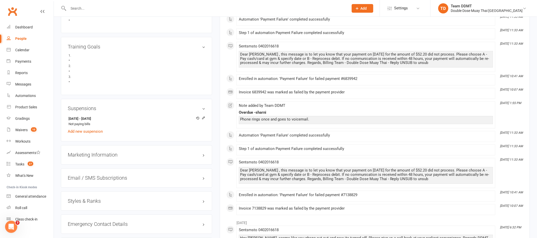
scroll to position [343, 0]
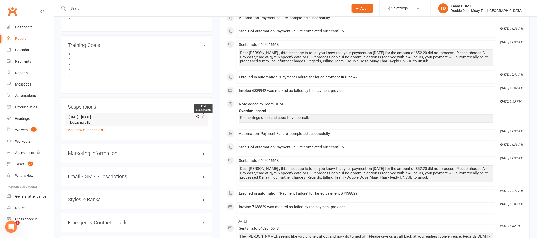
click at [203, 117] on icon at bounding box center [204, 117] width 4 height 4
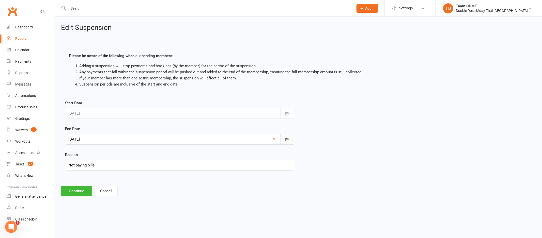
click at [289, 141] on icon "button" at bounding box center [287, 139] width 5 height 5
click at [288, 142] on button "button" at bounding box center [287, 139] width 14 height 11
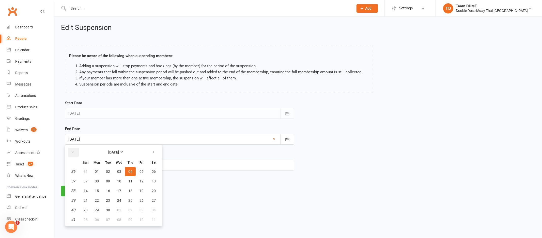
click at [75, 151] on button "button" at bounding box center [73, 152] width 11 height 9
click at [118, 190] on span "13" at bounding box center [119, 191] width 4 height 4
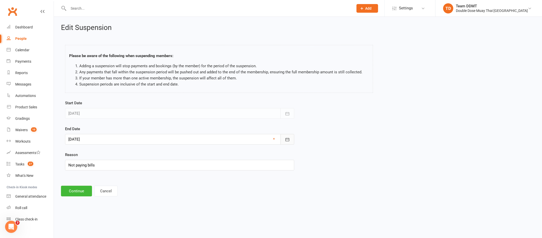
click at [285, 138] on icon "button" at bounding box center [287, 139] width 5 height 5
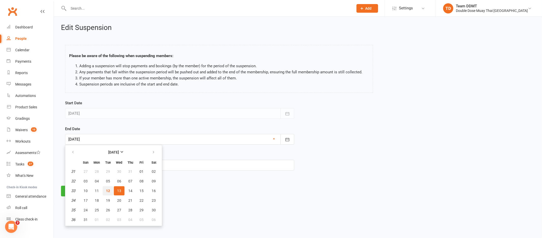
click at [109, 188] on button "12" at bounding box center [108, 190] width 11 height 9
type input "[DATE]"
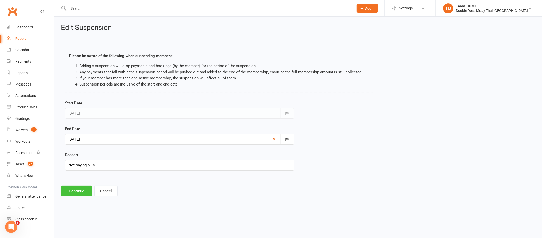
click at [74, 191] on button "Continue" at bounding box center [76, 191] width 31 height 11
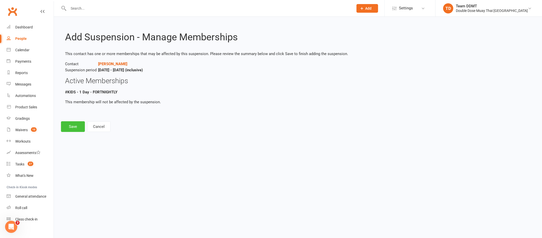
click at [72, 127] on button "Save" at bounding box center [73, 126] width 24 height 11
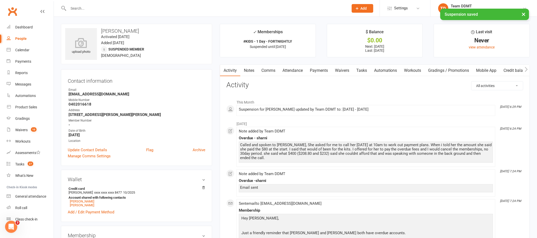
click at [320, 68] on link "Payments" at bounding box center [318, 71] width 25 height 12
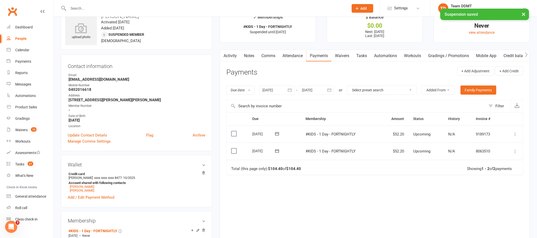
scroll to position [139, 0]
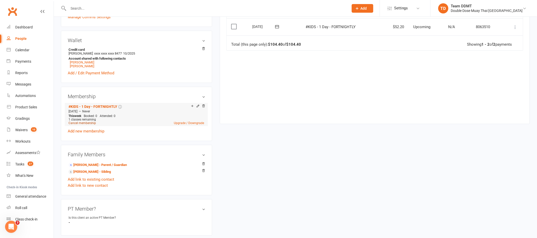
click at [84, 123] on link "Cancel membership" at bounding box center [82, 123] width 27 height 4
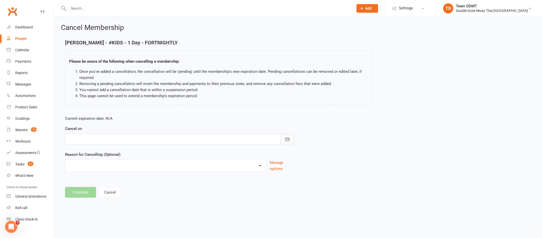
click at [286, 140] on icon "button" at bounding box center [287, 139] width 5 height 5
click at [119, 189] on span "13" at bounding box center [119, 191] width 4 height 4
type input "[DATE]"
click at [255, 165] on select "Administration Error Holiday Injury Moving Away Upgrading/Downgrading membershi…" at bounding box center [165, 165] width 201 height 10
select select "5"
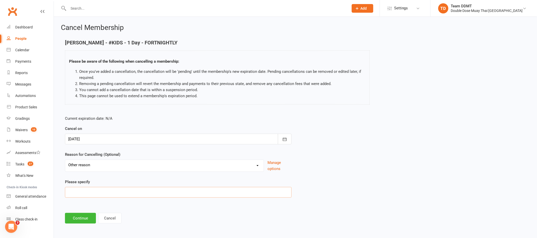
click at [209, 197] on input at bounding box center [178, 192] width 227 height 11
type input "Not paying bills sending to debt collection"
click at [83, 217] on button "Continue" at bounding box center [80, 218] width 31 height 11
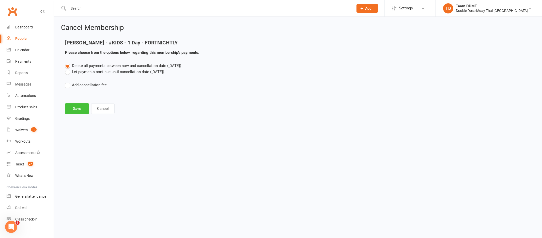
click at [74, 108] on button "Save" at bounding box center [77, 108] width 24 height 11
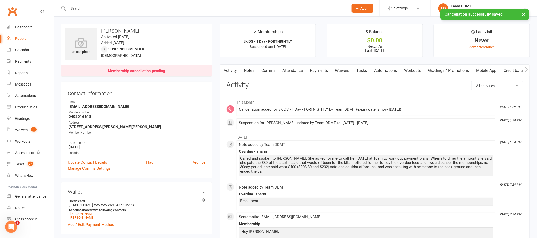
click at [313, 70] on link "Payments" at bounding box center [318, 71] width 25 height 12
click at [0, 0] on div "Loading" at bounding box center [0, 0] width 0 height 0
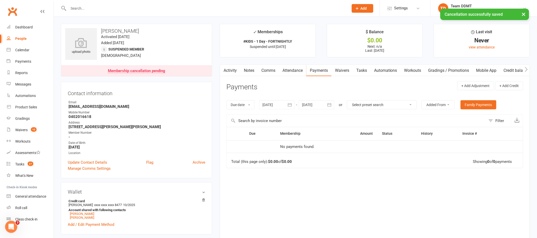
click at [318, 107] on div at bounding box center [317, 104] width 36 height 9
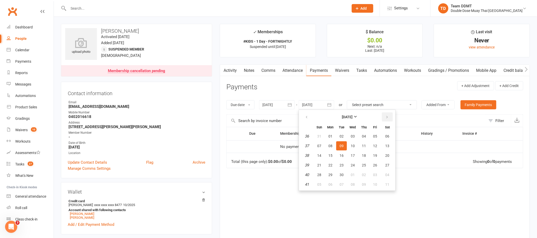
click at [386, 117] on icon "button" at bounding box center [387, 117] width 4 height 4
click at [360, 154] on button "18" at bounding box center [364, 155] width 11 height 9
type input "[DATE]"
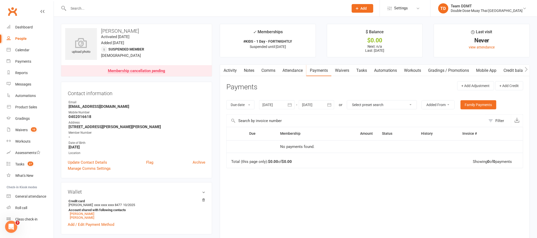
click at [270, 72] on link "Comms" at bounding box center [268, 71] width 21 height 12
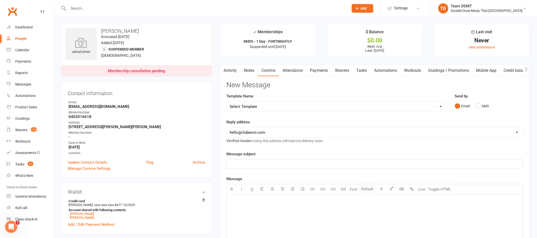
click at [248, 66] on link "Notes" at bounding box center [249, 71] width 18 height 12
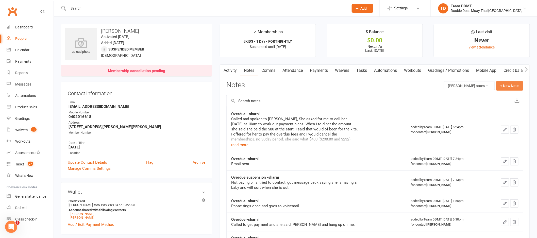
click at [506, 85] on button "+ New Note" at bounding box center [509, 85] width 27 height 9
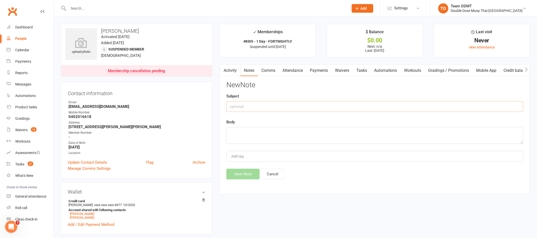
click at [396, 107] on input "text" at bounding box center [374, 106] width 297 height 11
type input "Cancellation - sharni"
click at [314, 114] on div "New Note Subject Cancellation - sharni Body Sending to debt collection as of th…" at bounding box center [374, 130] width 297 height 98
click at [301, 133] on textarea "Sending to debt collection as of the" at bounding box center [374, 135] width 297 height 17
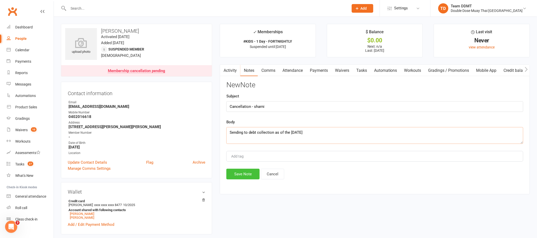
type textarea "Sending to debt collection as of the [DATE]"
click at [237, 173] on button "Save Note" at bounding box center [242, 174] width 33 height 11
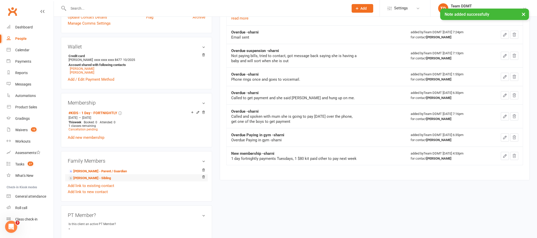
scroll to position [154, 0]
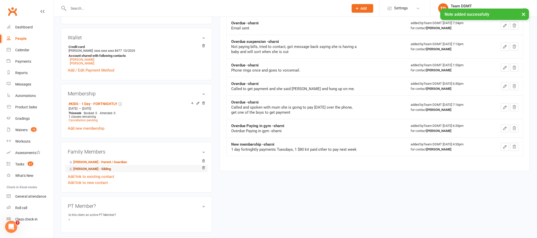
click at [91, 169] on link "[PERSON_NAME] - Sibling" at bounding box center [90, 169] width 42 height 5
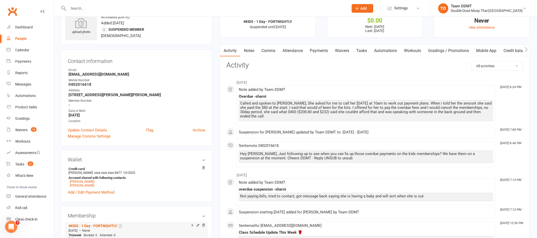
scroll to position [103, 0]
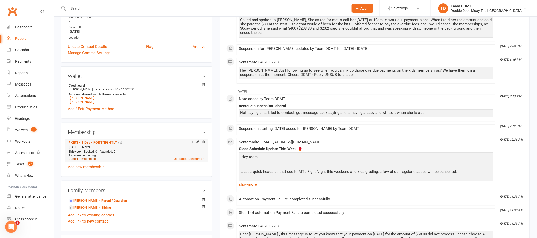
click at [82, 160] on link "Cancel membership" at bounding box center [82, 159] width 27 height 4
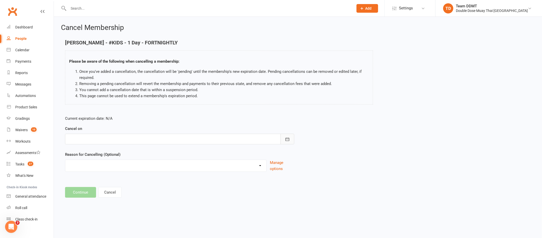
click at [285, 138] on icon "button" at bounding box center [287, 139] width 5 height 5
click at [232, 183] on main "[PERSON_NAME] - #KIDS - 1 Day - FORTNIGHTLY Please be aware of the following wh…" at bounding box center [298, 119] width 474 height 158
click at [111, 196] on button "Cancel" at bounding box center [109, 192] width 23 height 11
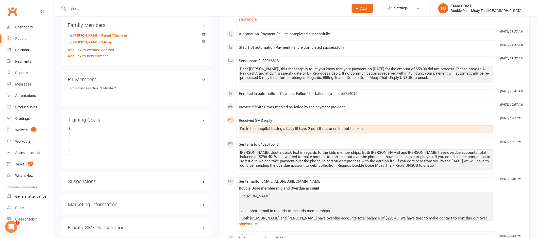
scroll to position [351, 0]
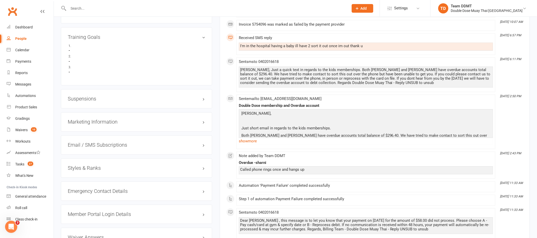
click at [88, 100] on h3 "Suspensions" at bounding box center [137, 99] width 138 height 6
click at [203, 109] on icon at bounding box center [203, 108] width 2 height 2
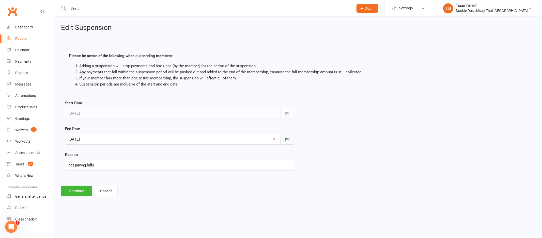
click at [293, 139] on button "button" at bounding box center [287, 139] width 14 height 11
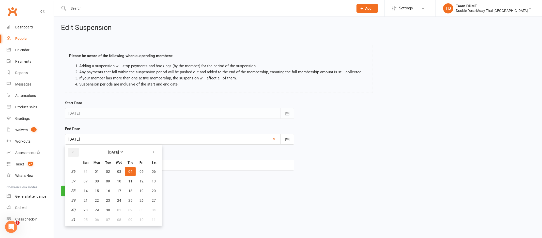
click at [73, 152] on icon "button" at bounding box center [73, 152] width 4 height 4
click at [106, 190] on span "12" at bounding box center [108, 191] width 4 height 4
type input "[DATE]"
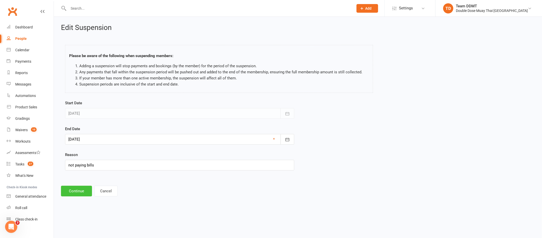
click at [83, 190] on button "Continue" at bounding box center [76, 191] width 31 height 11
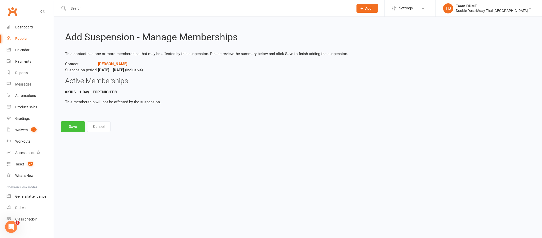
click at [77, 128] on button "Save" at bounding box center [73, 126] width 24 height 11
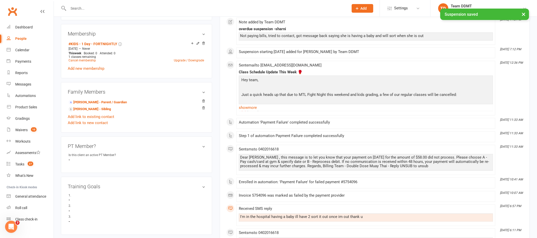
scroll to position [202, 0]
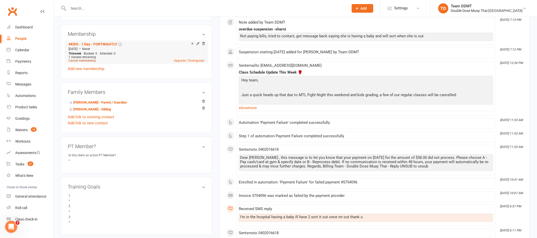
click at [83, 61] on link "Cancel membership" at bounding box center [82, 61] width 27 height 4
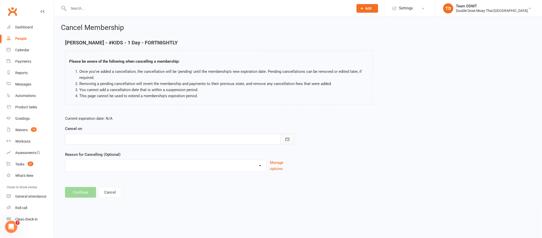
click at [285, 137] on icon "button" at bounding box center [287, 139] width 5 height 5
click at [118, 190] on span "13" at bounding box center [119, 191] width 4 height 4
type input "[DATE]"
click at [260, 166] on select "Administration Error Holiday Injury Moving Away Upgrading/Downgrading membershi…" at bounding box center [165, 165] width 201 height 10
click at [252, 165] on select "Administration Error Holiday Injury Moving Away Upgrading/Downgrading membershi…" at bounding box center [165, 165] width 201 height 10
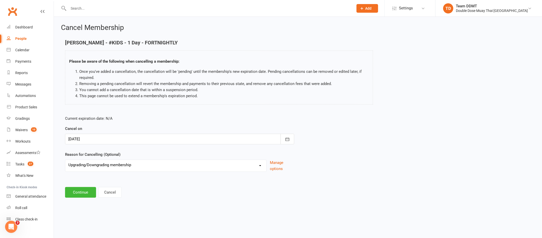
select select "5"
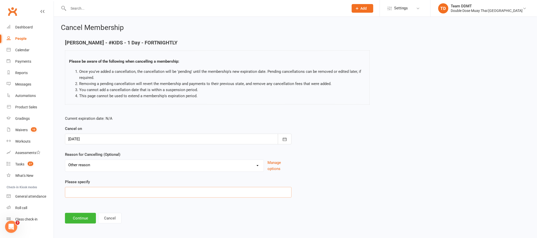
click at [134, 190] on input at bounding box center [178, 192] width 227 height 11
type input "Cancellation - Debt collection"
click at [85, 219] on button "Continue" at bounding box center [80, 218] width 31 height 11
click at [85, 219] on html "Prospect Member Non-attending contact Grading event Task Membership plan Bulk m…" at bounding box center [268, 119] width 537 height 239
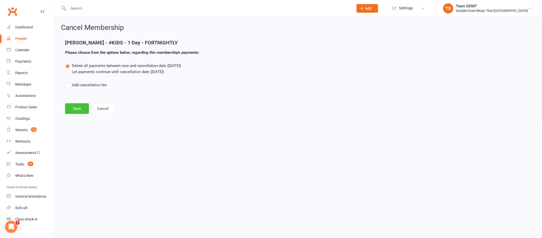
click at [79, 109] on button "Save" at bounding box center [77, 108] width 24 height 11
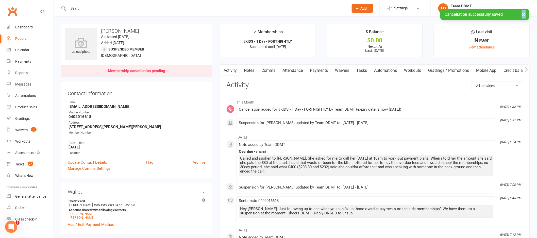
click at [254, 69] on link "Notes" at bounding box center [249, 71] width 18 height 12
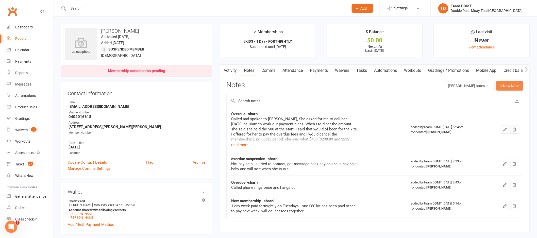
click at [496, 87] on button "+ New Note" at bounding box center [509, 85] width 27 height 9
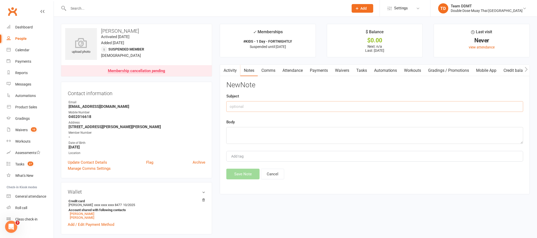
click at [445, 102] on input "text" at bounding box center [374, 106] width 297 height 11
type input "c"
type input "Cancellation -sharni"
type textarea "Send to debt collection as of the [DATE]"
click at [247, 177] on button "Save Note" at bounding box center [242, 174] width 33 height 11
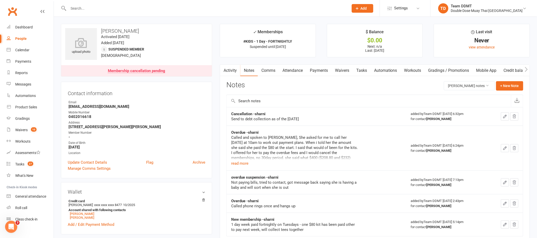
click at [267, 68] on link "Comms" at bounding box center [268, 71] width 21 height 12
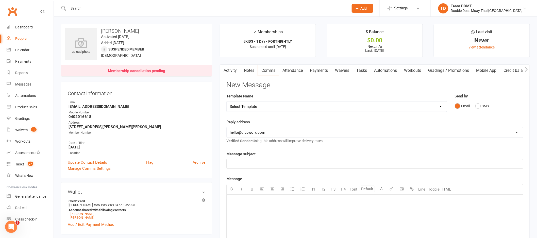
click at [393, 165] on p "﻿" at bounding box center [375, 164] width 290 height 6
click at [256, 216] on div "﻿" at bounding box center [375, 233] width 297 height 76
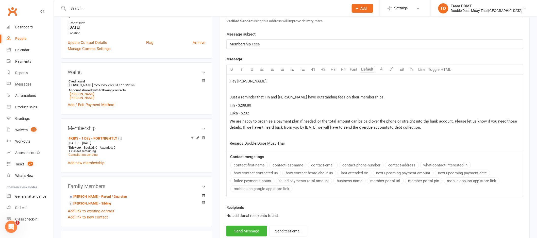
scroll to position [124, 0]
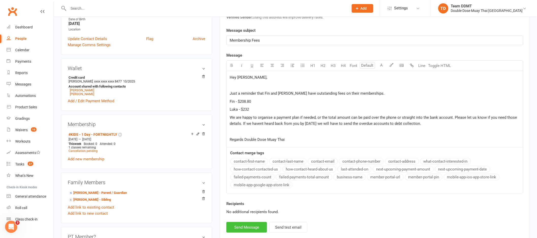
click at [240, 227] on button "Send Message" at bounding box center [246, 227] width 41 height 11
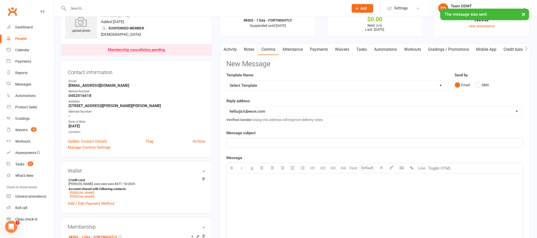
scroll to position [0, 0]
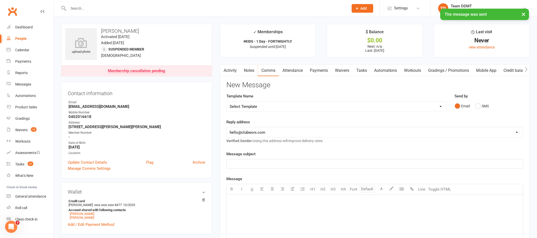
click at [230, 71] on link "Activity" at bounding box center [230, 71] width 20 height 12
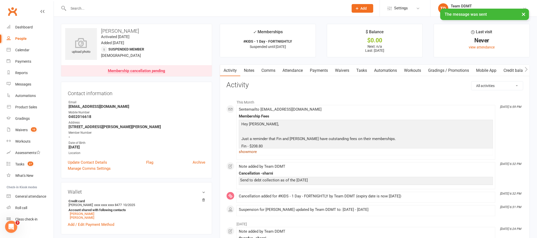
click at [248, 152] on link "show more" at bounding box center [366, 151] width 254 height 7
click at [248, 152] on p "Luka - $232" at bounding box center [366, 154] width 252 height 7
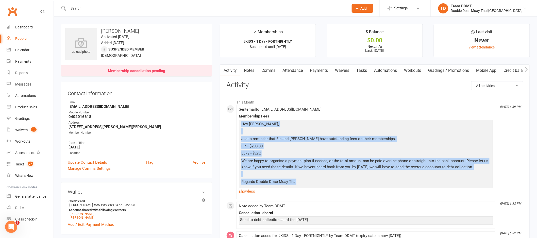
drag, startPoint x: 241, startPoint y: 125, endPoint x: 318, endPoint y: 190, distance: 101.6
click at [318, 186] on div "Hey [PERSON_NAME], Just a reminder that [PERSON_NAME] and [PERSON_NAME] have ou…" at bounding box center [366, 153] width 252 height 65
copy div "Hey [PERSON_NAME], Just a reminder that [PERSON_NAME] and [PERSON_NAME] have ou…"
click at [249, 72] on link "Notes" at bounding box center [249, 71] width 18 height 12
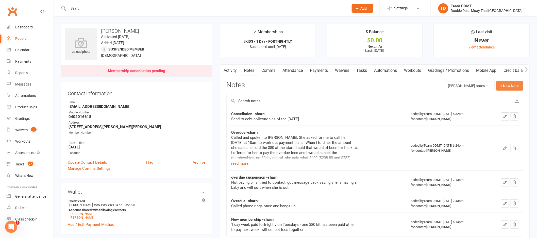
click at [501, 85] on button "+ New Note" at bounding box center [509, 85] width 27 height 9
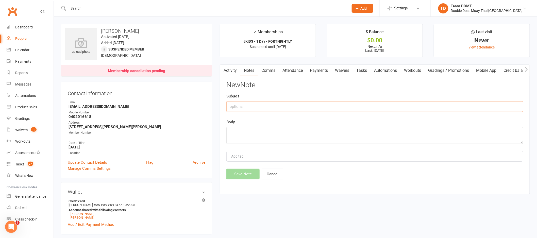
click at [441, 105] on input "text" at bounding box center [374, 106] width 297 height 11
type input "Email - Debt collection -sharni"
paste textarea "Hey [PERSON_NAME], Just a reminder that [PERSON_NAME] and [PERSON_NAME] have ou…"
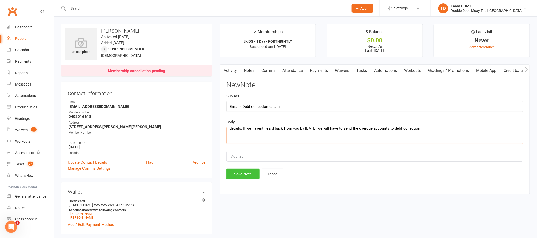
scroll to position [49, 0]
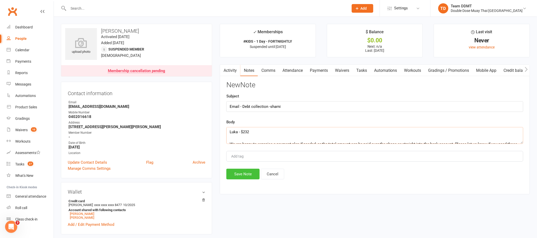
type textarea "Hey [PERSON_NAME], Just a reminder that [PERSON_NAME] and [PERSON_NAME] have ou…"
click at [238, 174] on button "Save Note" at bounding box center [242, 174] width 33 height 11
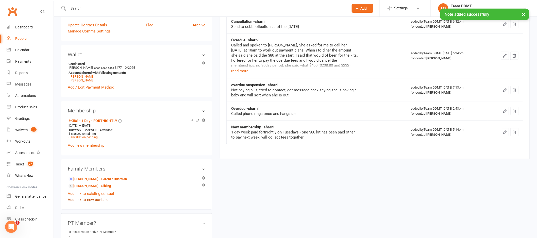
scroll to position [141, 0]
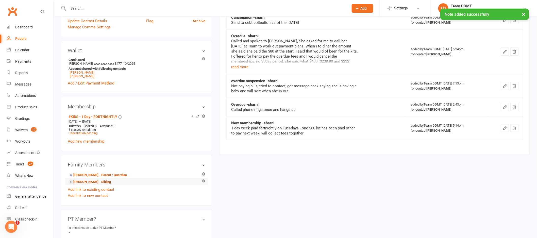
click at [88, 183] on link "[PERSON_NAME] - Sibling" at bounding box center [90, 182] width 42 height 5
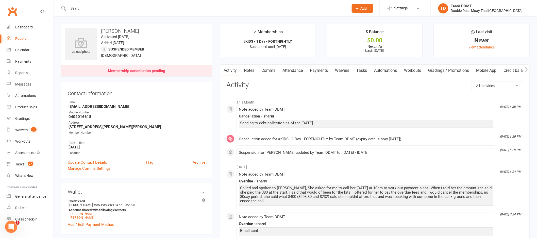
click at [253, 70] on link "Notes" at bounding box center [249, 71] width 18 height 12
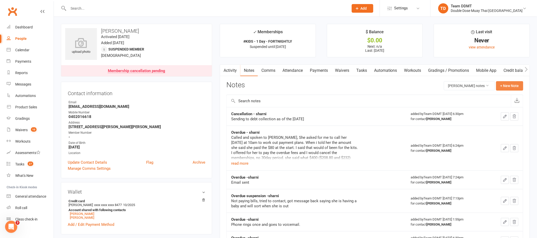
click at [505, 86] on button "+ New Note" at bounding box center [509, 85] width 27 height 9
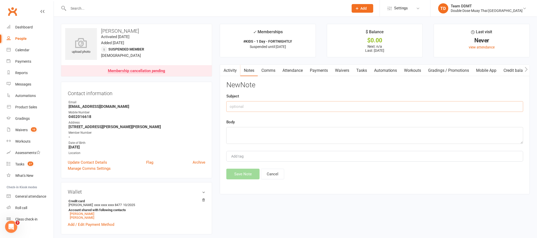
click at [349, 106] on input "text" at bounding box center [374, 106] width 297 height 11
type input "Overdue - debt collection -sharni"
paste textarea "Hey [PERSON_NAME], Just a reminder that [PERSON_NAME] and [PERSON_NAME] have ou…"
type textarea "Hey [PERSON_NAME], Just a reminder that [PERSON_NAME] and [PERSON_NAME] have ou…"
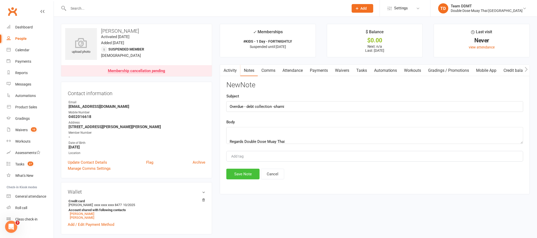
click at [246, 172] on button "Save Note" at bounding box center [242, 174] width 33 height 11
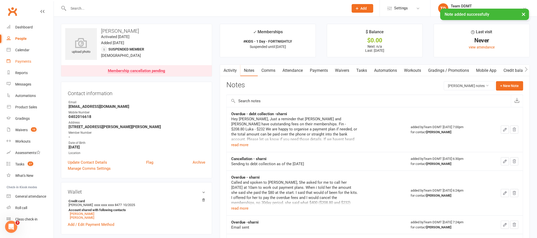
click at [28, 60] on div "Payments" at bounding box center [23, 61] width 16 height 4
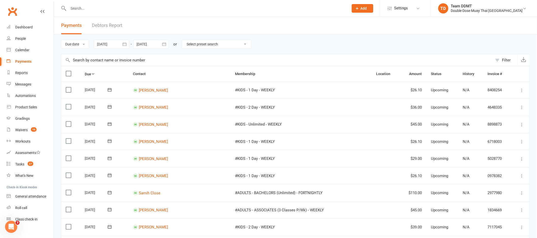
click at [111, 23] on link "Debtors Report" at bounding box center [107, 26] width 30 height 18
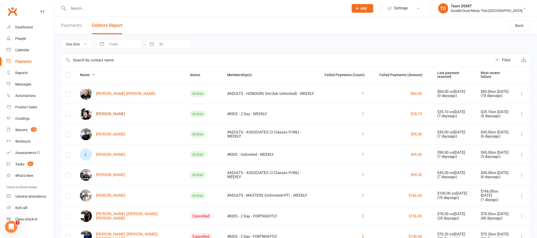
click at [111, 112] on link "[PERSON_NAME]" at bounding box center [102, 114] width 45 height 12
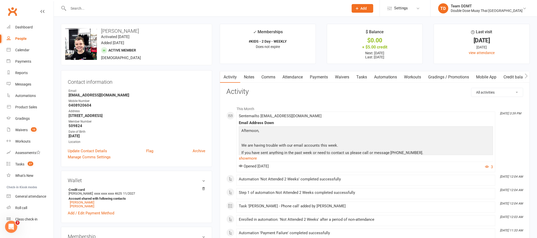
click at [319, 79] on link "Payments" at bounding box center [318, 77] width 25 height 12
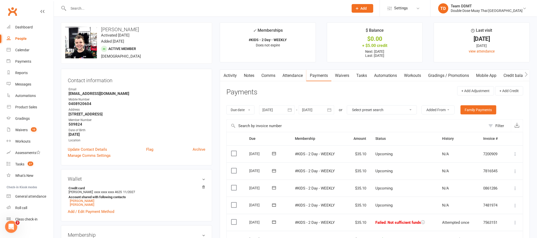
scroll to position [1, 0]
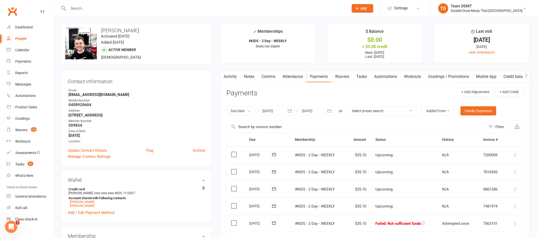
click at [246, 75] on link "Notes" at bounding box center [249, 77] width 18 height 12
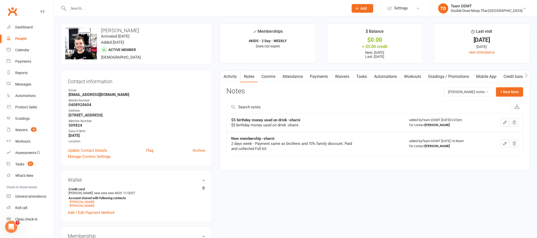
click at [271, 78] on link "Comms" at bounding box center [268, 77] width 21 height 12
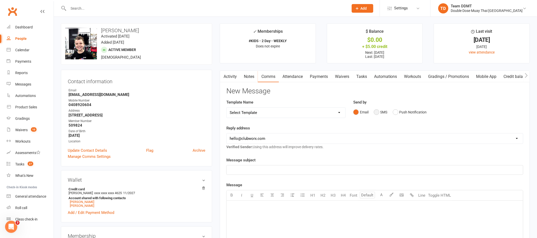
click at [377, 111] on button "SMS" at bounding box center [381, 112] width 14 height 10
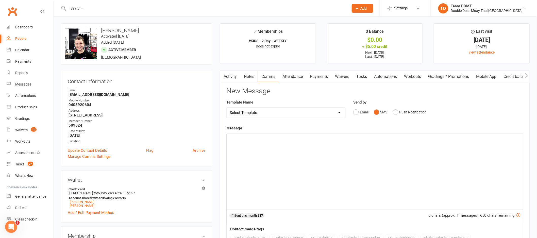
click at [349, 167] on div "﻿" at bounding box center [375, 172] width 297 height 76
click at [340, 113] on select "Select Template [Email] Cancellation Confirmation Email [SMS] Cancellation Conf…" at bounding box center [286, 113] width 119 height 10
select select "5"
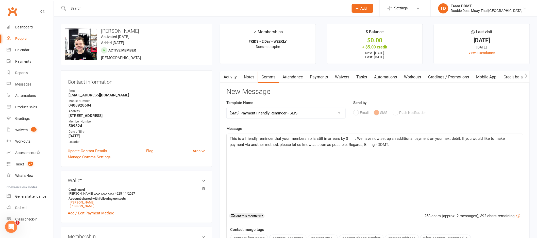
click at [354, 138] on span "This is a friendly reminder that your membership is still in arrears by $____. …" at bounding box center [368, 141] width 276 height 11
click at [462, 139] on span "This is a friendly reminder that your membership is still in arrears by $35.10.…" at bounding box center [369, 141] width 279 height 11
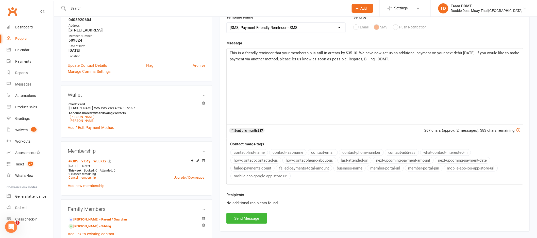
scroll to position [92, 0]
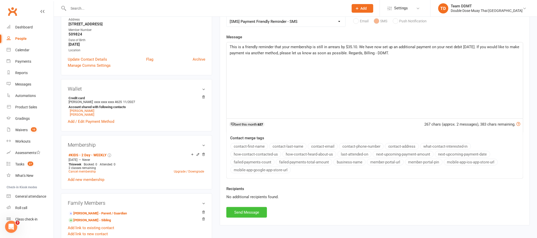
click at [256, 210] on button "Send Message" at bounding box center [246, 212] width 41 height 11
select select
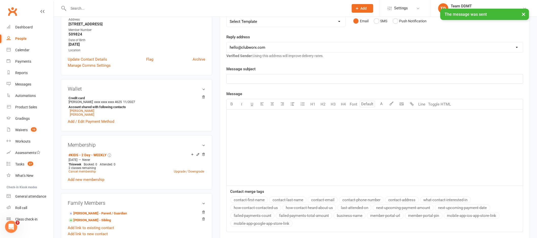
scroll to position [0, 0]
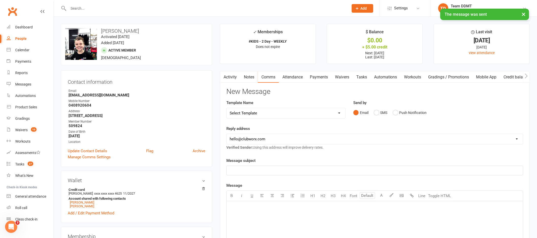
click at [327, 73] on link "Payments" at bounding box center [318, 77] width 25 height 12
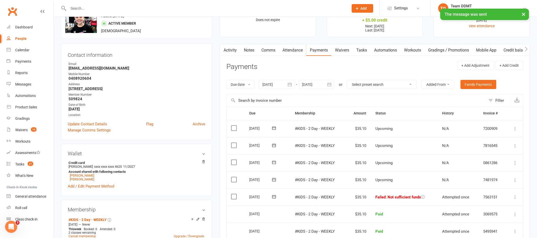
scroll to position [31, 0]
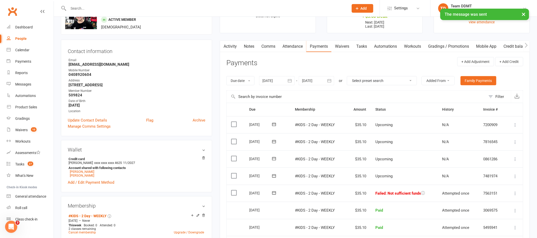
click at [274, 193] on icon at bounding box center [274, 192] width 5 height 5
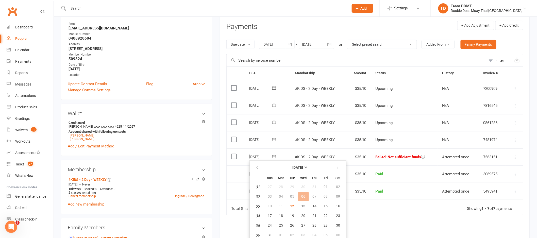
scroll to position [75, 0]
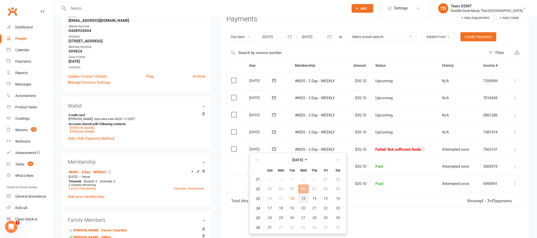
click at [302, 198] on span "13" at bounding box center [304, 199] width 4 height 4
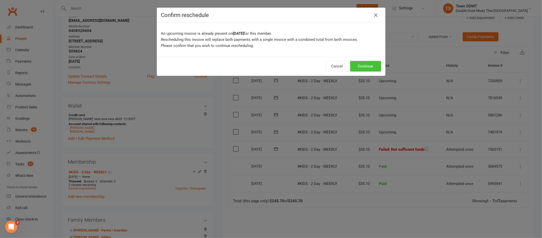
click at [370, 62] on button "Continue" at bounding box center [365, 66] width 31 height 11
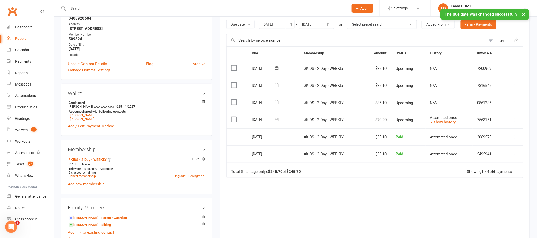
scroll to position [194, 0]
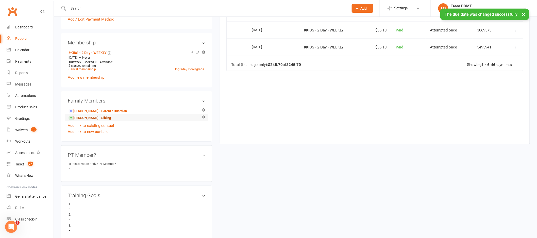
click at [99, 119] on link "[PERSON_NAME] - Sibling" at bounding box center [90, 118] width 42 height 5
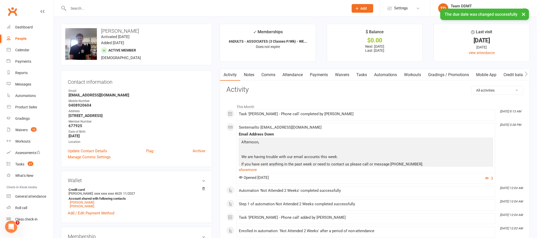
click at [318, 76] on link "Payments" at bounding box center [318, 75] width 25 height 12
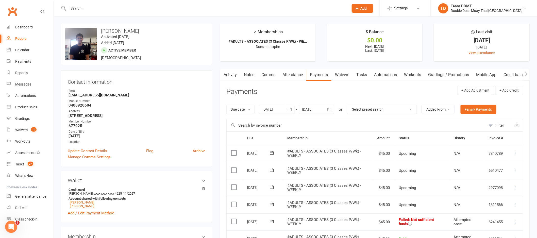
click at [228, 74] on link "Activity" at bounding box center [230, 75] width 20 height 12
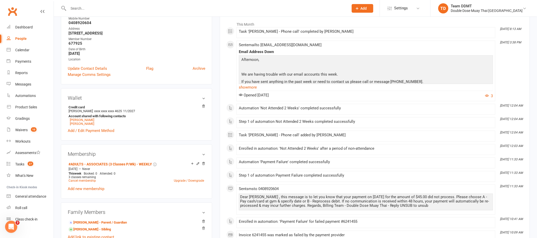
scroll to position [7, 0]
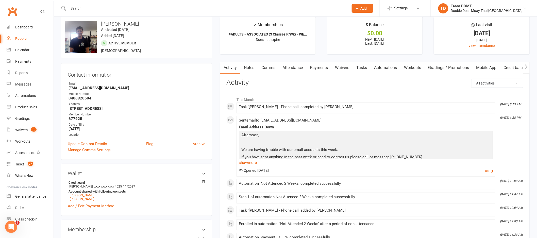
click at [249, 67] on link "Notes" at bounding box center [249, 68] width 18 height 12
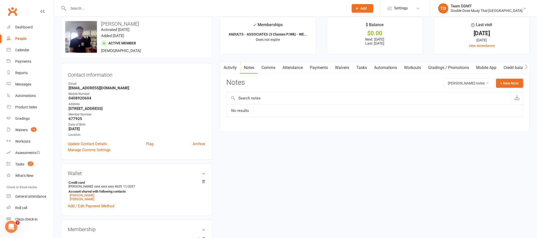
click at [319, 70] on link "Payments" at bounding box center [318, 68] width 25 height 12
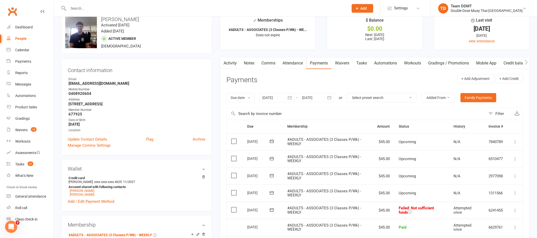
scroll to position [14, 0]
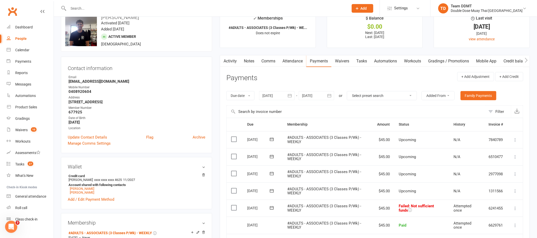
click at [265, 59] on link "Comms" at bounding box center [268, 61] width 21 height 12
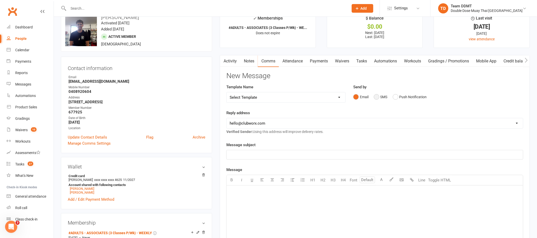
click at [384, 96] on button "SMS" at bounding box center [381, 97] width 14 height 10
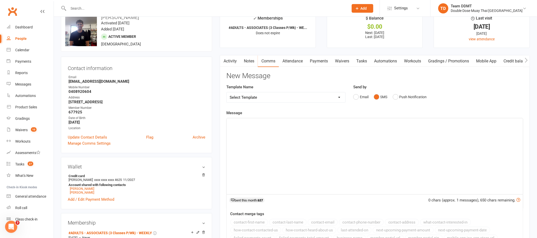
click at [332, 98] on select "Select Template [Email] Cancellation Confirmation Email [SMS] Cancellation Conf…" at bounding box center [286, 97] width 119 height 10
select select "5"
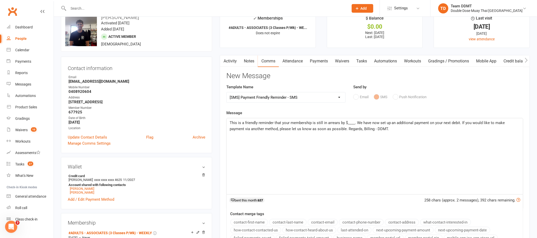
click at [354, 125] on span "This is a friendly reminder that your membership is still in arrears by $____. …" at bounding box center [368, 126] width 276 height 11
click at [457, 123] on span "This is a friendly reminder that your membership is still in arrears by $45. We…" at bounding box center [374, 126] width 289 height 11
click at [458, 123] on span "This is a friendly reminder that your membership is still in arrears by $45. We…" at bounding box center [373, 126] width 287 height 11
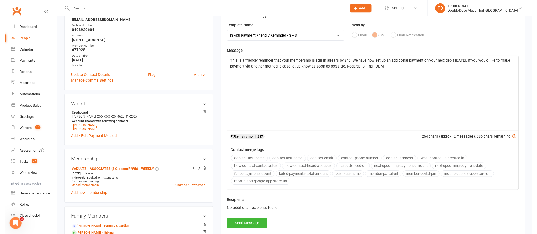
scroll to position [107, 0]
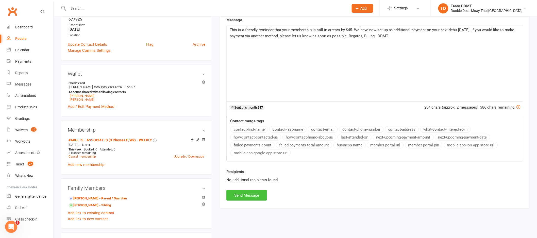
click at [250, 196] on button "Send Message" at bounding box center [246, 195] width 41 height 11
select select
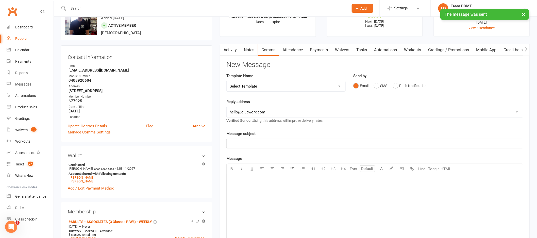
scroll to position [0, 0]
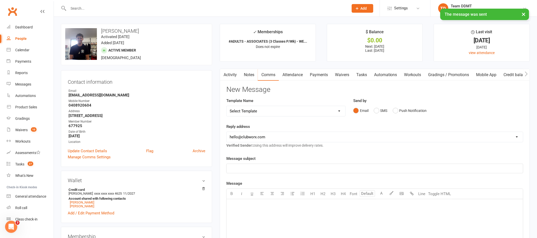
click at [315, 74] on link "Payments" at bounding box center [318, 75] width 25 height 12
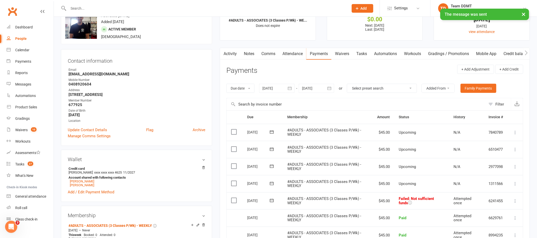
scroll to position [26, 0]
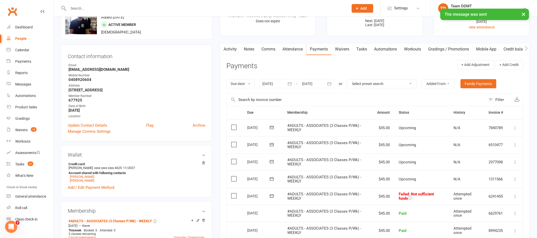
click at [273, 196] on icon at bounding box center [272, 195] width 4 height 3
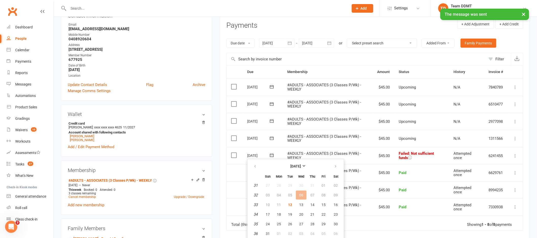
scroll to position [95, 0]
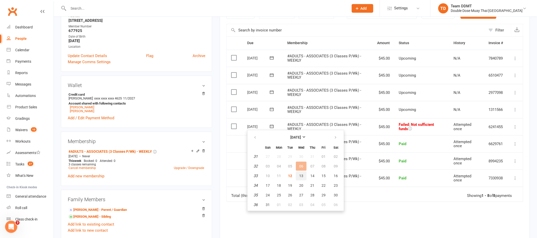
click at [297, 173] on button "13" at bounding box center [301, 175] width 11 height 9
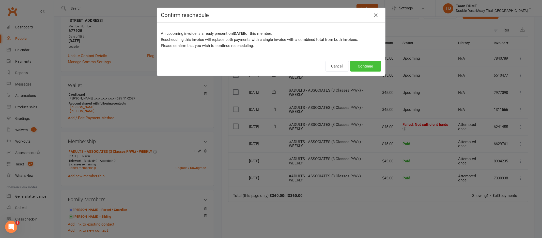
click at [363, 69] on button "Continue" at bounding box center [365, 66] width 31 height 11
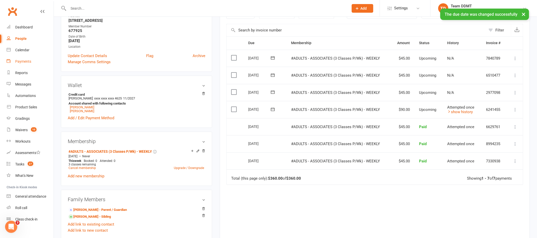
click at [26, 62] on div "Payments" at bounding box center [23, 61] width 16 height 4
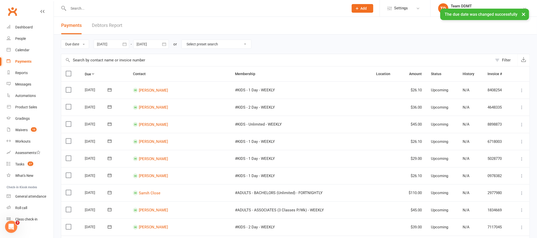
click at [110, 27] on link "Debtors Report" at bounding box center [107, 26] width 30 height 18
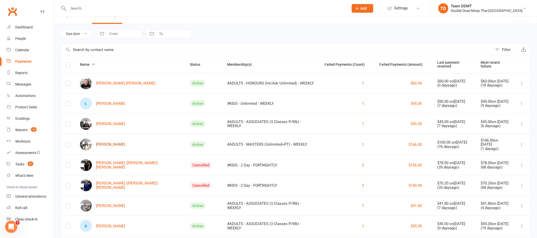
scroll to position [59, 0]
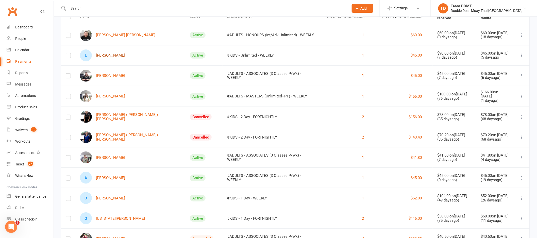
click at [105, 55] on link "L [PERSON_NAME]" at bounding box center [102, 56] width 45 height 12
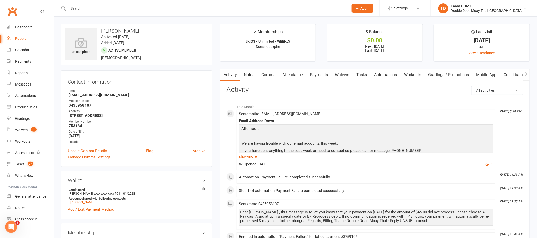
click at [317, 73] on link "Payments" at bounding box center [318, 75] width 25 height 12
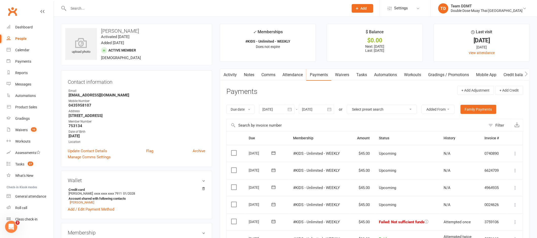
click at [272, 77] on link "Comms" at bounding box center [268, 75] width 21 height 12
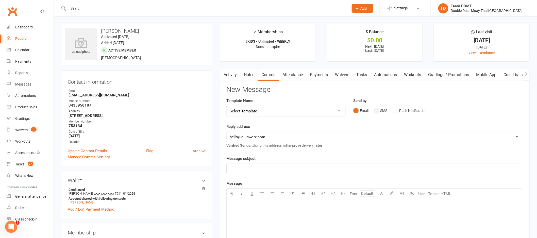
click at [383, 112] on button "SMS" at bounding box center [381, 111] width 14 height 10
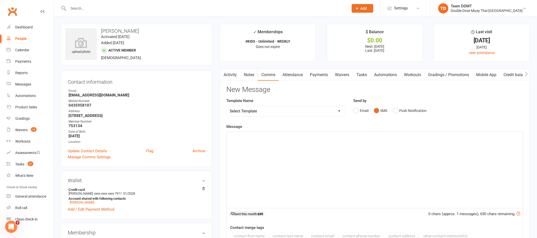
click at [328, 112] on select "Select Template [Email] Cancellation Confirmation Email [SMS] Cancellation Conf…" at bounding box center [286, 111] width 119 height 10
select select "5"
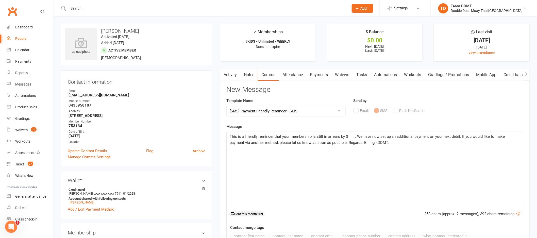
click at [354, 138] on span "This is a friendly reminder that your membership is still in arrears by $____. …" at bounding box center [368, 139] width 276 height 11
click at [457, 136] on span "This is a friendly reminder that your membership is still in arrears by $45. We…" at bounding box center [374, 139] width 289 height 11
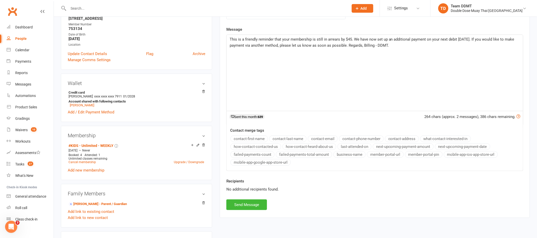
scroll to position [150, 0]
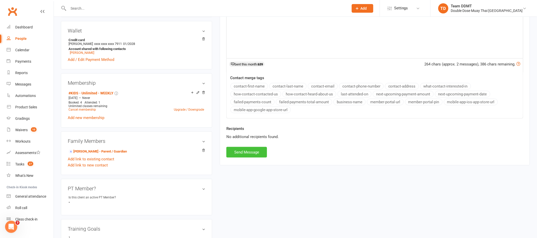
click at [256, 150] on button "Send Message" at bounding box center [246, 152] width 41 height 11
select select
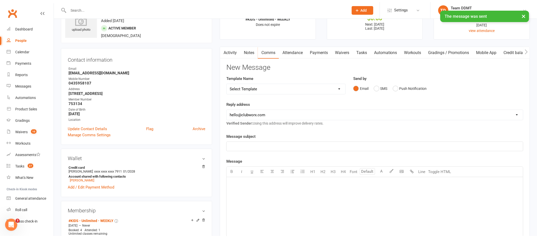
scroll to position [0, 0]
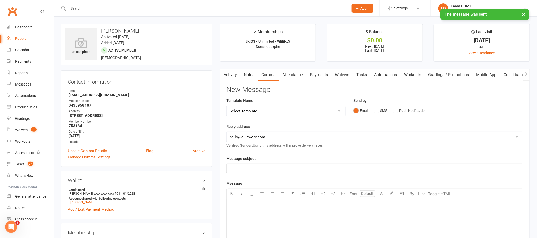
click at [317, 73] on link "Payments" at bounding box center [318, 75] width 25 height 12
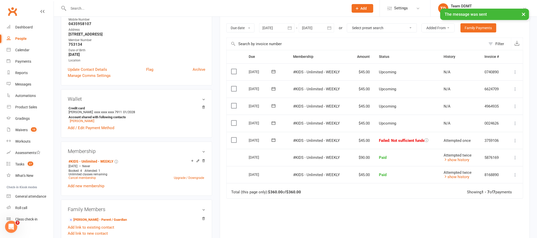
scroll to position [89, 0]
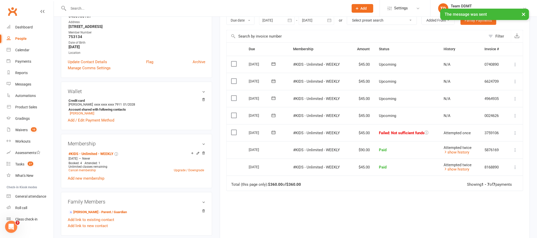
click at [273, 132] on icon at bounding box center [273, 132] width 5 height 5
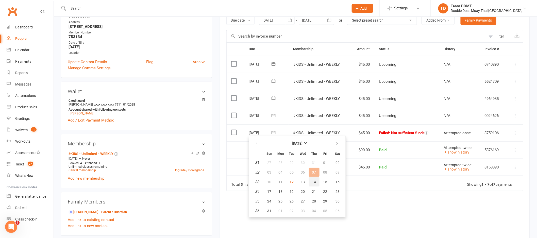
click at [313, 182] on span "14" at bounding box center [314, 182] width 4 height 4
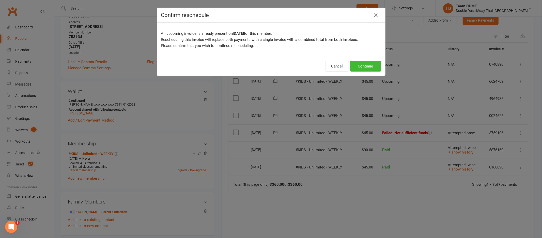
click at [364, 60] on div "Cancel Continue" at bounding box center [271, 66] width 228 height 19
click at [364, 66] on button "Continue" at bounding box center [365, 66] width 31 height 11
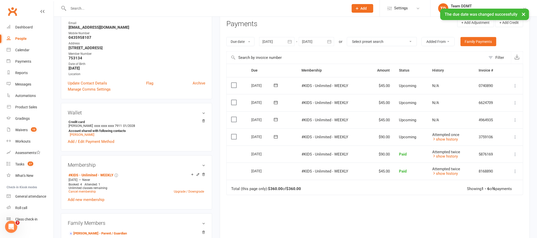
scroll to position [0, 0]
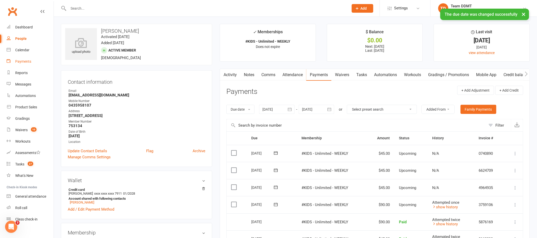
click at [20, 63] on link "Payments" at bounding box center [30, 61] width 47 height 11
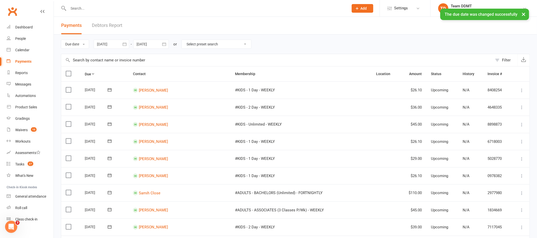
click at [113, 25] on link "Debtors Report" at bounding box center [107, 26] width 30 height 18
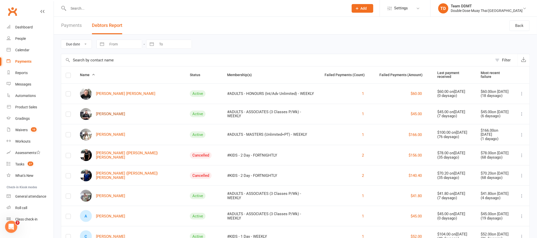
click at [105, 111] on link "[PERSON_NAME]" at bounding box center [102, 114] width 45 height 12
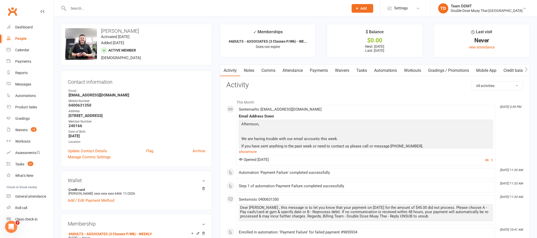
click at [247, 70] on link "Notes" at bounding box center [249, 71] width 18 height 12
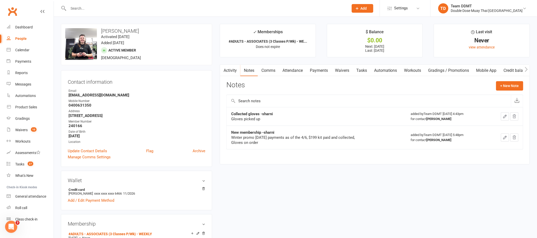
click at [273, 70] on link "Comms" at bounding box center [268, 71] width 21 height 12
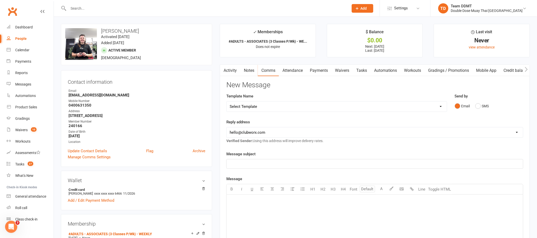
click at [324, 71] on link "Payments" at bounding box center [318, 71] width 25 height 12
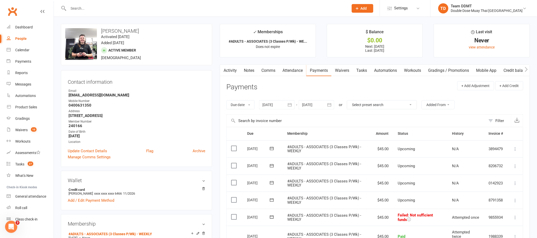
click at [249, 71] on link "Notes" at bounding box center [249, 71] width 18 height 12
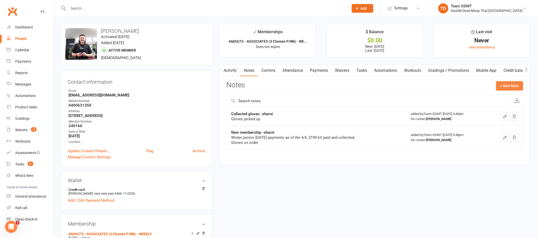
click at [517, 87] on button "+ New Note" at bounding box center [509, 85] width 27 height 9
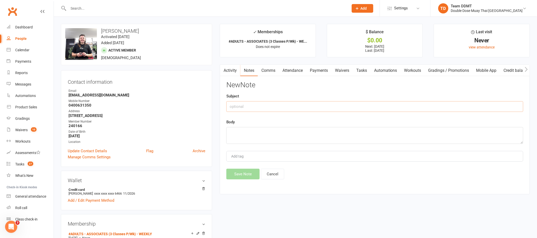
click at [454, 105] on input "text" at bounding box center [374, 106] width 297 height 11
type input "Overdue -sharni"
type textarea "Called and left message to call back"
click at [235, 172] on button "Save Note" at bounding box center [242, 174] width 33 height 11
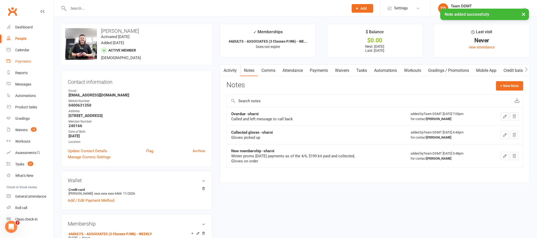
click at [23, 62] on div "Payments" at bounding box center [23, 61] width 16 height 4
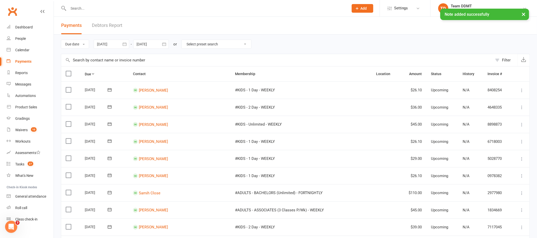
click at [111, 26] on link "Debtors Report" at bounding box center [107, 26] width 30 height 18
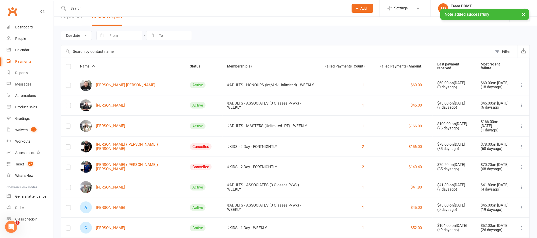
scroll to position [17, 0]
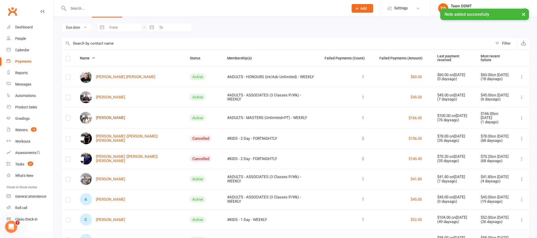
click at [116, 115] on link "[PERSON_NAME]" at bounding box center [102, 118] width 45 height 12
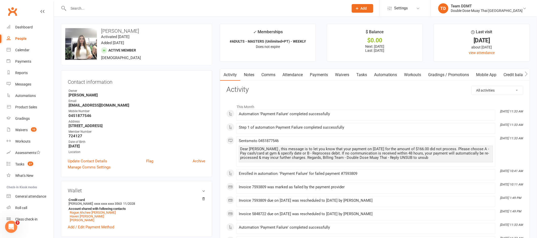
click at [321, 74] on link "Payments" at bounding box center [318, 75] width 25 height 12
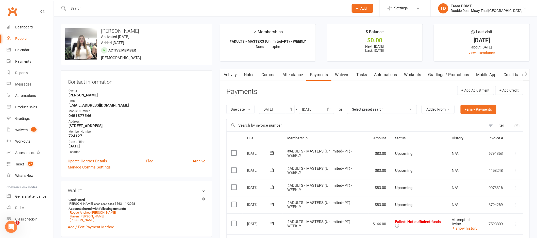
click at [249, 76] on link "Notes" at bounding box center [249, 75] width 18 height 12
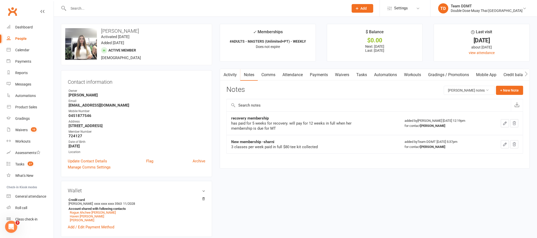
click at [237, 73] on link "Activity" at bounding box center [230, 75] width 20 height 12
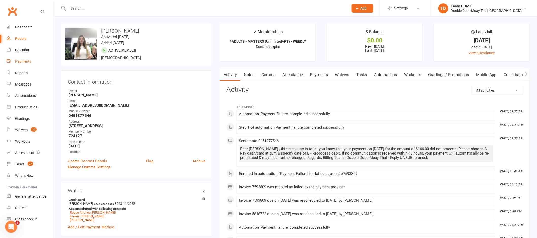
click at [18, 61] on div "Payments" at bounding box center [23, 61] width 16 height 4
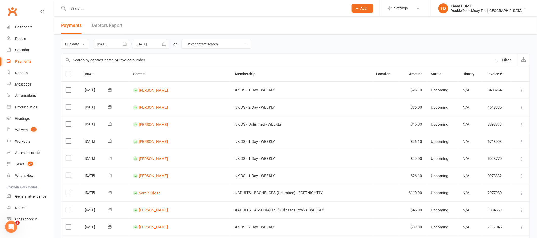
click at [115, 25] on link "Debtors Report" at bounding box center [107, 26] width 30 height 18
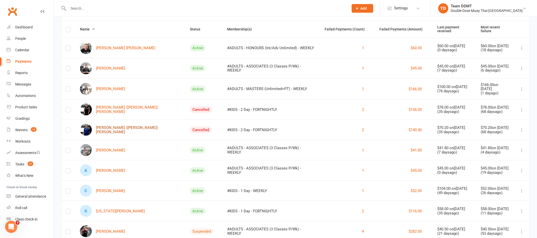
scroll to position [50, 0]
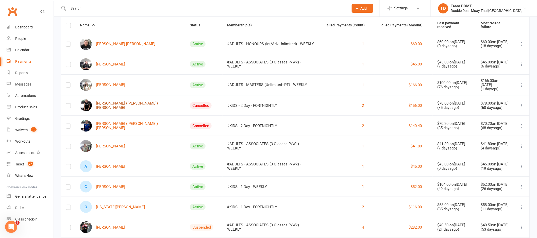
click at [137, 102] on link "[PERSON_NAME] ([PERSON_NAME]) [PERSON_NAME]" at bounding box center [130, 106] width 101 height 12
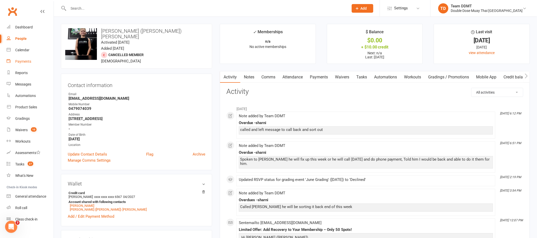
click at [25, 64] on link "Payments" at bounding box center [30, 61] width 47 height 11
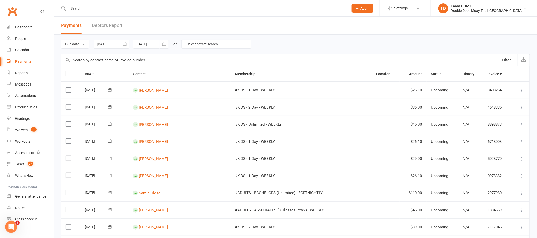
click at [106, 27] on link "Debtors Report" at bounding box center [107, 26] width 30 height 18
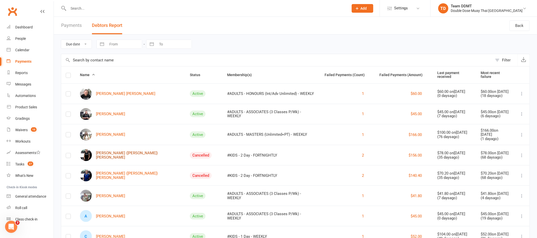
click at [129, 156] on link "[PERSON_NAME] ([PERSON_NAME]) [PERSON_NAME]" at bounding box center [130, 155] width 101 height 12
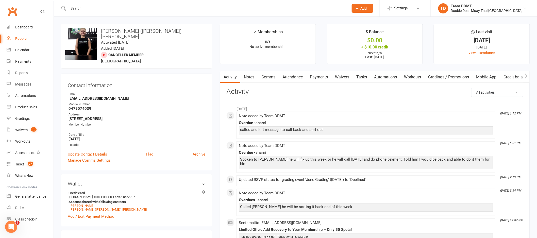
click at [249, 78] on link "Notes" at bounding box center [249, 77] width 18 height 12
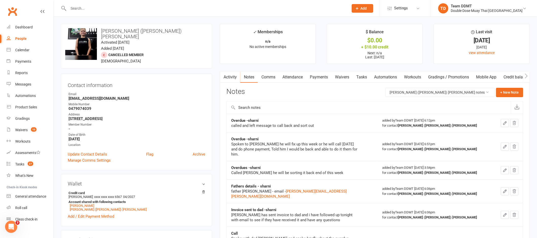
click at [272, 76] on link "Comms" at bounding box center [268, 77] width 21 height 12
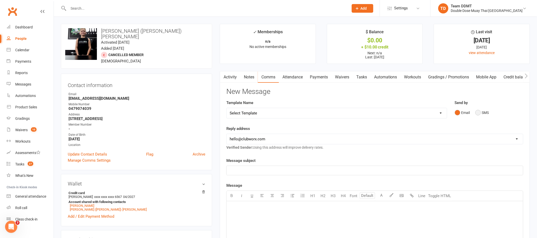
click at [478, 112] on button "SMS" at bounding box center [483, 113] width 14 height 10
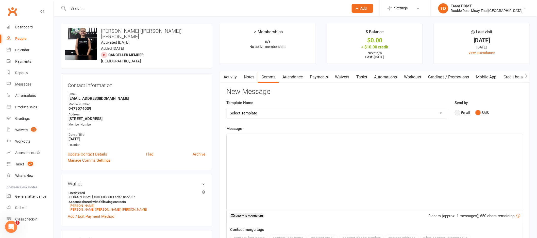
click at [458, 111] on button "Email" at bounding box center [462, 113] width 15 height 10
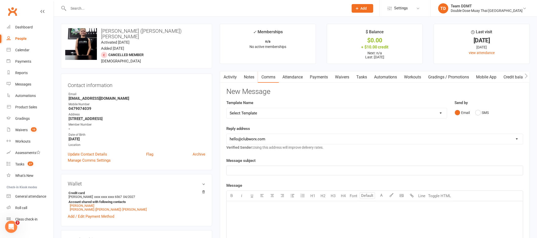
click at [370, 171] on p "﻿" at bounding box center [375, 171] width 290 height 6
click at [371, 226] on div "﻿" at bounding box center [375, 239] width 297 height 76
drag, startPoint x: 249, startPoint y: 207, endPoint x: 227, endPoint y: 208, distance: 22.1
click at [227, 208] on div "Hey [PERSON_NAME]" at bounding box center [375, 239] width 297 height 76
click at [244, 77] on link "Notes" at bounding box center [249, 77] width 18 height 12
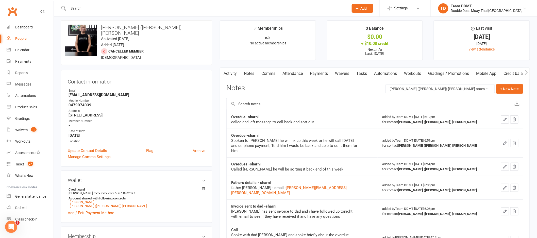
scroll to position [8, 0]
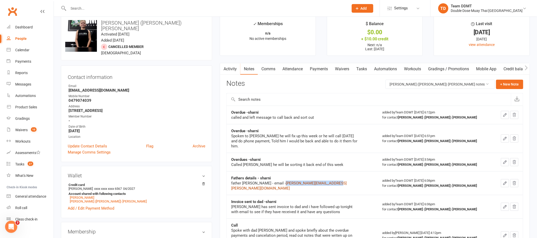
drag, startPoint x: 315, startPoint y: 179, endPoint x: 265, endPoint y: 178, distance: 49.3
click at [265, 181] on div "father [PERSON_NAME] - email - [PERSON_NAME][EMAIL_ADDRESS][PERSON_NAME][DOMAIN…" at bounding box center [294, 186] width 127 height 10
copy link "[PERSON_NAME][EMAIL_ADDRESS][PERSON_NAME][DOMAIN_NAME]"
click at [500, 84] on button "+ New Note" at bounding box center [509, 84] width 27 height 9
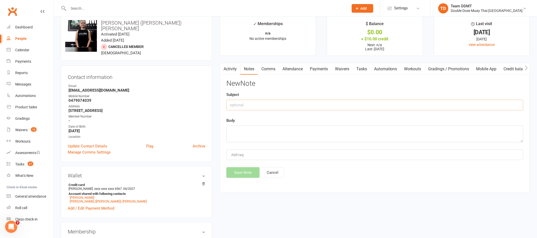
click at [400, 106] on input "text" at bounding box center [374, 105] width 297 height 11
type input "Overdue - debt collection -sharni"
paste textarea "Hey [PERSON_NAME], Just a reminder [PERSON_NAME] and [PERSON_NAME] still have o…"
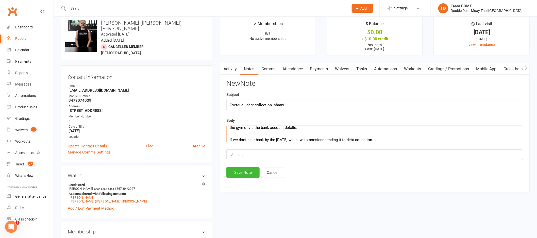
type textarea "Hey [PERSON_NAME], Just a reminder [PERSON_NAME] and [PERSON_NAME] still have o…"
click at [272, 106] on input "Overdue - debt collection -sharni" at bounding box center [374, 105] width 297 height 11
type input "Overdue - debt collection email sent -sharni"
click at [241, 171] on button "Save Note" at bounding box center [242, 172] width 33 height 11
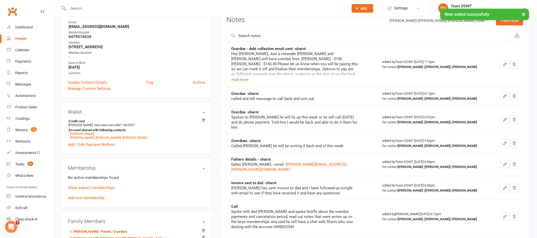
scroll to position [129, 0]
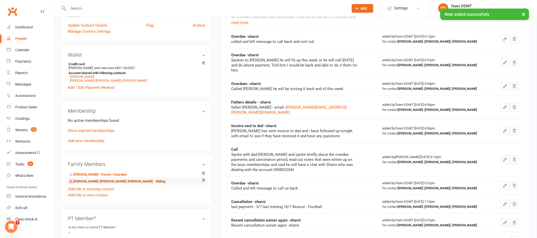
click at [92, 179] on link "[PERSON_NAME] ([PERSON_NAME]) [PERSON_NAME] - Sibling" at bounding box center [117, 181] width 97 height 5
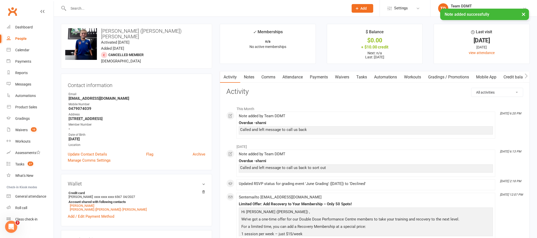
click at [250, 79] on link "Notes" at bounding box center [249, 77] width 18 height 12
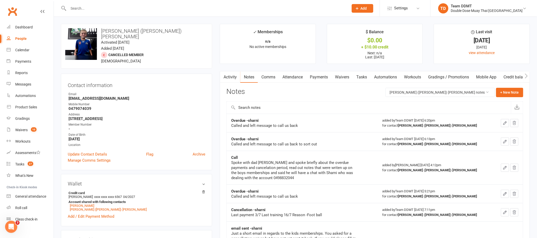
click at [508, 98] on div "Notes [PERSON_NAME] ([PERSON_NAME]) [PERSON_NAME] notes + New Note" at bounding box center [374, 94] width 297 height 13
click at [508, 96] on button "+ New Note" at bounding box center [509, 92] width 27 height 9
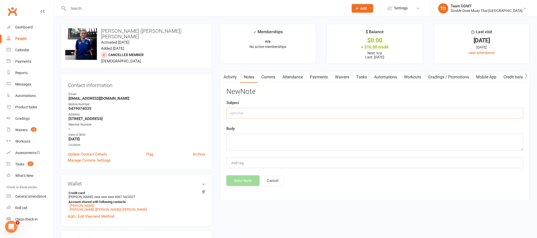
click at [446, 111] on input "text" at bounding box center [374, 113] width 297 height 11
type input "Overdue debt collection email -sharni"
paste textarea "Hey [PERSON_NAME], Just a reminder [PERSON_NAME] and [PERSON_NAME] still have o…"
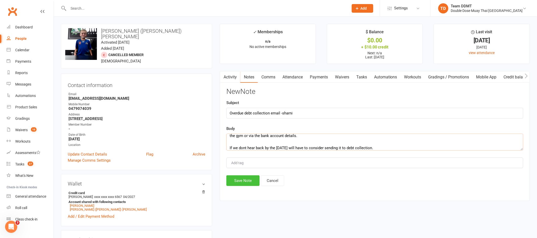
type textarea "Hey [PERSON_NAME], Just a reminder [PERSON_NAME] and [PERSON_NAME] still have o…"
click at [253, 177] on button "Save Note" at bounding box center [242, 180] width 33 height 11
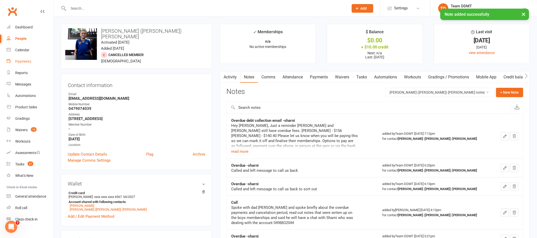
click at [20, 64] on link "Payments" at bounding box center [30, 61] width 47 height 11
click at [0, 0] on div "Loading" at bounding box center [0, 0] width 0 height 0
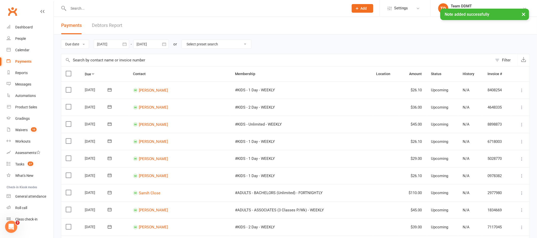
click at [107, 26] on link "Debtors Report" at bounding box center [107, 26] width 30 height 18
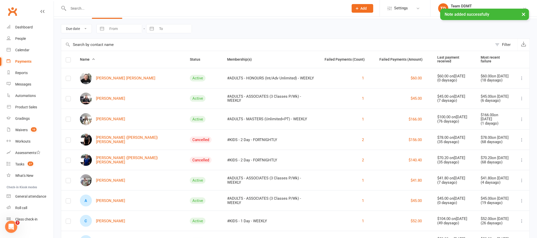
scroll to position [22, 0]
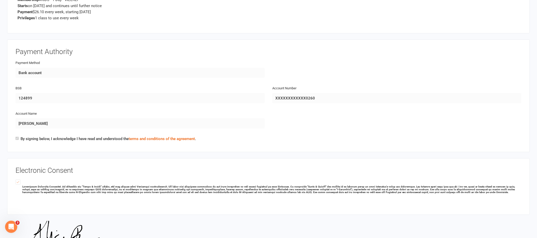
scroll to position [1036, 0]
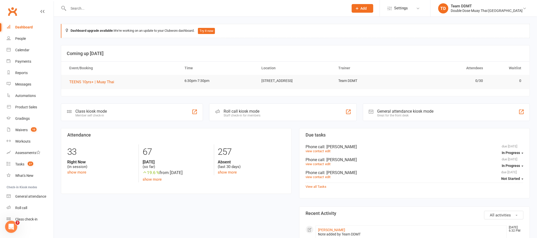
click at [155, 10] on input "text" at bounding box center [206, 8] width 279 height 7
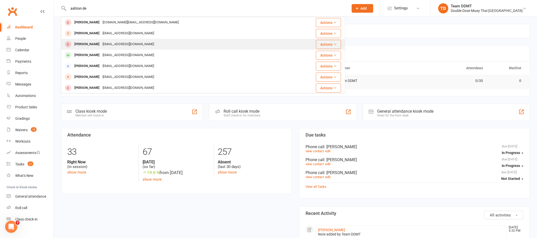
scroll to position [1, 0]
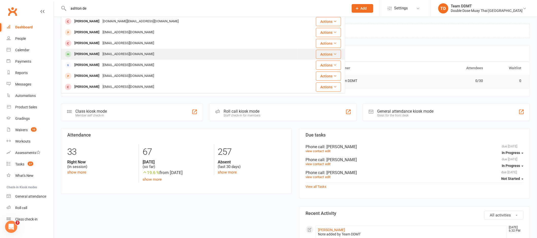
type input "ashton de"
click at [89, 54] on div "Ashton Diaz" at bounding box center [87, 54] width 28 height 7
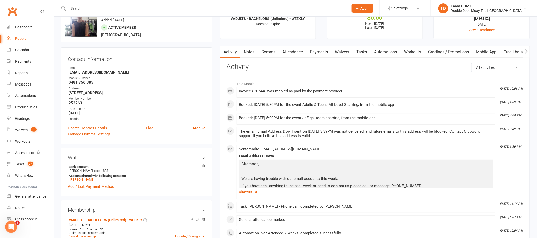
scroll to position [25, 0]
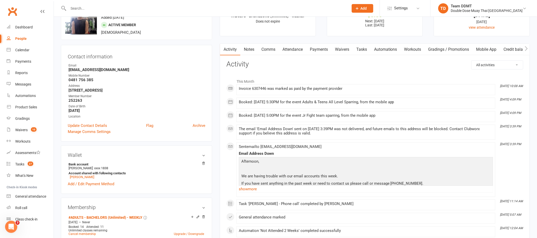
drag, startPoint x: 135, startPoint y: 70, endPoint x: 67, endPoint y: 70, distance: 68.6
click at [67, 70] on div "Contact information Owner Email Ashtonherbertdiax2009@gmail.com Mobile Number 0…" at bounding box center [136, 93] width 151 height 97
copy strong "Ashtonherbertdiax2009@gmail.com"
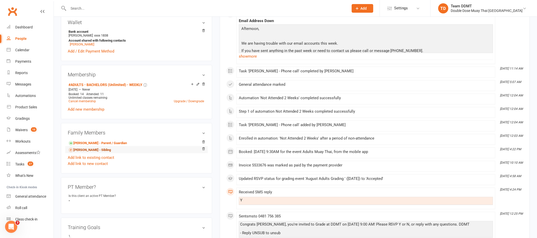
scroll to position [159, 0]
click at [99, 142] on link "Herbert Diaz - Parent / Guardian" at bounding box center [98, 142] width 58 height 5
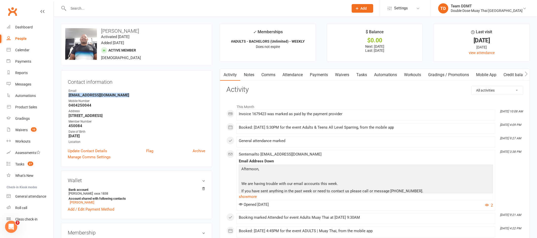
drag, startPoint x: 126, startPoint y: 95, endPoint x: 69, endPoint y: 95, distance: 57.1
click at [69, 95] on strong "Herbertdiaz_1982@outlook.com" at bounding box center [137, 95] width 137 height 5
copy strong "Herbertdiaz_1982@outlook.com"
click at [190, 27] on div "upload photo change photo Herbert Diaz Activated 30 April, 2025 Added 30 April,…" at bounding box center [136, 44] width 151 height 41
click at [26, 60] on div "Payments" at bounding box center [23, 61] width 16 height 4
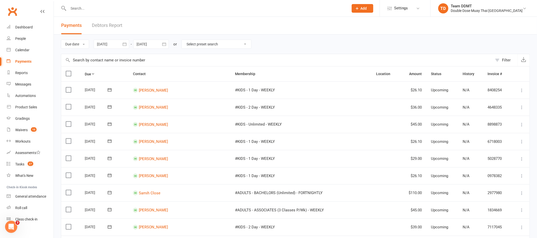
click at [109, 26] on link "Debtors Report" at bounding box center [107, 26] width 30 height 18
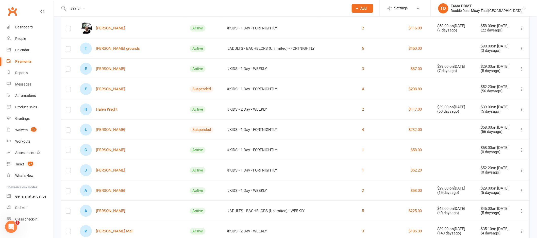
scroll to position [400, 0]
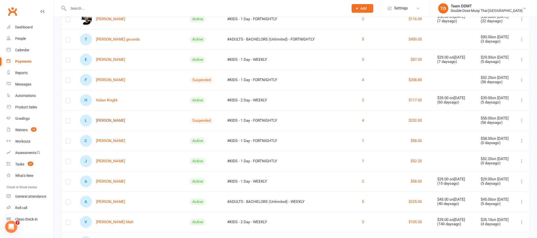
click at [96, 117] on link "L [PERSON_NAME]" at bounding box center [102, 121] width 45 height 12
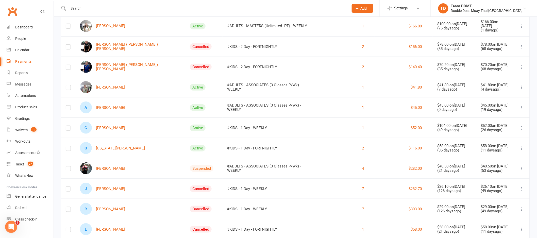
scroll to position [116, 0]
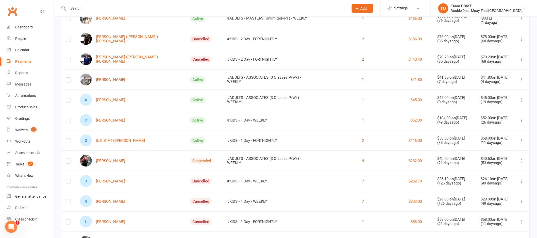
click at [108, 76] on link "[PERSON_NAME]" at bounding box center [102, 80] width 45 height 12
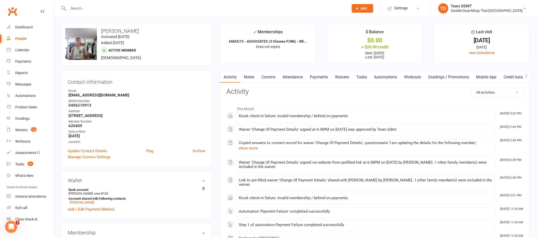
click at [327, 77] on link "Payments" at bounding box center [318, 77] width 25 height 12
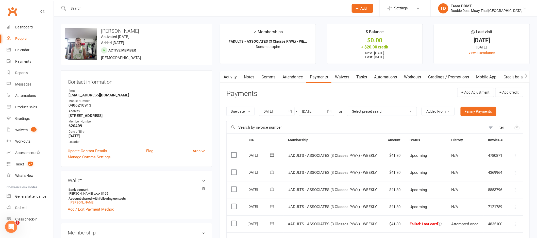
click at [252, 78] on link "Notes" at bounding box center [249, 77] width 18 height 12
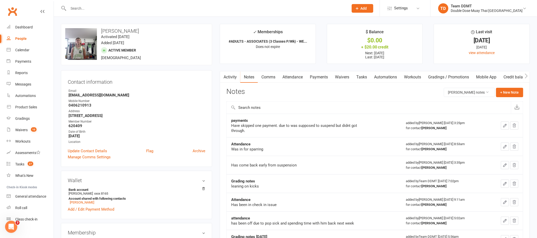
click at [276, 77] on link "Comms" at bounding box center [268, 77] width 21 height 12
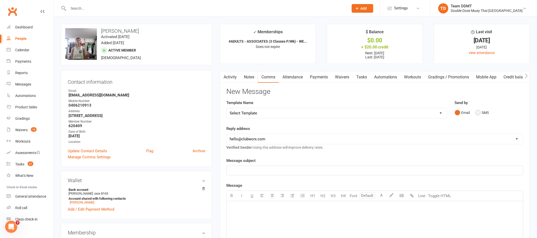
click at [487, 111] on button "SMS" at bounding box center [483, 113] width 14 height 10
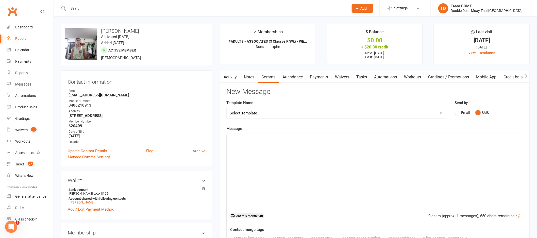
click at [441, 158] on div "﻿" at bounding box center [375, 172] width 297 height 76
drag, startPoint x: 323, startPoint y: 137, endPoint x: 232, endPoint y: 136, distance: 90.9
click at [232, 136] on p "Hey Andrew, we have received the change of payment" at bounding box center [375, 139] width 290 height 6
click at [328, 78] on link "Payments" at bounding box center [318, 77] width 25 height 12
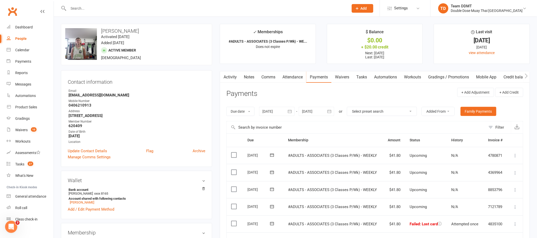
click at [255, 79] on link "Notes" at bounding box center [249, 77] width 18 height 12
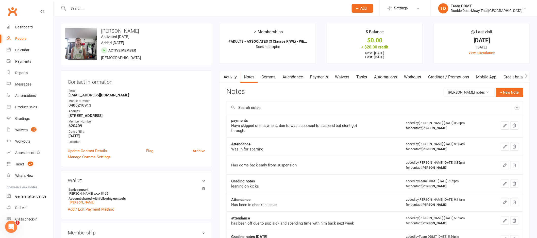
click at [264, 76] on link "Comms" at bounding box center [268, 77] width 21 height 12
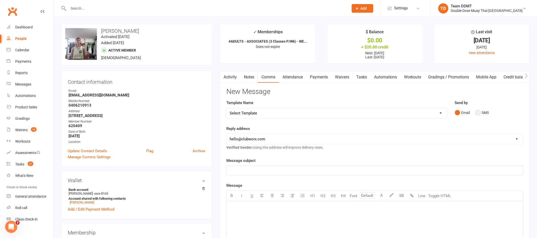
click at [485, 114] on button "SMS" at bounding box center [483, 113] width 14 height 10
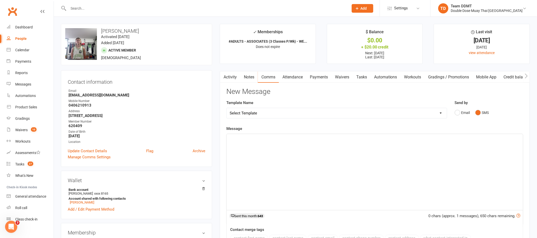
click at [433, 113] on select "Select Template [Email] Cancellation Confirmation Email [SMS] Cancellation Conf…" at bounding box center [337, 113] width 220 height 10
select select "5"
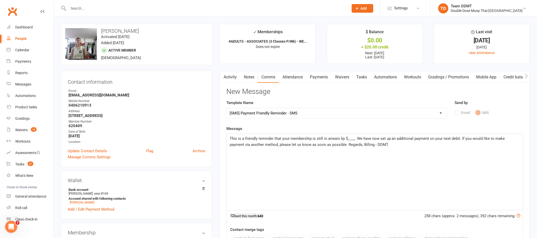
click at [354, 138] on span "This is a friendly reminder that your membership is still in arrears by $____. …" at bounding box center [368, 141] width 276 height 11
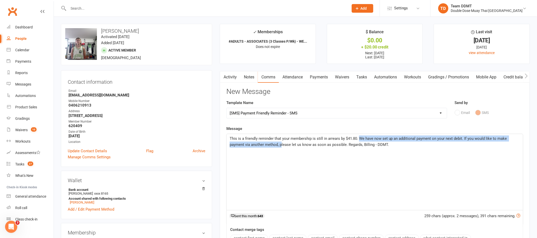
drag, startPoint x: 359, startPoint y: 139, endPoint x: 282, endPoint y: 146, distance: 77.0
click at [282, 146] on span "This is a friendly reminder that your membership is still in arrears by $41.80.…" at bounding box center [369, 141] width 279 height 11
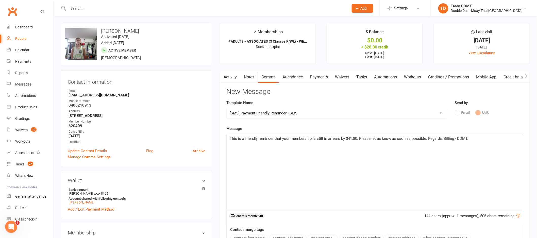
click at [425, 138] on span "This is a friendly reminder that your membership is still in arrears by $41.80.…" at bounding box center [349, 138] width 239 height 5
click at [381, 163] on div "This is a friendly reminder that your membership is still in arrears by $41.80.…" at bounding box center [375, 172] width 297 height 76
click at [233, 145] on span "This is a friendly reminder that your membership is still in arrears by $41.80.…" at bounding box center [373, 141] width 287 height 11
click at [393, 158] on div "This is a friendly reminder that your membership is still in arrears by $41.80.…" at bounding box center [375, 172] width 297 height 76
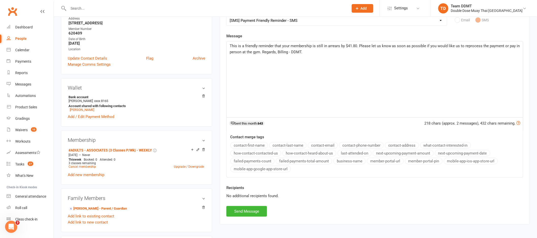
scroll to position [128, 0]
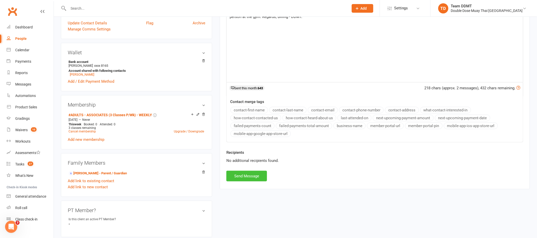
click at [253, 172] on button "Send Message" at bounding box center [246, 176] width 41 height 11
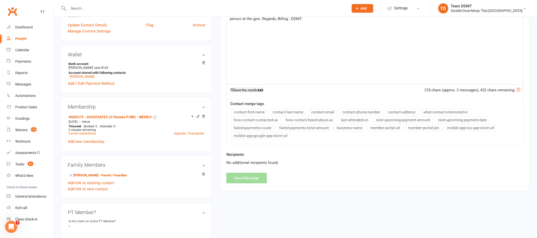
scroll to position [0, 0]
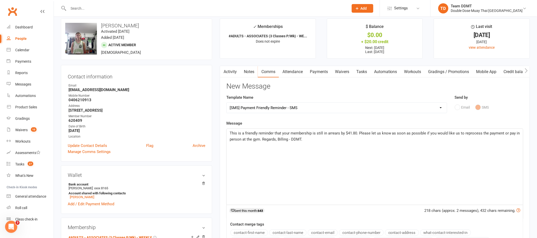
select select
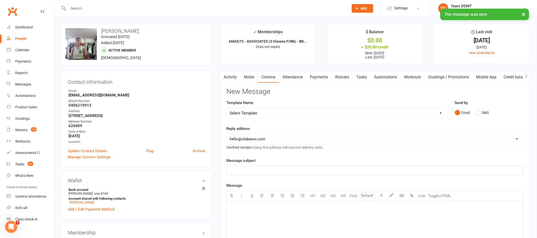
click at [250, 77] on link "Notes" at bounding box center [249, 77] width 18 height 12
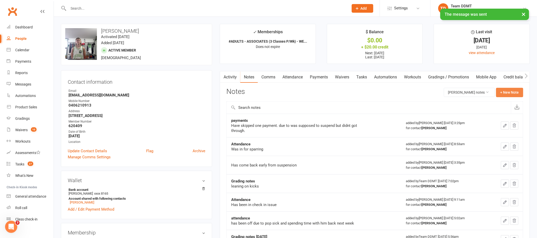
click at [503, 90] on button "+ New Note" at bounding box center [509, 92] width 27 height 9
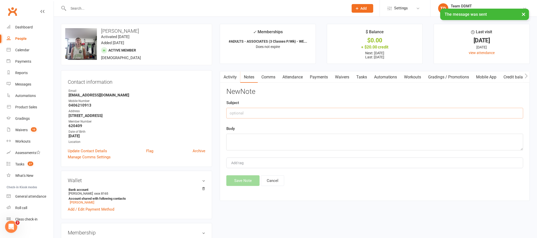
click at [456, 113] on input "text" at bounding box center [374, 113] width 297 height 11
type input "Overdue - sharni"
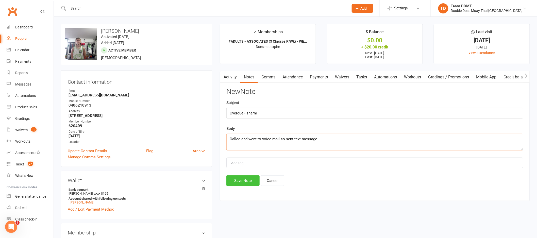
type textarea "Called and went to voice mail so sent text message"
click at [248, 178] on button "Save Note" at bounding box center [242, 180] width 33 height 11
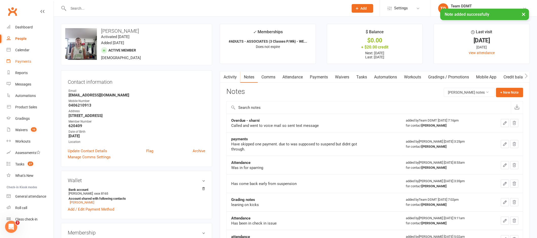
click at [24, 62] on div "Payments" at bounding box center [23, 61] width 16 height 4
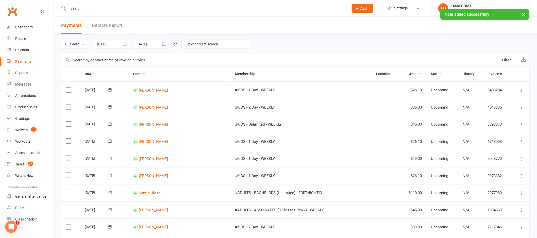
click at [120, 26] on link "Debtors Report" at bounding box center [107, 26] width 30 height 18
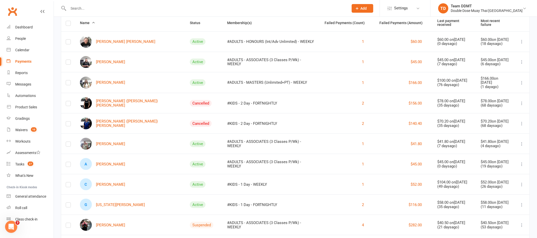
scroll to position [53, 0]
click at [114, 160] on link "A Andrew Creese" at bounding box center [102, 164] width 45 height 12
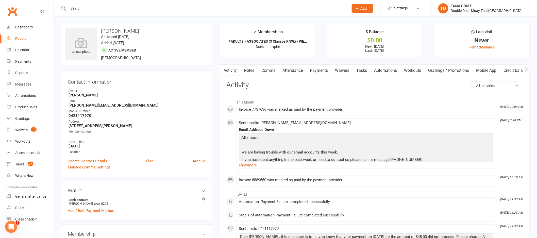
click at [313, 70] on link "Payments" at bounding box center [318, 71] width 25 height 12
click at [0, 0] on div "Loading" at bounding box center [0, 0] width 0 height 0
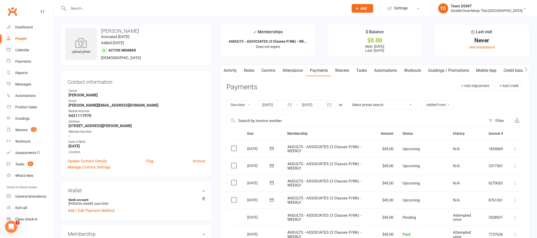
click at [232, 71] on link "Activity" at bounding box center [230, 71] width 20 height 12
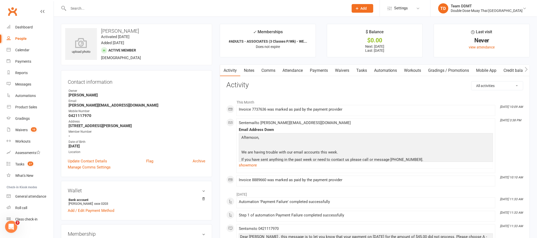
click at [251, 69] on link "Notes" at bounding box center [249, 71] width 18 height 12
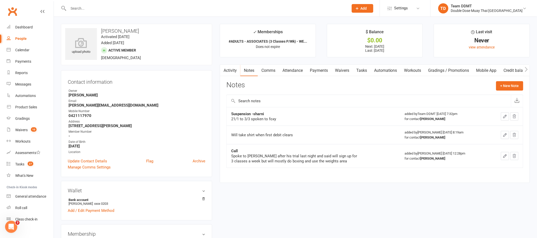
click at [345, 68] on link "Waivers" at bounding box center [342, 71] width 21 height 12
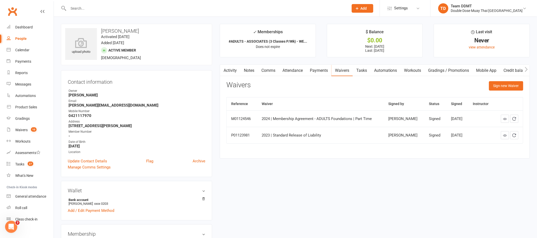
click at [231, 69] on link "Activity" at bounding box center [230, 71] width 20 height 12
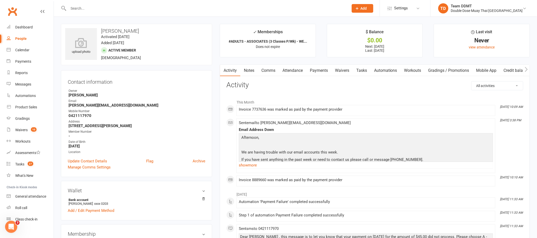
click at [270, 70] on link "Comms" at bounding box center [268, 71] width 21 height 12
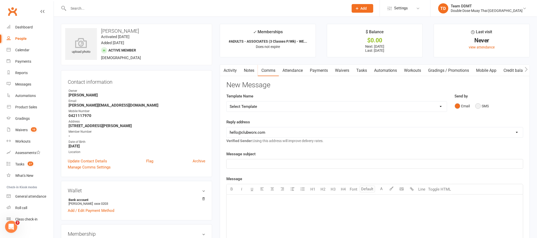
click at [483, 107] on button "SMS" at bounding box center [483, 106] width 14 height 10
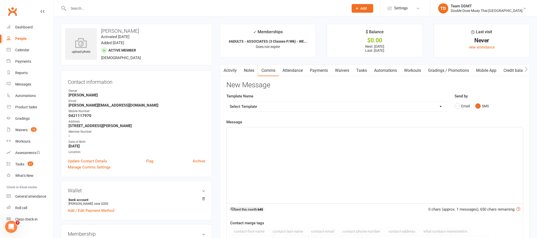
click at [423, 103] on select "Select Template [Email] Cancellation Confirmation Email [SMS] Cancellation Conf…" at bounding box center [337, 107] width 220 height 10
select select "5"
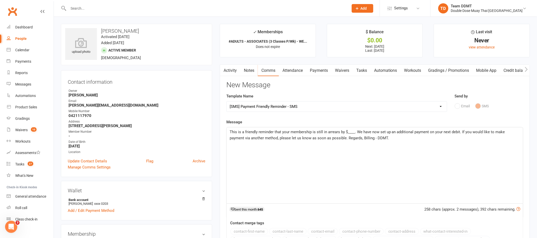
click at [355, 133] on span "This is a friendly reminder that your membership is still in arrears by $____. …" at bounding box center [368, 135] width 276 height 11
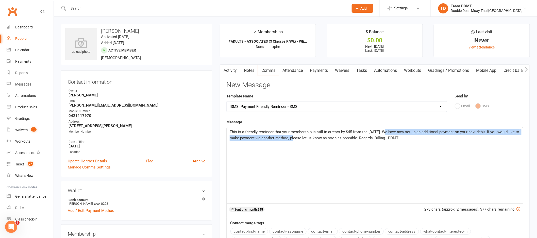
drag, startPoint x: 292, startPoint y: 139, endPoint x: 383, endPoint y: 132, distance: 91.0
click at [383, 132] on span "This is a friendly reminder that your membership is still in arrears by $45 fro…" at bounding box center [375, 135] width 291 height 11
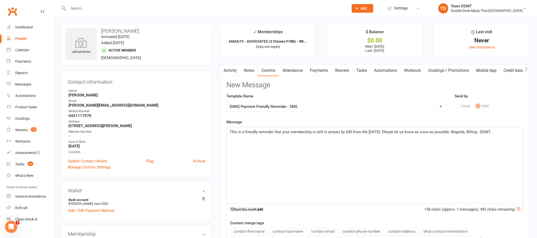
click at [447, 132] on span "This is a friendly reminder that your membership is still in arrears by $45 fro…" at bounding box center [361, 132] width 262 height 5
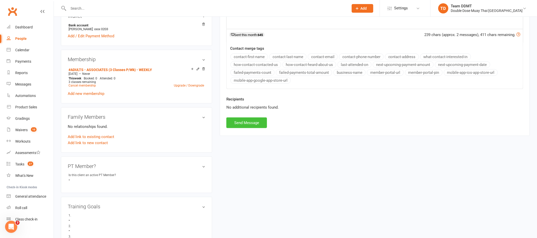
click at [239, 123] on button "Send Message" at bounding box center [246, 123] width 41 height 11
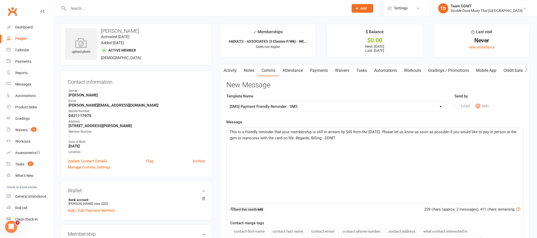
select select
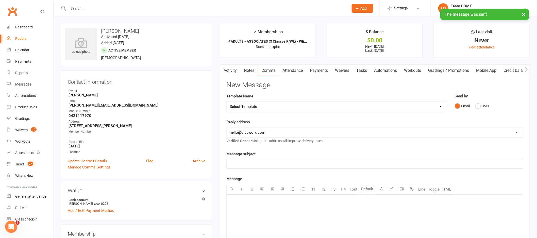
click at [252, 74] on link "Notes" at bounding box center [249, 71] width 18 height 12
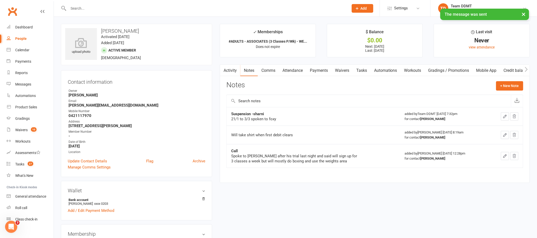
click at [529, 87] on div "Activity Notes Comms Attendance Payments Waivers Tasks Automations Workouts Gra…" at bounding box center [375, 123] width 310 height 119
click at [511, 87] on button "+ New Note" at bounding box center [509, 85] width 27 height 9
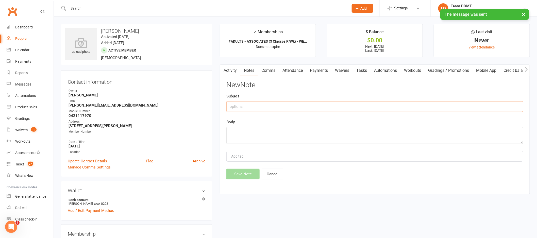
click at [424, 107] on input "text" at bounding box center [374, 106] width 297 height 11
type input "Overdue - sharni"
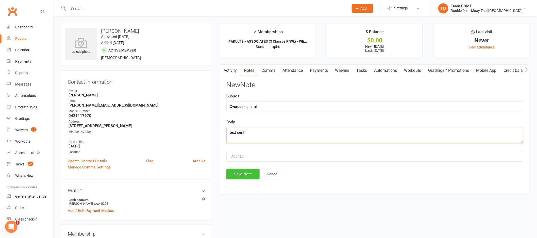
type textarea "text sent"
click at [237, 176] on button "Save Note" at bounding box center [242, 174] width 33 height 11
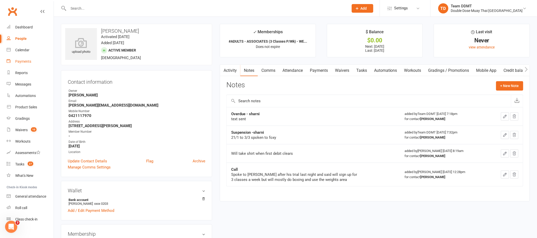
click at [16, 60] on div "Payments" at bounding box center [23, 61] width 16 height 4
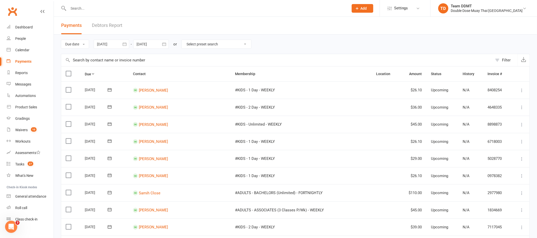
click at [109, 24] on link "Debtors Report" at bounding box center [107, 26] width 30 height 18
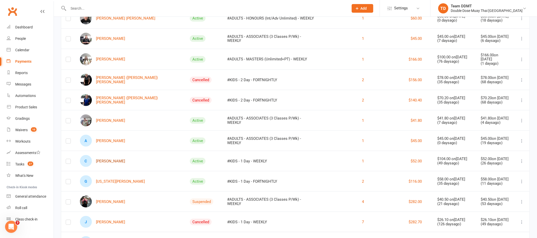
scroll to position [76, 0]
click at [109, 160] on link "C Callum Doyle" at bounding box center [102, 161] width 45 height 12
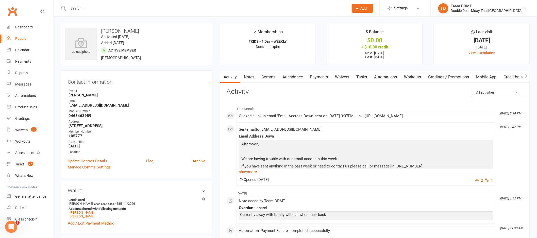
click at [249, 78] on link "Notes" at bounding box center [249, 77] width 18 height 12
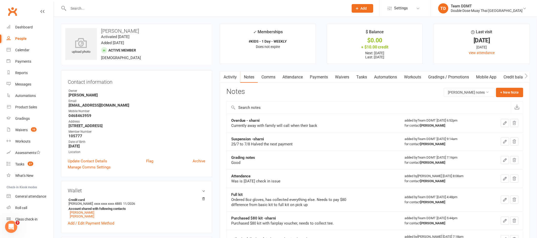
click at [324, 78] on link "Payments" at bounding box center [318, 77] width 25 height 12
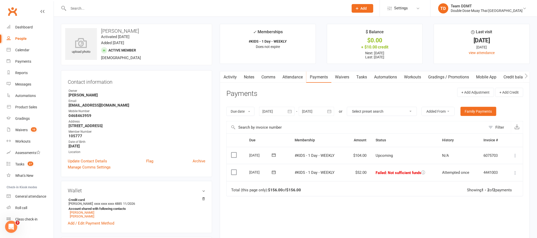
scroll to position [1, 0]
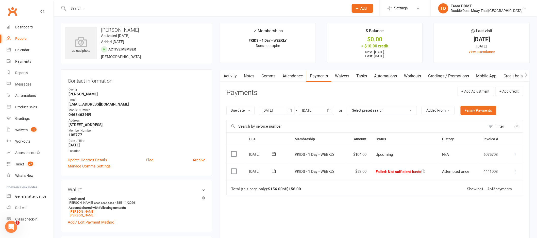
click at [322, 110] on div at bounding box center [317, 110] width 36 height 9
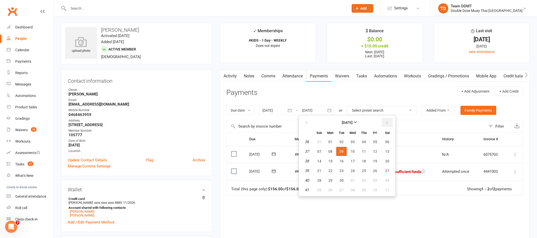
click at [387, 121] on icon "button" at bounding box center [387, 123] width 4 height 4
click at [361, 186] on button "08" at bounding box center [364, 190] width 11 height 9
type input "08 Jan 2026"
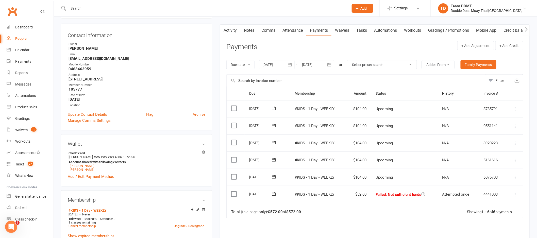
scroll to position [69, 0]
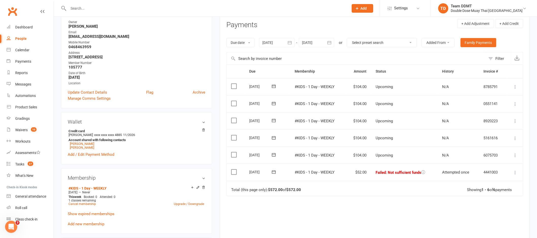
click at [516, 172] on icon at bounding box center [515, 172] width 5 height 5
click at [479, 213] on link "Skip" at bounding box center [493, 213] width 50 height 10
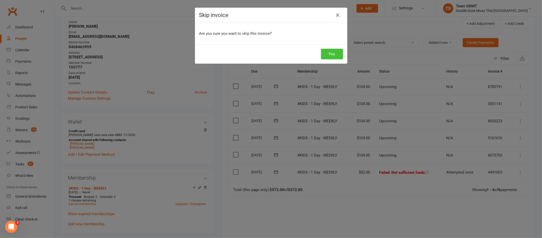
click at [330, 56] on button "Yes" at bounding box center [332, 54] width 22 height 11
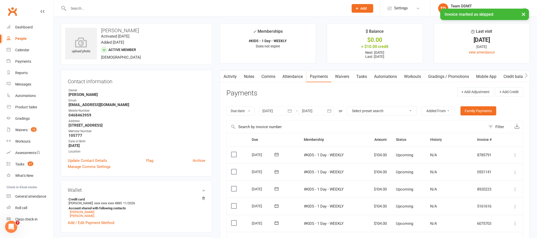
scroll to position [0, 0]
click at [28, 62] on div "Payments" at bounding box center [23, 61] width 16 height 4
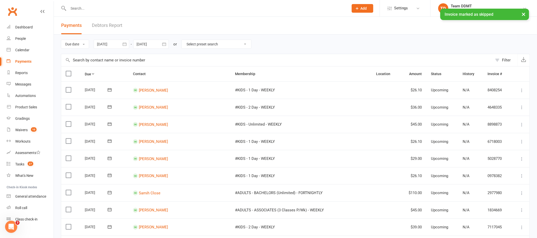
click at [111, 26] on link "Debtors Report" at bounding box center [107, 26] width 30 height 18
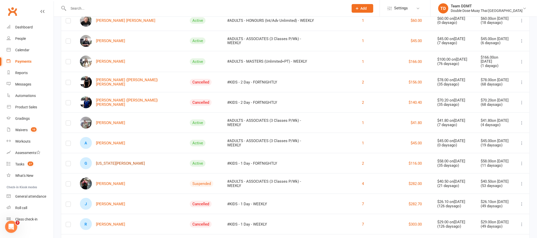
scroll to position [74, 0]
click at [112, 159] on link "G Georgia Doyle" at bounding box center [112, 163] width 65 height 12
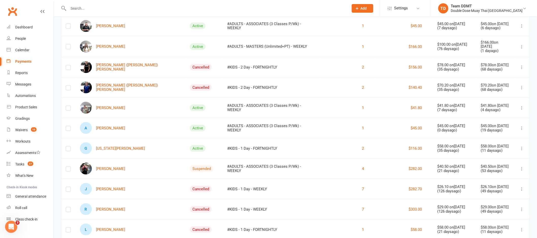
scroll to position [105, 0]
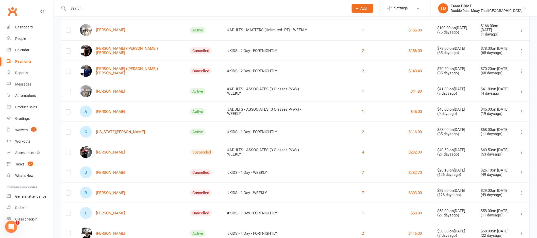
click at [110, 130] on link "G Georgia Doyle" at bounding box center [112, 132] width 65 height 12
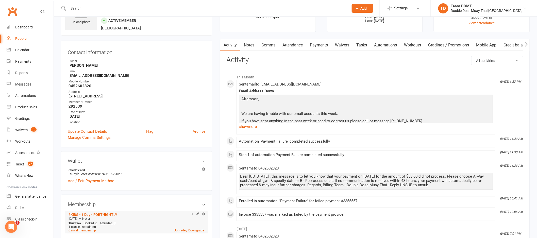
scroll to position [26, 0]
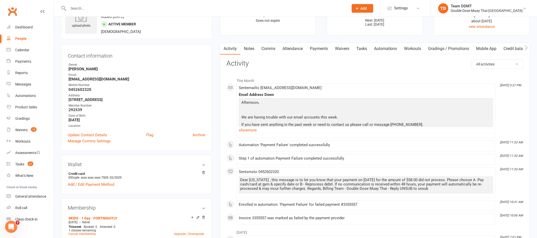
click at [316, 49] on link "Payments" at bounding box center [318, 49] width 25 height 12
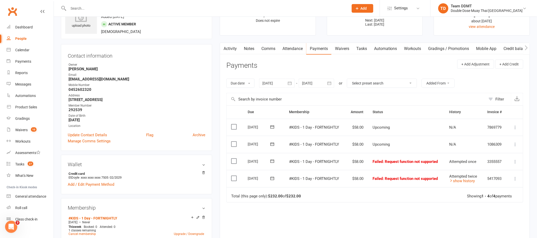
click at [250, 46] on link "Notes" at bounding box center [249, 49] width 18 height 12
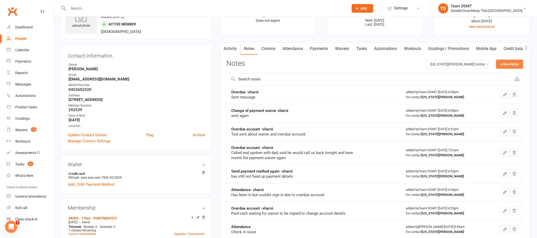
click at [512, 66] on button "+ New Note" at bounding box center [509, 64] width 27 height 9
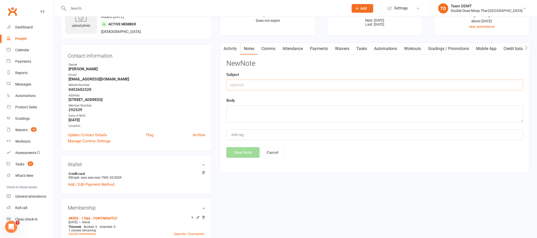
click at [429, 87] on input "text" at bounding box center [374, 85] width 297 height 11
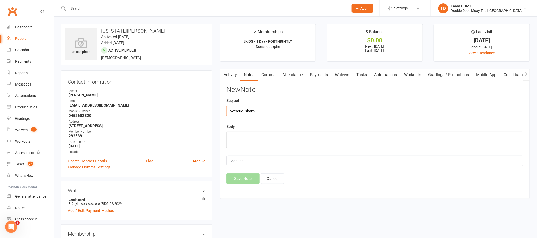
type input "overdue -sharni"
type textarea "Called and left message"
click at [246, 184] on button "Save Note" at bounding box center [242, 178] width 33 height 11
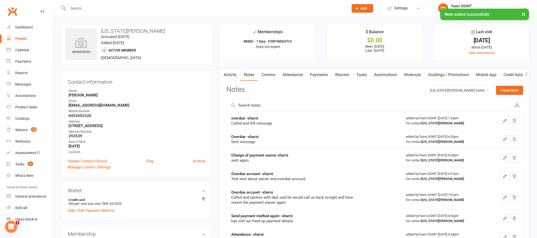
click at [277, 69] on link "Comms" at bounding box center [268, 75] width 21 height 12
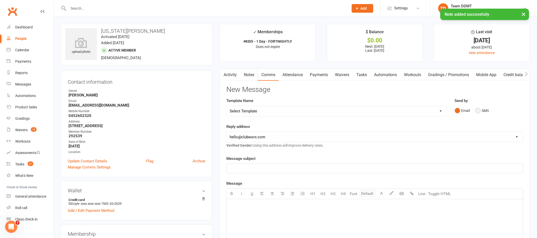
click at [482, 108] on button "SMS" at bounding box center [483, 111] width 14 height 10
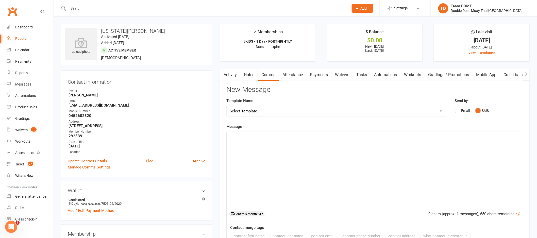
click at [387, 165] on div "﻿" at bounding box center [375, 170] width 297 height 76
click at [320, 76] on link "Payments" at bounding box center [318, 75] width 25 height 12
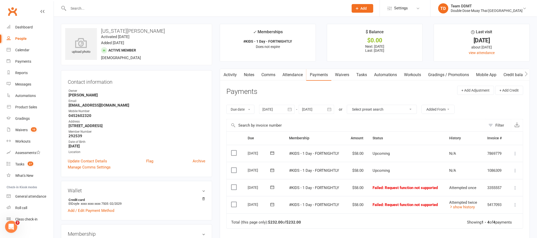
click at [268, 75] on link "Comms" at bounding box center [268, 75] width 21 height 12
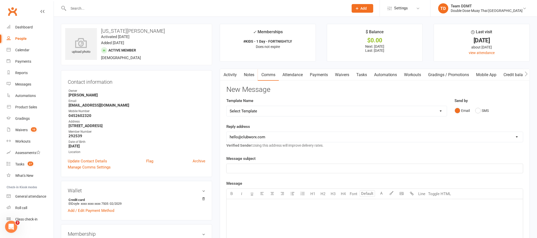
click at [436, 108] on select "Select Template [Email] Cancellation Confirmation Email [SMS] Cancellation Conf…" at bounding box center [337, 111] width 220 height 10
select select "5"
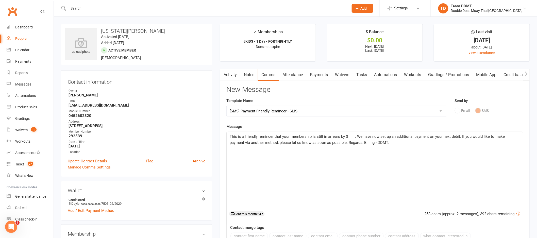
click at [353, 136] on span "This is a friendly reminder that your membership is still in arrears by $____. …" at bounding box center [368, 139] width 276 height 11
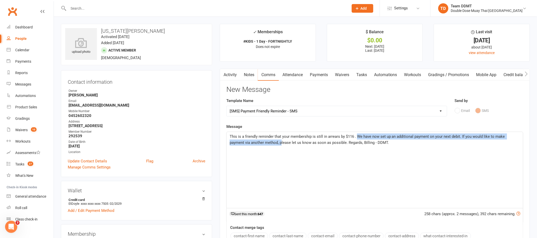
drag, startPoint x: 357, startPoint y: 135, endPoint x: 267, endPoint y: 143, distance: 90.5
click at [267, 143] on span "This is a friendly reminder that your membership is still in arrears by $116 . …" at bounding box center [368, 139] width 276 height 11
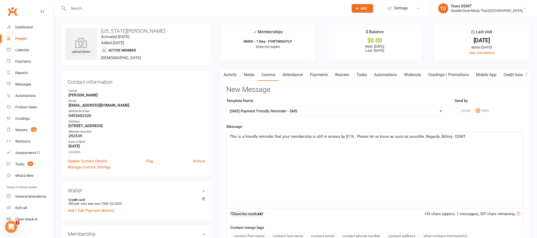
click at [424, 137] on span "This is a friendly reminder that your membership is still in arrears by $116 . …" at bounding box center [348, 136] width 237 height 5
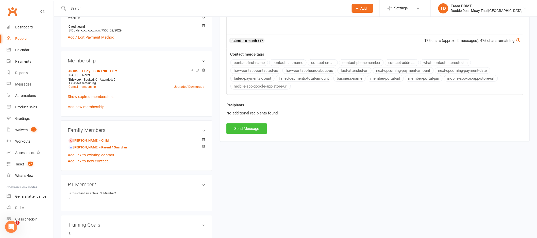
click at [249, 132] on button "Send Message" at bounding box center [246, 128] width 41 height 11
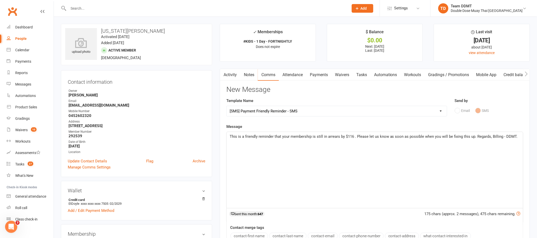
select select
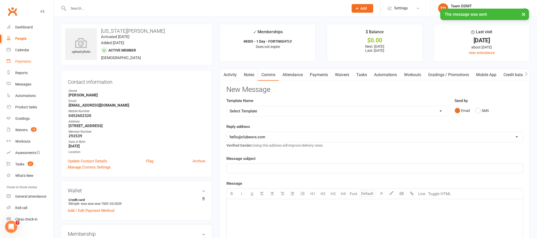
click at [25, 59] on link "Payments" at bounding box center [30, 61] width 47 height 11
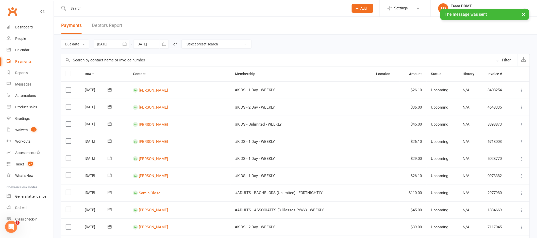
click at [110, 27] on link "Debtors Report" at bounding box center [107, 26] width 30 height 18
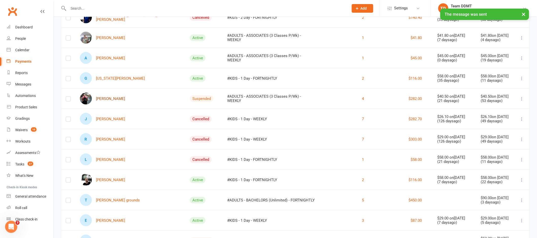
scroll to position [187, 0]
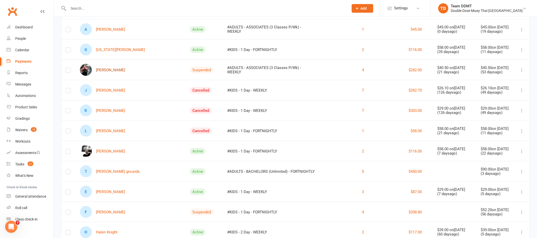
click at [103, 69] on link "[PERSON_NAME]" at bounding box center [102, 70] width 45 height 12
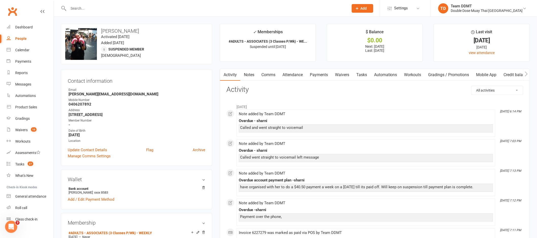
click at [310, 72] on link "Payments" at bounding box center [318, 75] width 25 height 12
click at [0, 0] on div "Loading" at bounding box center [0, 0] width 0 height 0
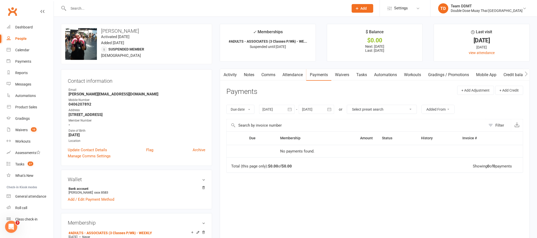
click at [283, 109] on div at bounding box center [277, 109] width 36 height 9
click at [276, 109] on div at bounding box center [277, 109] width 36 height 9
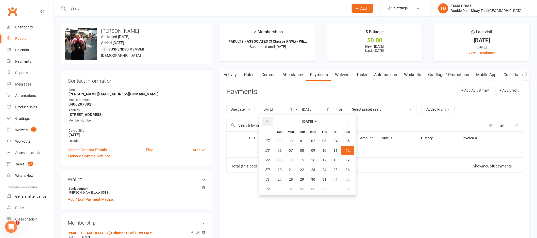
click at [268, 122] on icon "button" at bounding box center [267, 122] width 4 height 4
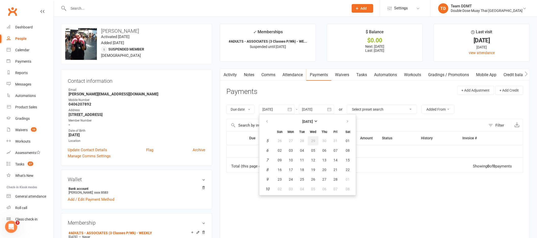
click at [310, 143] on button "29" at bounding box center [313, 140] width 11 height 9
type input "29 Jan 2025"
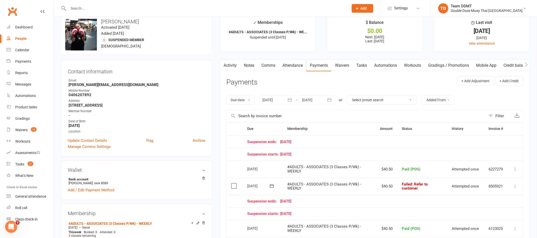
scroll to position [6, 0]
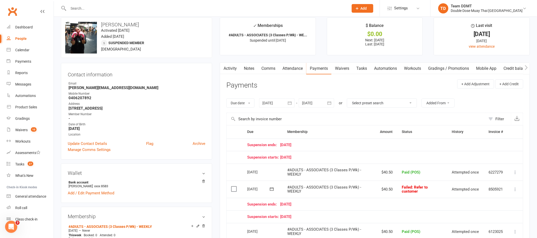
click at [250, 67] on link "Notes" at bounding box center [249, 69] width 18 height 12
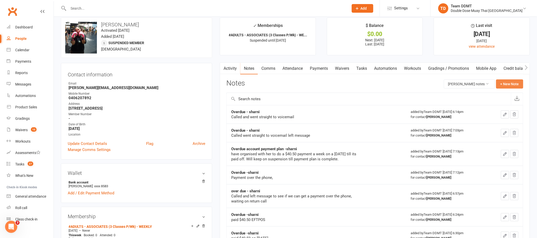
click at [506, 84] on button "+ New Note" at bounding box center [509, 83] width 27 height 9
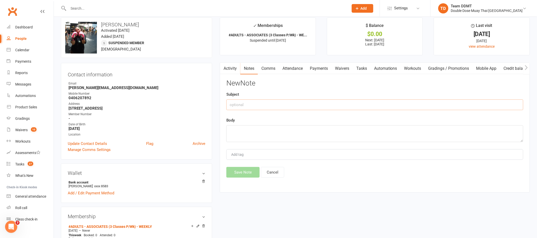
click at [445, 105] on input "text" at bounding box center [374, 105] width 297 height 11
click at [236, 106] on input "Ovedue - sharni" at bounding box center [374, 105] width 297 height 11
type input "Overdue - sharni"
click at [258, 136] on textarea at bounding box center [374, 133] width 297 height 17
type textarea "called and left message"
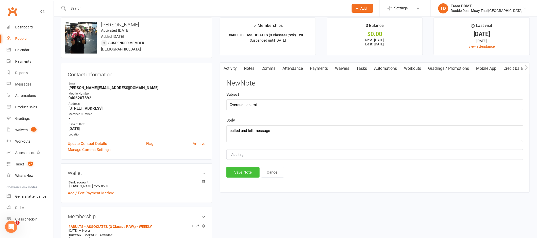
click at [235, 170] on button "Save Note" at bounding box center [242, 172] width 33 height 11
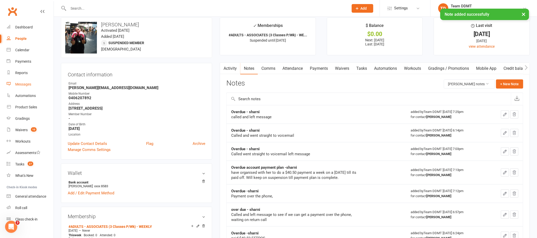
click at [25, 83] on div "Messages" at bounding box center [23, 84] width 16 height 4
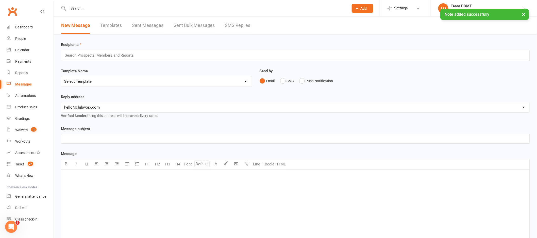
click at [249, 25] on link "SMS Replies" at bounding box center [237, 26] width 25 height 18
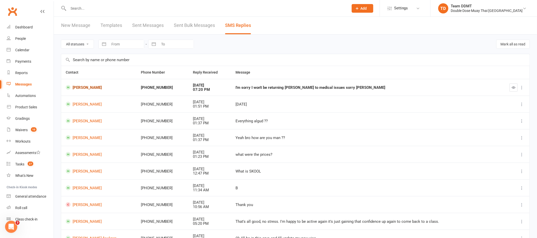
click at [90, 88] on link "Phillip Newman" at bounding box center [99, 87] width 66 height 5
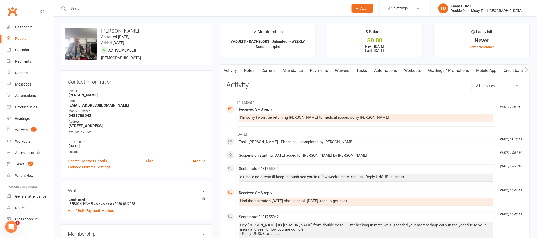
click at [344, 71] on link "Waivers" at bounding box center [342, 71] width 21 height 12
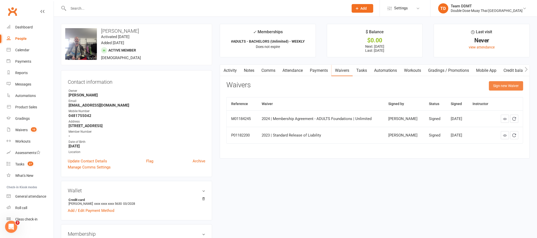
click at [503, 87] on button "Sign new Waiver" at bounding box center [506, 85] width 34 height 9
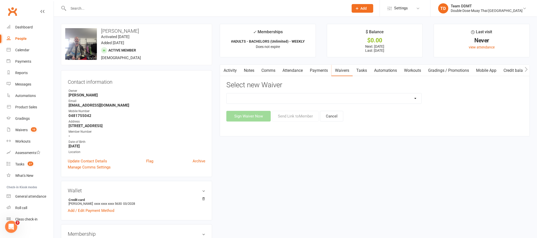
click at [415, 99] on select "2023 | Standard Release of Liability 2024/2025 | DECEMBER PROMO (sign up Dec pa…" at bounding box center [324, 98] width 195 height 10
select select "13117"
click at [304, 116] on button "Send Link to Member" at bounding box center [295, 116] width 47 height 11
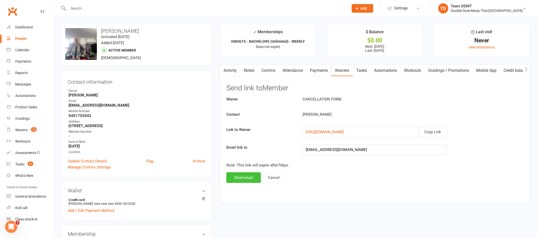
click at [236, 176] on button "Send email" at bounding box center [243, 177] width 35 height 11
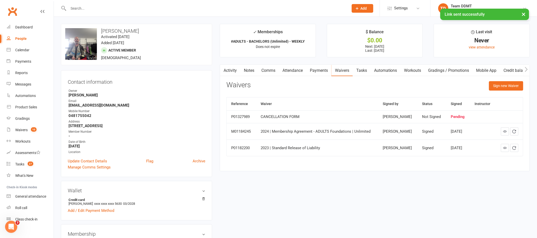
click at [249, 69] on link "Notes" at bounding box center [249, 71] width 18 height 12
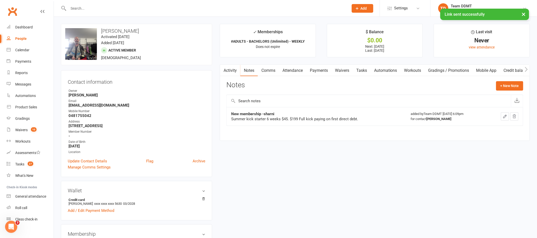
click at [233, 72] on link "Activity" at bounding box center [230, 71] width 20 height 12
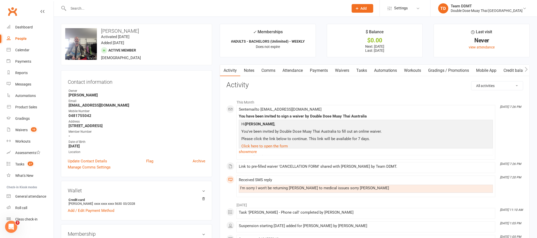
click at [254, 72] on link "Notes" at bounding box center [249, 71] width 18 height 12
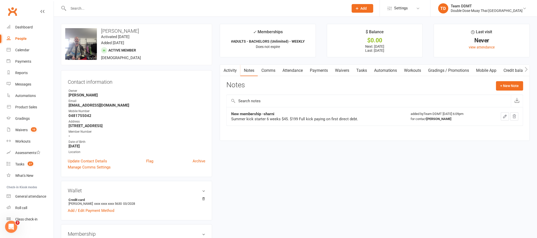
click at [273, 73] on link "Comms" at bounding box center [268, 71] width 21 height 12
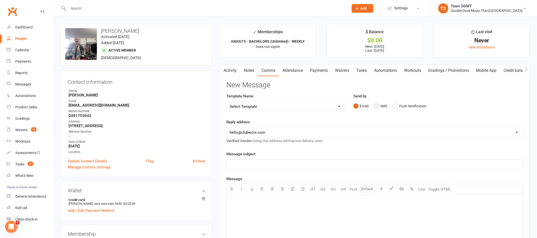
click at [383, 108] on button "SMS" at bounding box center [381, 106] width 14 height 10
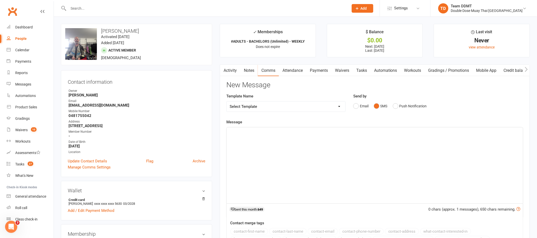
click at [369, 170] on div "﻿" at bounding box center [375, 165] width 297 height 76
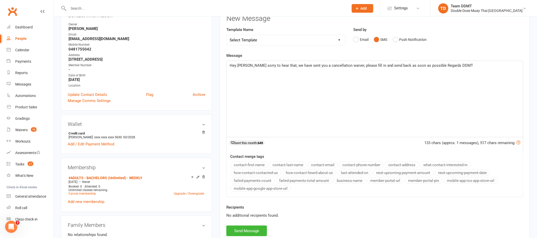
scroll to position [107, 0]
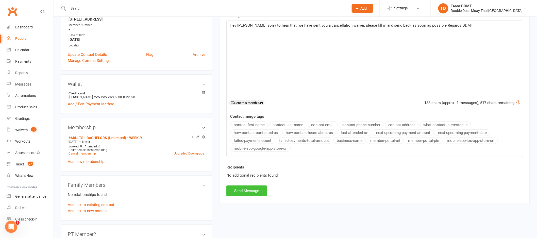
click at [247, 196] on button "Send Message" at bounding box center [246, 191] width 41 height 11
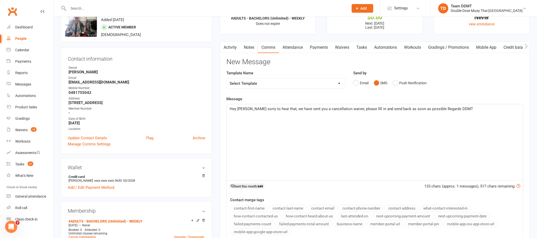
scroll to position [0, 0]
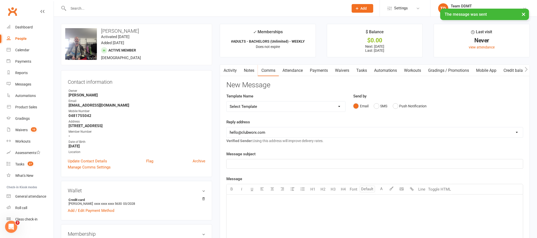
click at [244, 73] on link "Notes" at bounding box center [249, 71] width 18 height 12
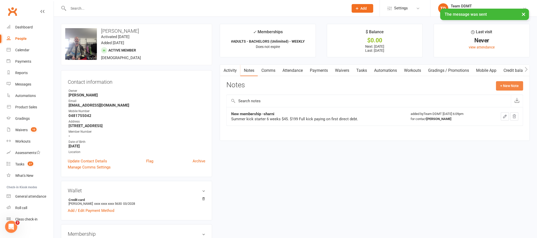
click at [503, 88] on button "+ New Note" at bounding box center [509, 85] width 27 height 9
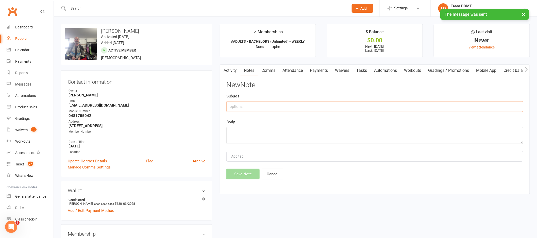
click at [468, 101] on input "text" at bounding box center [374, 106] width 297 height 11
type input "Cancellation - sharni"
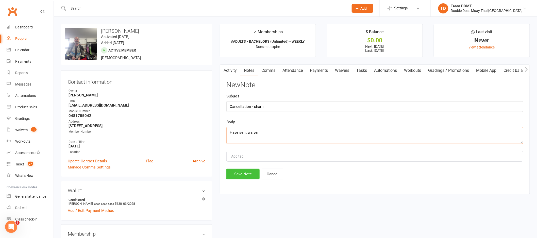
type textarea "Have sent waiver"
click at [242, 174] on button "Save Note" at bounding box center [242, 174] width 33 height 11
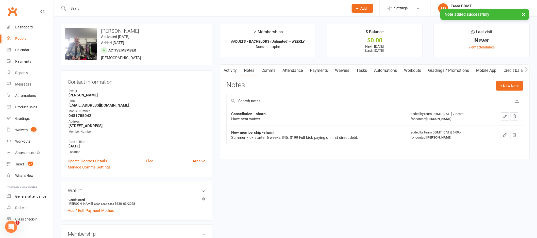
click at [345, 70] on link "Waivers" at bounding box center [342, 71] width 21 height 12
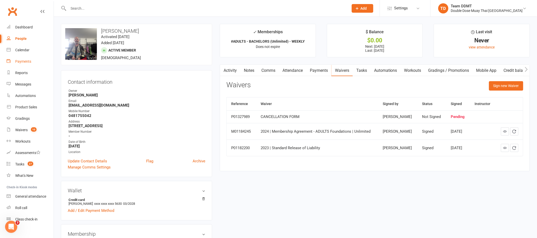
click at [27, 60] on div "Payments" at bounding box center [23, 61] width 16 height 4
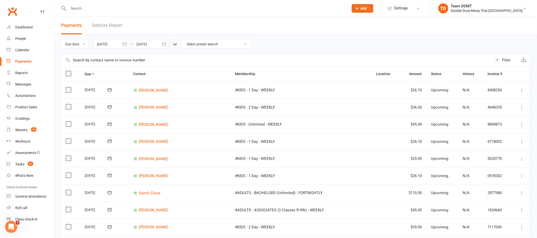
click at [105, 26] on link "Debtors Report" at bounding box center [107, 26] width 30 height 18
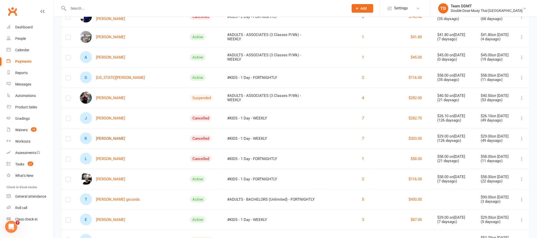
scroll to position [164, 0]
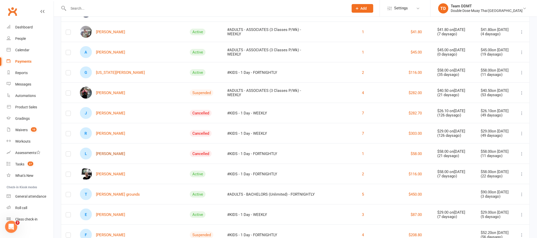
click at [113, 151] on link "L [PERSON_NAME]" at bounding box center [102, 154] width 45 height 12
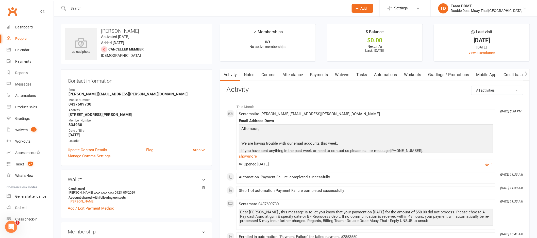
click at [319, 74] on link "Payments" at bounding box center [318, 75] width 25 height 12
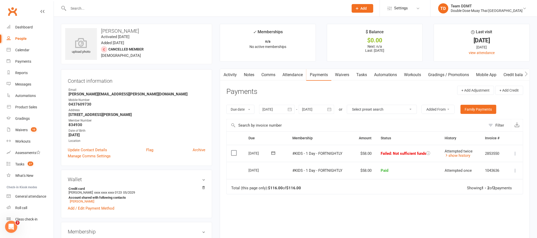
click at [253, 73] on link "Notes" at bounding box center [249, 75] width 18 height 12
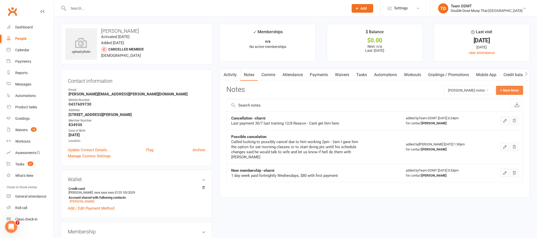
click at [510, 89] on button "+ New Note" at bounding box center [509, 90] width 27 height 9
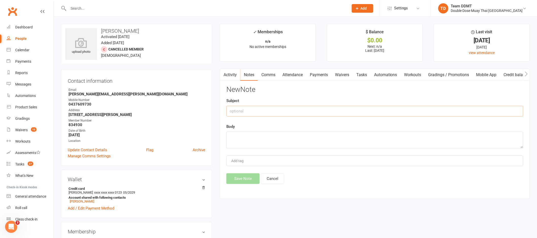
click at [329, 111] on input "text" at bounding box center [374, 111] width 297 height 11
click at [319, 76] on link "Payments" at bounding box center [318, 75] width 25 height 12
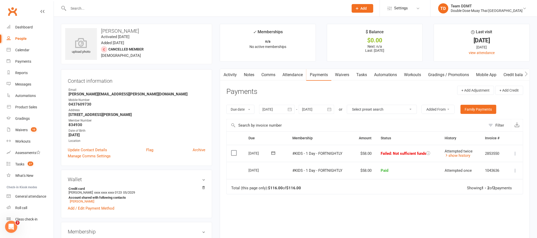
click at [248, 76] on link "Notes" at bounding box center [249, 75] width 18 height 12
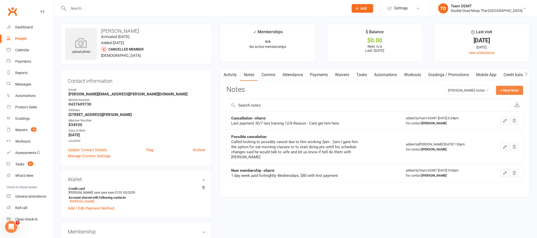
click at [514, 92] on button "+ New Note" at bounding box center [509, 90] width 27 height 9
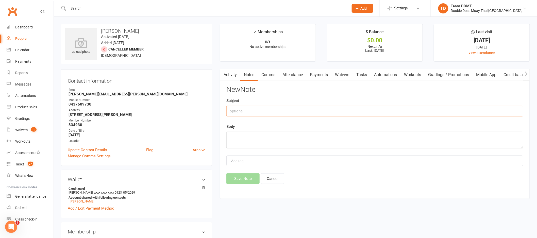
click at [432, 107] on input "text" at bounding box center [374, 111] width 297 height 11
type input "Overdue -sharni"
type textarea "Called and left message"
click at [243, 177] on button "Save Note" at bounding box center [242, 178] width 33 height 11
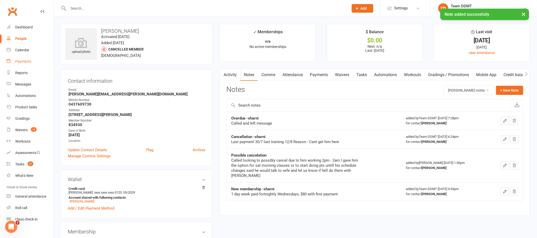
click at [26, 62] on div "Payments" at bounding box center [23, 61] width 16 height 4
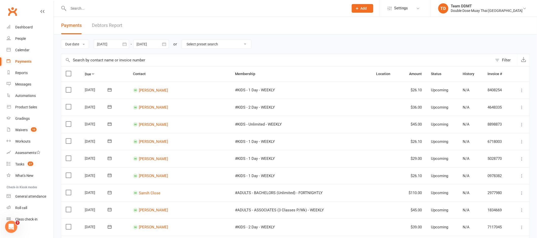
click at [107, 26] on link "Debtors Report" at bounding box center [107, 26] width 30 height 18
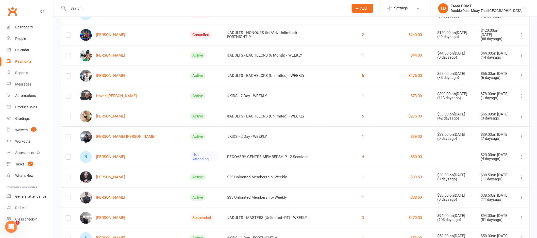
scroll to position [567, 0]
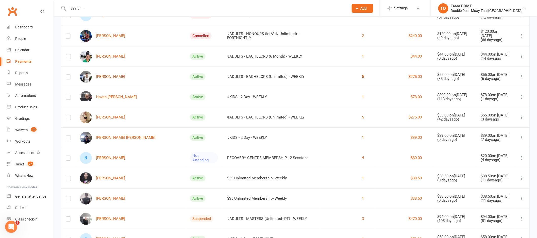
click at [121, 75] on link "[PERSON_NAME]" at bounding box center [102, 77] width 45 height 12
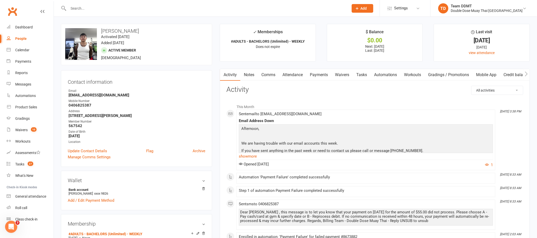
click at [267, 73] on link "Comms" at bounding box center [268, 75] width 21 height 12
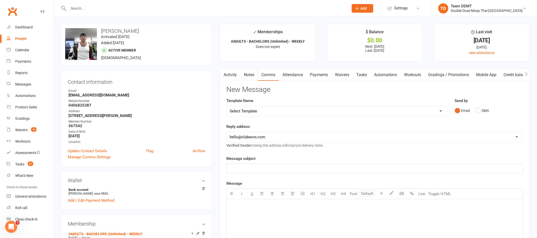
click at [371, 166] on p "﻿" at bounding box center [375, 169] width 290 height 6
click at [407, 212] on div "﻿" at bounding box center [375, 237] width 297 height 76
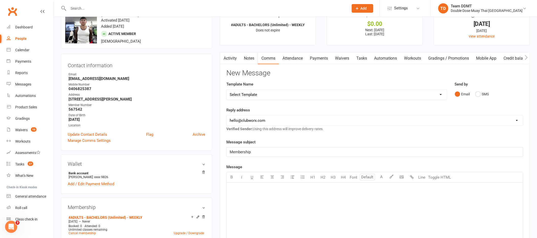
scroll to position [33, 0]
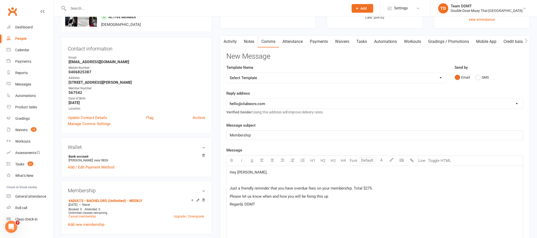
click at [231, 206] on span "Regards DDMT" at bounding box center [242, 204] width 25 height 5
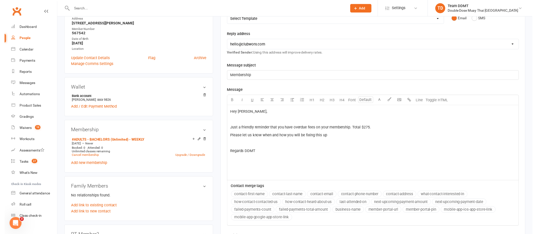
scroll to position [147, 0]
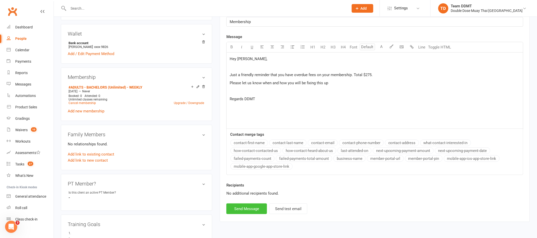
click at [248, 208] on button "Send Message" at bounding box center [246, 209] width 41 height 11
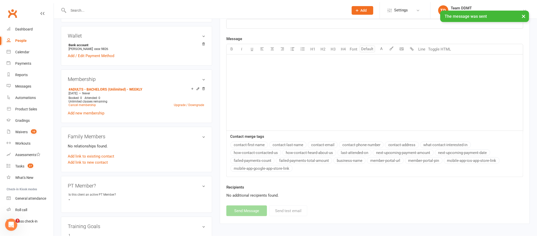
scroll to position [0, 0]
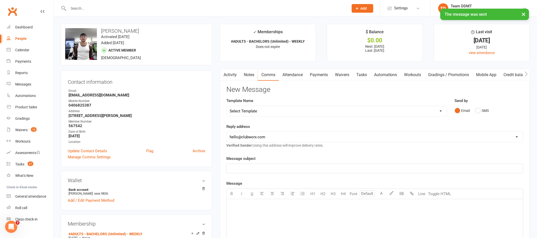
click at [248, 74] on link "Notes" at bounding box center [249, 75] width 18 height 12
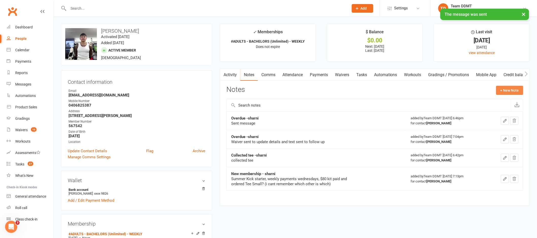
click at [507, 90] on button "+ New Note" at bounding box center [509, 90] width 27 height 9
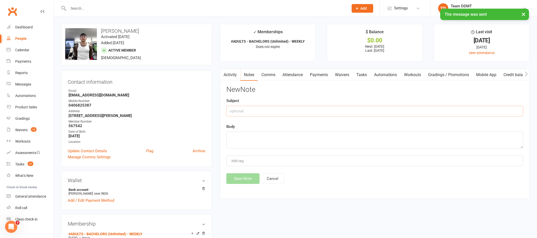
click at [431, 108] on input "text" at bounding box center [374, 111] width 297 height 11
type input "Overdue - sharni"
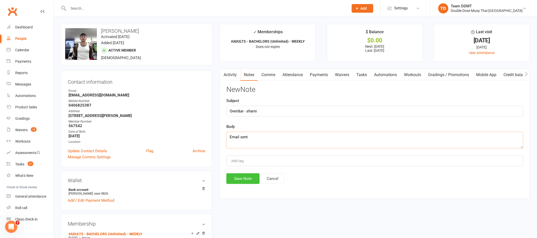
type textarea "Email sent"
click at [250, 179] on button "Save Note" at bounding box center [242, 178] width 33 height 11
